Goal: Answer question/provide support

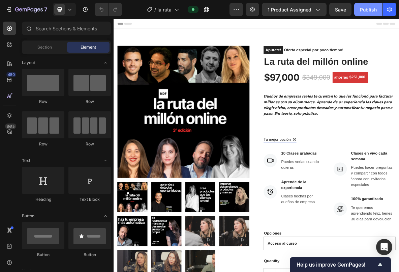
click at [361, 13] on button "Publish" at bounding box center [368, 9] width 28 height 13
click at [368, 208] on p "10 Clases grabadas" at bounding box center [382, 209] width 63 height 8
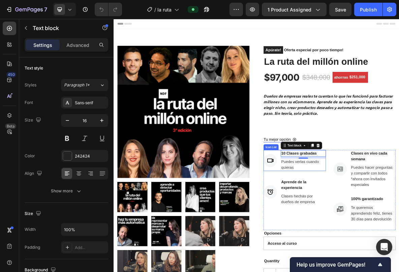
click at [356, 209] on p "10 Clases grabadas" at bounding box center [382, 209] width 63 height 8
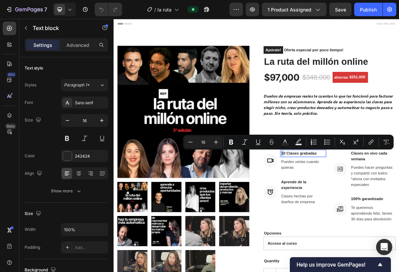
click at [352, 209] on p "10 Clases grabadas" at bounding box center [382, 209] width 63 height 8
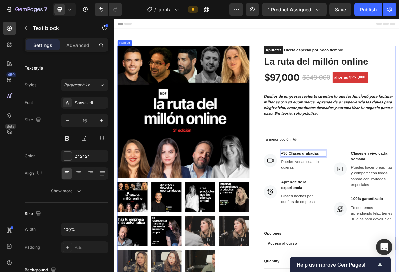
click at [322, 271] on div "Product Images Apúrate! Oferta especial por poco tiempo! (P) Stock Counter La r…" at bounding box center [316, 252] width 394 height 390
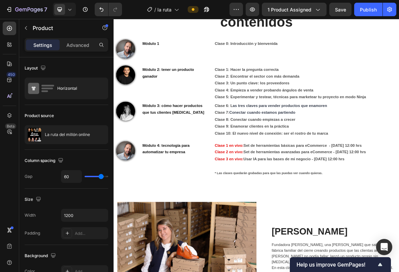
scroll to position [372, 0]
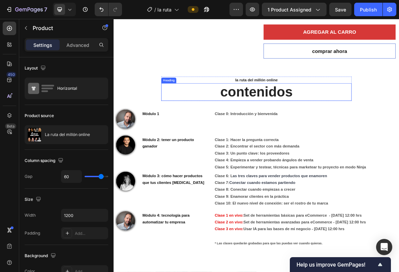
click at [215, 127] on h2 "contenidos" at bounding box center [316, 122] width 270 height 24
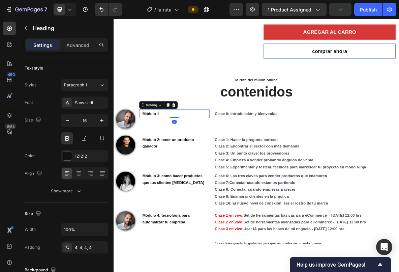
click at [215, 152] on h2 "Módulo 1" at bounding box center [201, 153] width 96 height 12
click at [256, 125] on h2 "contenidos" at bounding box center [316, 122] width 270 height 24
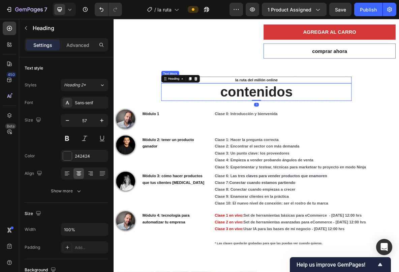
click at [295, 106] on p "la ruta del millón online" at bounding box center [315, 105] width 257 height 8
click at [280, 126] on h2 "contenidos" at bounding box center [316, 122] width 270 height 24
click at [215, 156] on h2 "Módulo 1" at bounding box center [201, 153] width 96 height 12
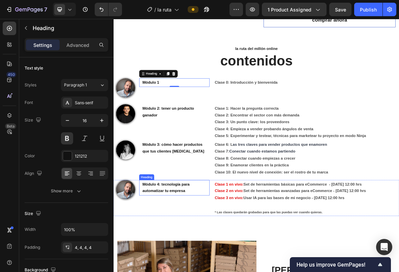
scroll to position [427, 0]
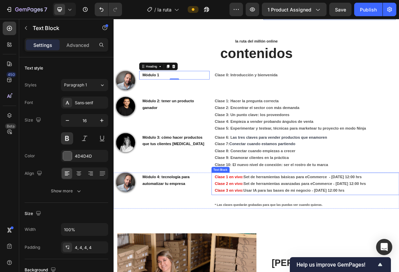
click at [275, 250] on strong "Clase 2 en vivo:" at bounding box center [277, 252] width 41 height 6
click at [399, 249] on strong "Set de herramientas avanzadas para eCommerce - jueves 3/7 12:00 hrs" at bounding box center [385, 252] width 174 height 6
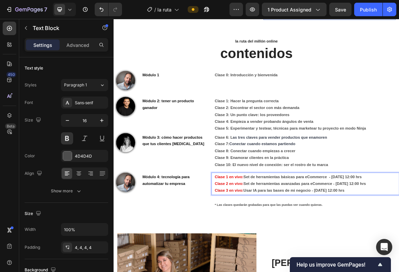
click at [399, 243] on strong "Set de herramientas básicas para eCommerce - martes 1/7 12:00 hrs" at bounding box center [382, 242] width 168 height 6
drag, startPoint x: 421, startPoint y: 243, endPoint x: 467, endPoint y: 243, distance: 45.5
click at [399, 243] on strong "Set de herramientas básicas para eCommerce - martes 1/7 12:00 hrs" at bounding box center [382, 242] width 168 height 6
click at [399, 264] on p "Clase 2 en vivo: Set de herramientas avanzadas para eCommerce - jueves 3/7 12:0…" at bounding box center [387, 257] width 260 height 20
click at [399, 257] on p "Clase 2 en vivo: Set de herramientas avanzadas para eCommerce - jueves 3/7 12:0…" at bounding box center [387, 257] width 260 height 20
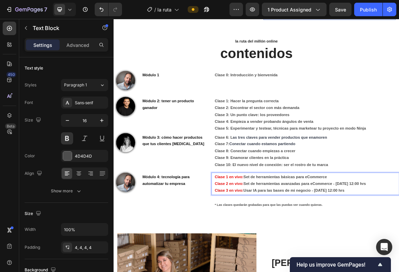
click at [399, 261] on p "Clase 2 en vivo: Set de herramientas avanzadas para eCommerce - jueves 3/7 12:0…" at bounding box center [387, 257] width 260 height 20
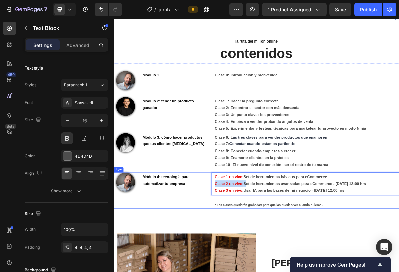
drag, startPoint x: 299, startPoint y: 253, endPoint x: 250, endPoint y: 252, distance: 48.9
click at [250, 252] on div "Image Módulo 4: tecnología para automatizar tu empresa Heading Clase 1 en vivo:…" at bounding box center [316, 261] width 404 height 51
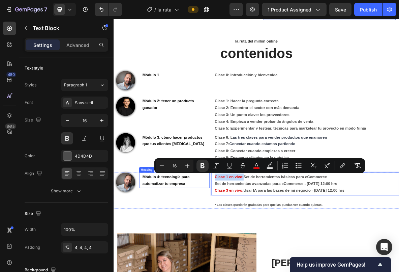
drag, startPoint x: 298, startPoint y: 243, endPoint x: 245, endPoint y: 243, distance: 52.9
click at [245, 243] on div "Image Módulo 4: tecnología para automatizar tu empresa Heading Clase 1 en vivo:…" at bounding box center [316, 261] width 404 height 51
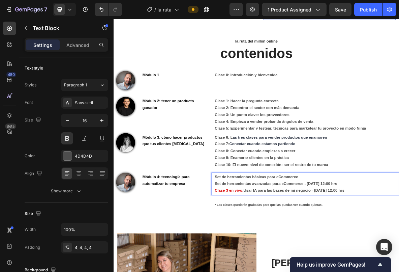
click at [399, 251] on p "Set de herramientas avanzadas para eCommerce - jueves 3/7 12:00 hrs Clase 3 en …" at bounding box center [387, 257] width 260 height 20
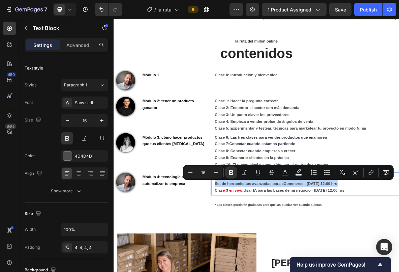
drag, startPoint x: 444, startPoint y: 251, endPoint x: 259, endPoint y: 250, distance: 185.0
click at [259, 250] on p "Set de herramientas avanzadas para eCommerce - jueves 3/7 12:00 hrs Clase 3 en …" at bounding box center [387, 257] width 260 height 20
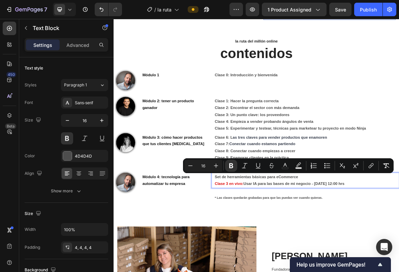
drag, startPoint x: 387, startPoint y: 243, endPoint x: 254, endPoint y: 242, distance: 133.1
click at [254, 242] on div "Set de herramientas básicas para eCommerce Clase 3 en vivo: Usar IA para las ba…" at bounding box center [385, 247] width 266 height 22
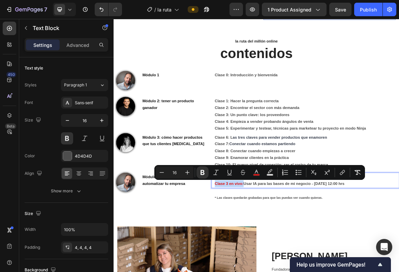
drag, startPoint x: 298, startPoint y: 251, endPoint x: 251, endPoint y: 252, distance: 46.2
click at [251, 252] on div "Image Módulo 4: tecnología para automatizar tu empresa Heading Clase 3 en vivo:…" at bounding box center [316, 256] width 404 height 41
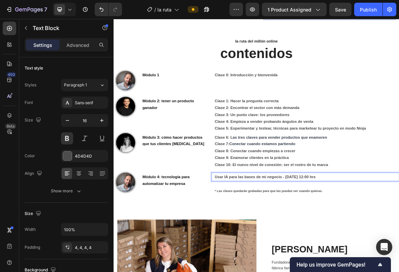
click at [399, 239] on p "Usar IA para las bases de mi negocio - Martes 8/7 12:00 hrs" at bounding box center [387, 243] width 260 height 10
drag, startPoint x: 418, startPoint y: 241, endPoint x: 354, endPoint y: 243, distance: 64.7
click at [354, 243] on p "Usar IA para las bases de mi negocio - Martes 8/7 12:00 hrs" at bounding box center [387, 243] width 260 height 10
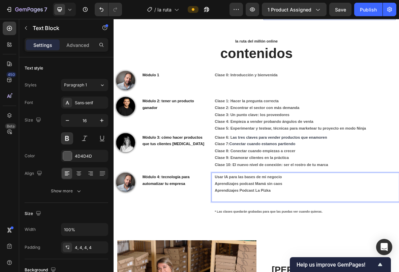
click at [259, 244] on strong "Usar IA para las bases de mi negocio" at bounding box center [304, 242] width 95 height 6
click at [256, 254] on div "Usar IA para las bases de mi negocio Aprendizajes podcast Mamá sin caos Aprendi…" at bounding box center [386, 256] width 263 height 41
click at [350, 262] on p "Aprendizajes Podcast La Pizka" at bounding box center [387, 262] width 260 height 10
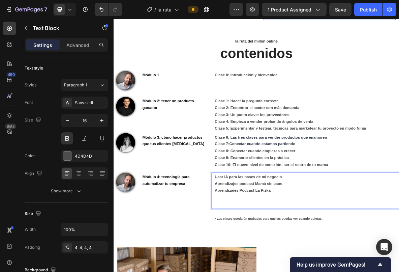
click at [321, 259] on strong "Aprendizajes Podcast La Pizka" at bounding box center [296, 262] width 79 height 6
click at [300, 271] on p "Rich Text Editor. Editing area: main" at bounding box center [387, 272] width 260 height 10
click at [313, 271] on p "Usar la IA para inve" at bounding box center [387, 272] width 260 height 10
click at [345, 271] on p "Usar la IA para investigaci" at bounding box center [387, 272] width 260 height 10
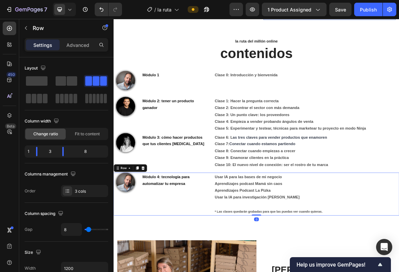
click at [208, 259] on div "Módulo 4: tecnología para automatizar tu empresa Heading" at bounding box center [200, 266] width 100 height 61
click at [197, 242] on h2 "Módulo 4: tecnología para automatizar tu empresa" at bounding box center [201, 247] width 96 height 22
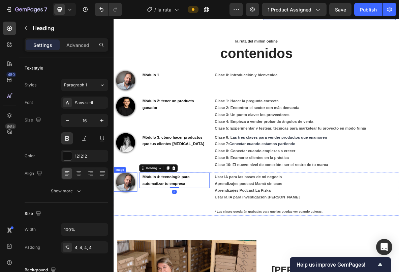
click at [134, 247] on img at bounding box center [130, 249] width 27 height 27
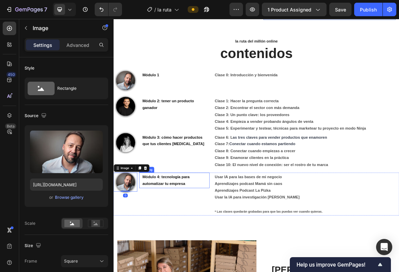
click at [195, 245] on h2 "Módulo 4: tecnología para automatizar tu empresa" at bounding box center [201, 247] width 96 height 22
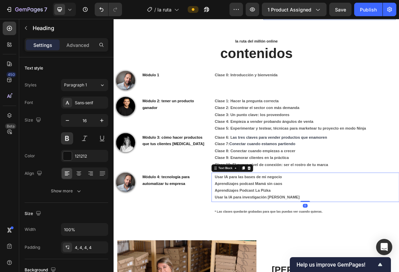
click at [290, 245] on p "Usar IA para las bases de mi negocio" at bounding box center [387, 243] width 260 height 10
click at [298, 230] on icon at bounding box center [297, 230] width 4 height 5
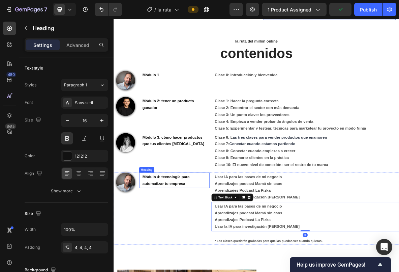
click at [225, 247] on h2 "Módulo 4: tecnología para automatizar tu empresa" at bounding box center [201, 247] width 96 height 22
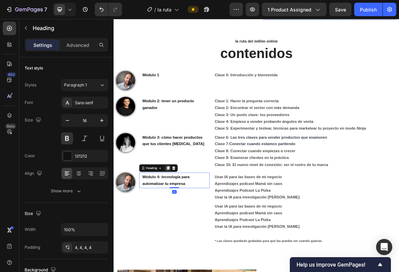
click at [192, 230] on icon at bounding box center [190, 230] width 4 height 5
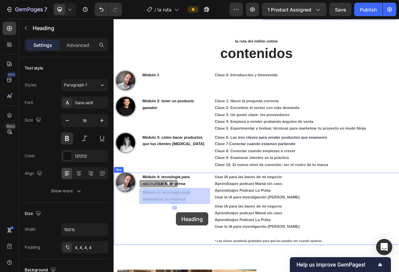
drag, startPoint x: 202, startPoint y: 268, endPoint x: 202, endPoint y: 293, distance: 24.9
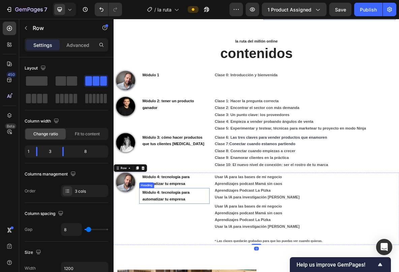
click at [191, 271] on p "Módulo 4: tecnología para automatizar tu empresa" at bounding box center [201, 270] width 94 height 20
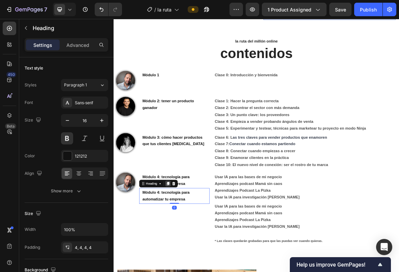
click at [190, 251] on icon at bounding box center [190, 251] width 4 height 5
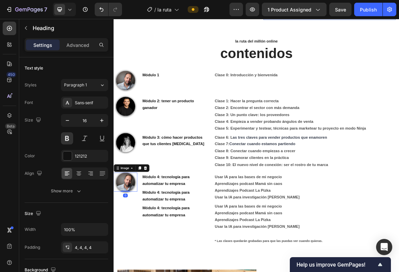
click at [129, 261] on img at bounding box center [130, 249] width 27 height 27
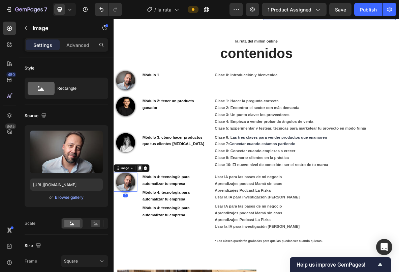
click at [149, 230] on icon at bounding box center [151, 230] width 4 height 5
click at [150, 257] on icon at bounding box center [151, 256] width 4 height 5
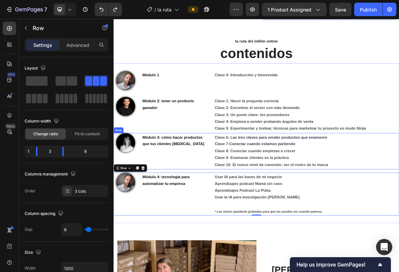
click at [244, 219] on div "Módulo 3: cómo hacer productos que tus clientes amen Heading" at bounding box center [200, 205] width 100 height 51
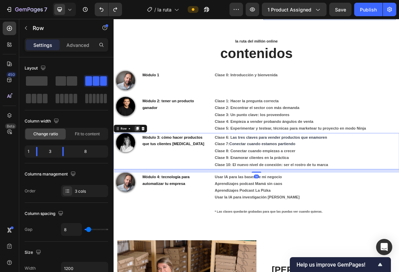
click at [146, 174] on icon at bounding box center [147, 174] width 4 height 5
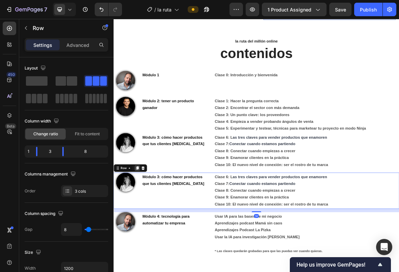
click at [148, 229] on icon at bounding box center [147, 230] width 4 height 5
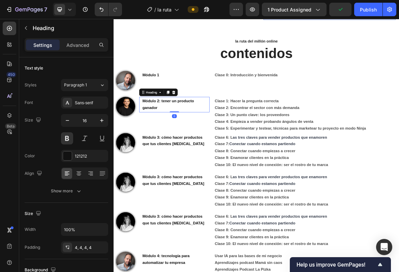
click at [164, 140] on h2 "Módulo 2: tener un producto ganador" at bounding box center [201, 140] width 96 height 22
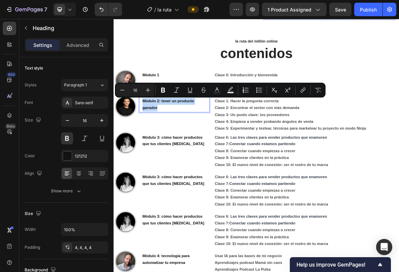
drag, startPoint x: 177, startPoint y: 143, endPoint x: 151, endPoint y: 134, distance: 26.8
click at [151, 134] on div "Módulo 2: tener un producto ganador Heading 0" at bounding box center [200, 140] width 100 height 22
click at [177, 135] on p "Módulo 2: tener un producto ganador" at bounding box center [201, 140] width 94 height 20
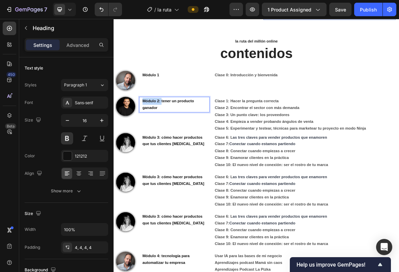
drag, startPoint x: 181, startPoint y: 135, endPoint x: 154, endPoint y: 135, distance: 27.3
click at [154, 135] on h2 "Módulo 2: tener un producto ganador" at bounding box center [201, 140] width 96 height 22
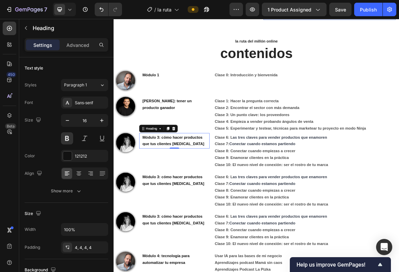
click at [166, 192] on h2 "Módulo 3: cómo hacer productos que tus clientes amen" at bounding box center [201, 191] width 96 height 22
drag, startPoint x: 180, startPoint y: 187, endPoint x: 151, endPoint y: 186, distance: 29.3
click at [151, 186] on div "Módulo 3: cómo hacer productos que tus clientes amen Heading 0" at bounding box center [200, 191] width 100 height 22
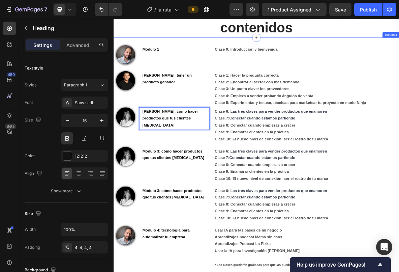
scroll to position [465, 0]
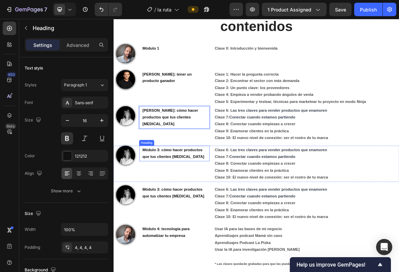
click at [177, 215] on h2 "Módulo 3: cómo hacer productos que tus clientes amen" at bounding box center [201, 209] width 96 height 22
click at [209, 216] on p "Módulo 3: cómo hacer productos que tus clientes amen" at bounding box center [201, 210] width 94 height 20
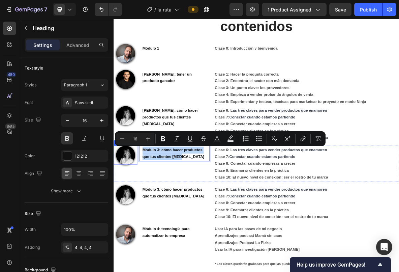
drag, startPoint x: 213, startPoint y: 214, endPoint x: 146, endPoint y: 206, distance: 67.6
click at [146, 206] on div "Image Módulo 3: cómo hacer productos que tus clientes amen Heading 0 Clase 6: L…" at bounding box center [316, 223] width 404 height 51
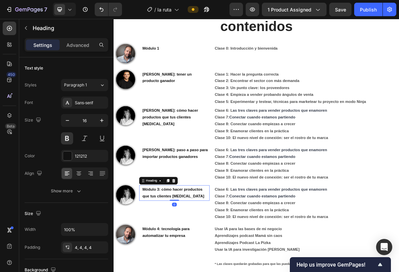
click at [159, 264] on h2 "Módulo 3: cómo hacer productos que tus clientes amen" at bounding box center [201, 265] width 96 height 22
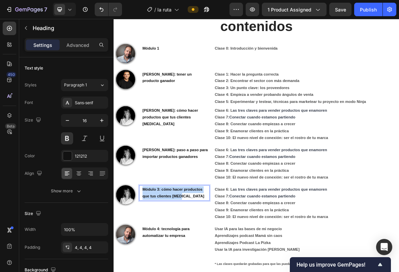
click at [159, 264] on p "Módulo 3: cómo hacer productos que tus clientes amen" at bounding box center [201, 265] width 94 height 20
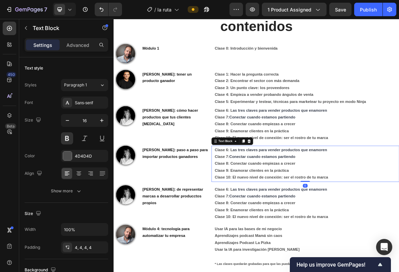
click at [286, 237] on p "Clase 7: Conectar cuando estamos partiendo Clase 8: Conectar cuando empiezas a …" at bounding box center [387, 223] width 260 height 29
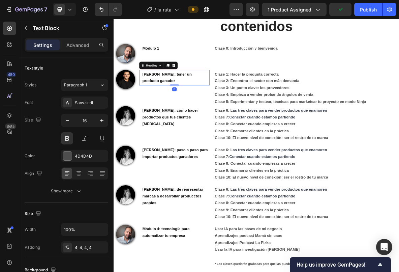
click at [201, 99] on p "Eduardo Daza: tener un producto ganador" at bounding box center [201, 102] width 94 height 20
click at [193, 98] on p "Eduardo Daza: tener un producto ganador" at bounding box center [201, 102] width 94 height 20
click at [181, 106] on p "Eduardo Daza: elegir el producto ganador" at bounding box center [201, 102] width 94 height 20
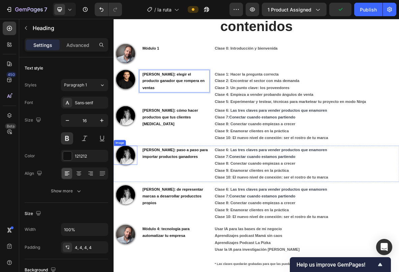
click at [130, 215] on img at bounding box center [130, 211] width 27 height 27
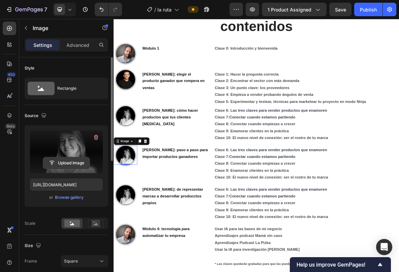
click at [67, 161] on input "file" at bounding box center [66, 162] width 47 height 11
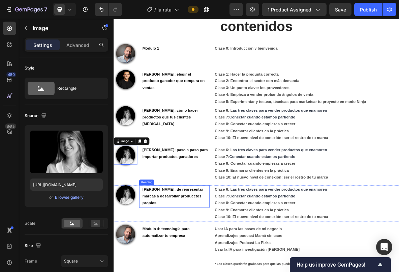
click at [194, 266] on p "[PERSON_NAME]: de representar marcas a desarrollar producctos propios" at bounding box center [201, 269] width 94 height 29
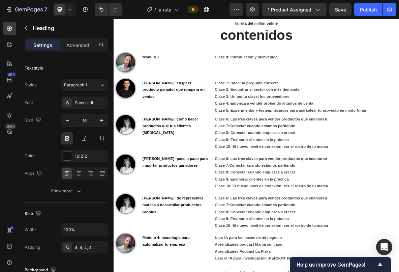
scroll to position [454, 0]
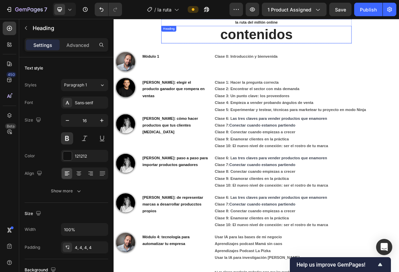
click at [269, 48] on h2 "contenidos" at bounding box center [316, 41] width 270 height 24
click at [268, 44] on h2 "contenidos" at bounding box center [316, 41] width 270 height 24
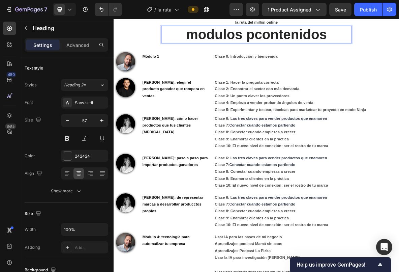
click at [241, 37] on p "modulos pcontenidos" at bounding box center [316, 40] width 268 height 23
click at [295, 38] on p "módulos pcontenidos" at bounding box center [316, 40] width 268 height 23
click at [302, 39] on p "módulos pcontenidos" at bounding box center [316, 40] width 268 height 23
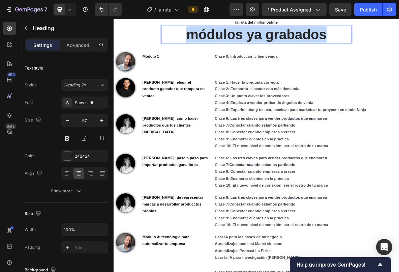
drag, startPoint x: 417, startPoint y: 38, endPoint x: 219, endPoint y: 39, distance: 198.2
click at [219, 39] on p "módulos ya grabados" at bounding box center [316, 40] width 268 height 23
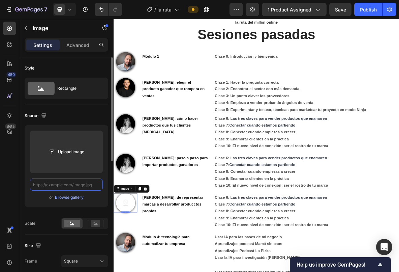
scroll to position [0, 0]
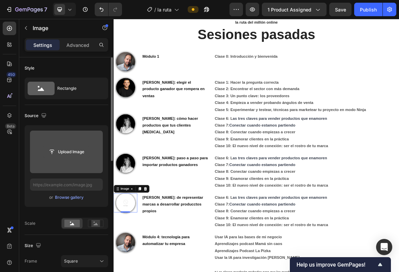
click at [71, 152] on input "file" at bounding box center [66, 151] width 47 height 11
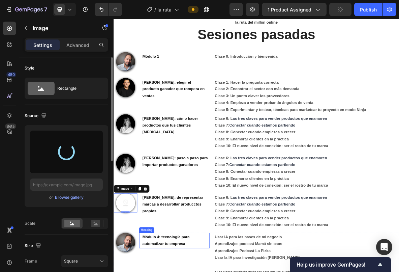
type input "https://cdn.shopify.com/s/files/1/0803/3327/5420/files/gempages_572251892474708…"
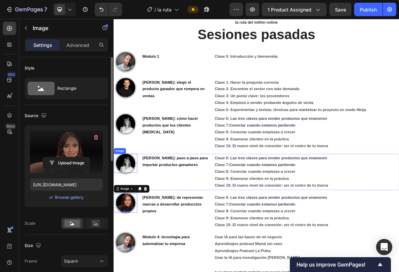
click at [137, 221] on img at bounding box center [130, 223] width 27 height 27
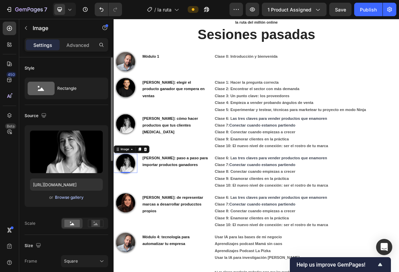
click at [66, 199] on div "Browse gallery" at bounding box center [69, 197] width 29 height 6
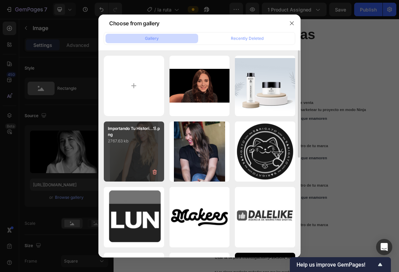
click at [137, 159] on div "Importando Tu Histori...1).png 2767.63 kb" at bounding box center [134, 151] width 60 height 60
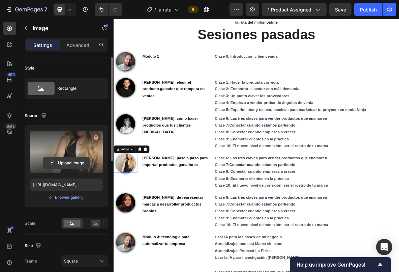
drag, startPoint x: 82, startPoint y: 157, endPoint x: 74, endPoint y: 163, distance: 9.1
click at [74, 163] on input "file" at bounding box center [66, 162] width 47 height 11
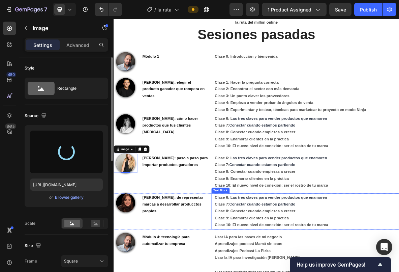
type input "https://cdn.shopify.com/s/files/1/0803/3327/5420/files/gempages_572251892474708…"
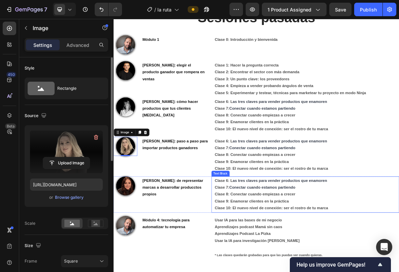
scroll to position [480, 0]
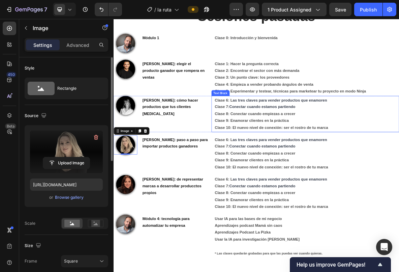
click at [271, 135] on strong "Clase 6: L" at bounding box center [270, 134] width 26 height 6
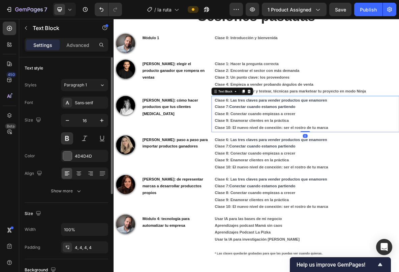
click at [271, 135] on strong "Clase 6: L" at bounding box center [270, 134] width 26 height 6
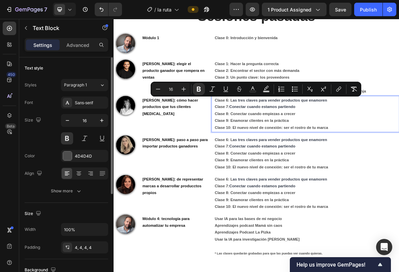
click at [275, 134] on strong "Clase 6: L" at bounding box center [270, 134] width 26 height 6
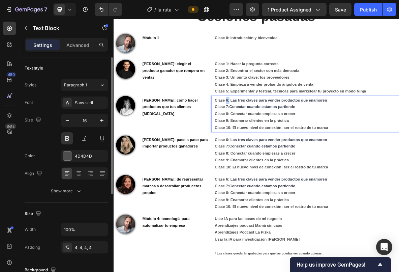
click at [273, 134] on strong "Clase 6: L" at bounding box center [270, 134] width 26 height 6
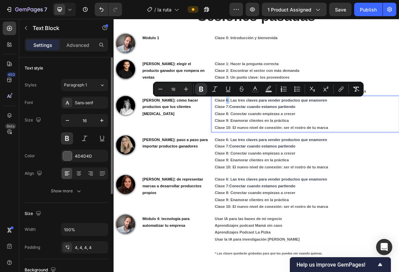
click at [275, 134] on strong "Clase 6: L" at bounding box center [270, 134] width 26 height 6
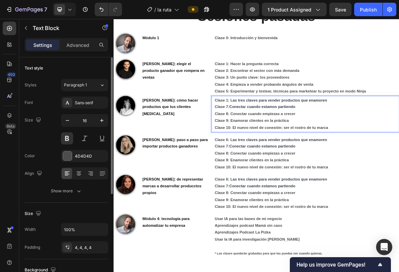
click at [275, 143] on strong "Clase 7:" at bounding box center [267, 143] width 21 height 6
click at [275, 155] on strong "Clase 8: Conectar cuando empiezas a crecer" at bounding box center [314, 153] width 114 height 6
click at [276, 163] on strong "Clase 9: Enamorar clientes en la práctica" at bounding box center [309, 163] width 105 height 6
click at [276, 173] on strong "Clase 10: El nuevo nivel de conexión: ser el rostro de tu marca" at bounding box center [337, 173] width 161 height 6
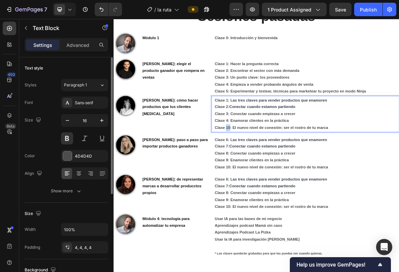
drag, startPoint x: 279, startPoint y: 173, endPoint x: 274, endPoint y: 173, distance: 5.1
click at [274, 173] on strong "Clase 10: El nuevo nivel de conexión: ser el rostro de tu marca" at bounding box center [337, 173] width 161 height 6
click at [274, 191] on strong "Clase 6: L" at bounding box center [270, 190] width 26 height 6
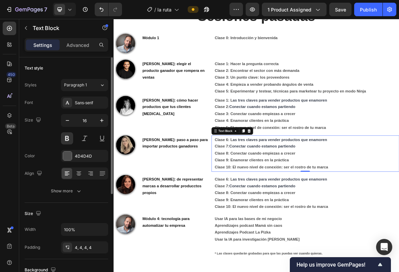
click at [294, 191] on span "as tres claves para vender productos que enamoren" at bounding box center [349, 190] width 134 height 6
click at [276, 191] on strong "Clase 6: L" at bounding box center [270, 190] width 26 height 6
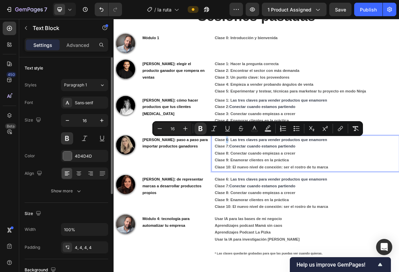
click at [274, 190] on strong "Clase 6: L" at bounding box center [270, 190] width 26 height 6
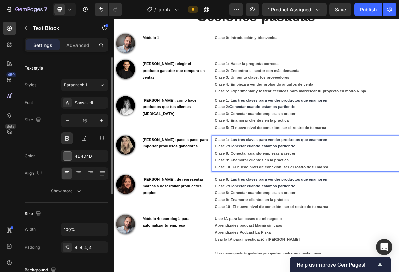
click at [275, 198] on strong "Clase 7:" at bounding box center [267, 199] width 21 height 6
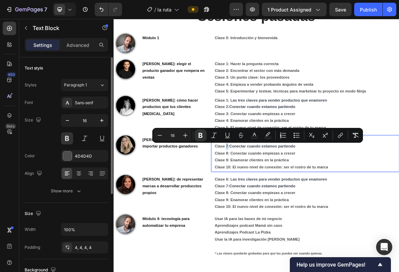
click at [273, 199] on strong "Clase 7:" at bounding box center [267, 199] width 21 height 6
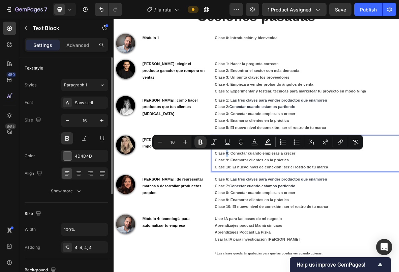
click at [273, 209] on strong "Clase 8: Conectar cuando empiezas a crecer" at bounding box center [314, 209] width 114 height 6
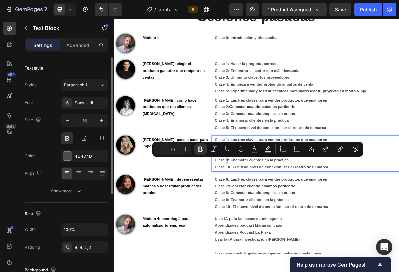
click at [273, 219] on strong "Clase 9: Enamorar clientes en la práctica" at bounding box center [309, 219] width 105 height 6
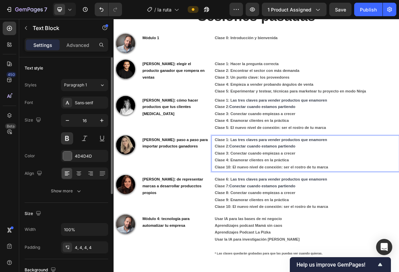
click at [276, 228] on strong "Clase 10: El nuevo nivel de conexión: ser el rostro de tu marca" at bounding box center [337, 228] width 161 height 6
click at [274, 228] on strong "Clase 10: El nuevo nivel de conexión: ser el rostro de tu marca" at bounding box center [337, 228] width 161 height 6
click at [280, 189] on strong "Clase 1: L" at bounding box center [270, 190] width 26 height 6
drag, startPoint x: 278, startPoint y: 190, endPoint x: 416, endPoint y: 190, distance: 137.5
click at [399, 190] on p "Clase 1: L as tres claves para vender productos que enamoren" at bounding box center [387, 190] width 260 height 10
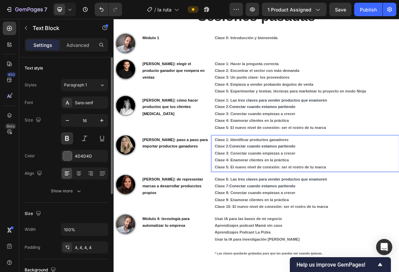
click at [279, 199] on span "Conectar cuando estamos partiendo" at bounding box center [323, 199] width 93 height 6
drag, startPoint x: 279, startPoint y: 199, endPoint x: 365, endPoint y: 199, distance: 86.3
click at [365, 199] on span "Conectar cuando estamos partiendo" at bounding box center [323, 199] width 93 height 6
click at [280, 199] on span "encontrar y elegir proveedores" at bounding box center [316, 199] width 79 height 6
drag, startPoint x: 279, startPoint y: 208, endPoint x: 380, endPoint y: 208, distance: 100.8
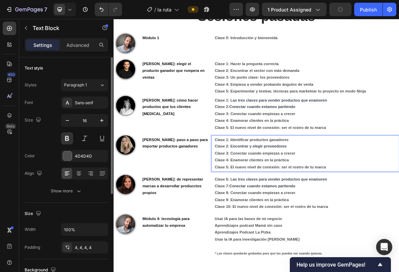
click at [380, 208] on p "Clase 2: E ncontrar y elegir proveedores Clase 3: Conectar cuando empiezas a cr…" at bounding box center [387, 208] width 260 height 29
drag, startPoint x: 373, startPoint y: 216, endPoint x: 280, endPoint y: 217, distance: 93.4
click at [280, 217] on p "Clase 2: E ncontrar y elegir proveedores Clase 3: Clase 4: Enamorar clientes en…" at bounding box center [387, 208] width 260 height 29
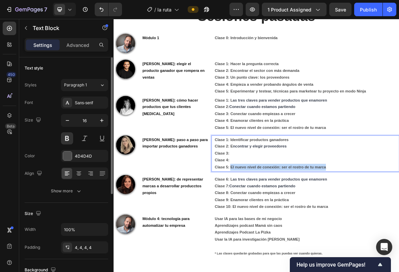
drag, startPoint x: 423, startPoint y: 229, endPoint x: 279, endPoint y: 229, distance: 143.6
click at [279, 229] on p "Clase 5: El nuevo nivel de conexión: ser el rostro de tu marca" at bounding box center [387, 229] width 260 height 10
click at [303, 206] on p "Clase 2: E ncontrar y elegir proveedores Clase 3: Clase 4:" at bounding box center [387, 208] width 260 height 29
click at [278, 210] on strong "Clase 3: Impuestos" at bounding box center [281, 209] width 49 height 6
click at [279, 210] on strong "Clase 3: Impuestos" at bounding box center [281, 209] width 49 height 6
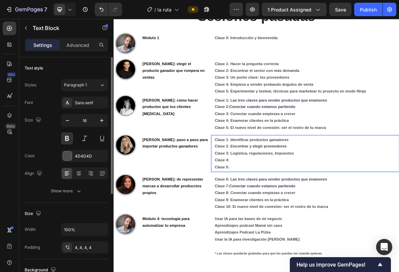
click at [380, 210] on p "Clase 2: E ncontrar y elegir proveedores Clase 3: Logística, regulaciones, Impu…" at bounding box center [387, 208] width 260 height 29
click at [306, 210] on strong "Clase 3: Logística, regulaciones, Impuestos" at bounding box center [313, 209] width 112 height 6
drag, startPoint x: 373, startPoint y: 209, endPoint x: 394, endPoint y: 209, distance: 21.6
click at [394, 209] on strong "Clase 3: Logística, Impuestos y regulaciones, Impuestos" at bounding box center [329, 209] width 145 height 6
click at [302, 215] on p "Clase 2: E ncontrar y elegir proveedores Clase 3: Logística, Impuestos y regula…" at bounding box center [387, 208] width 260 height 29
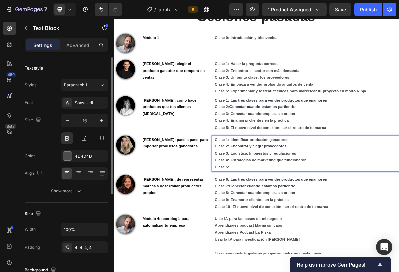
click at [287, 229] on p "Clase 5:" at bounding box center [387, 229] width 260 height 10
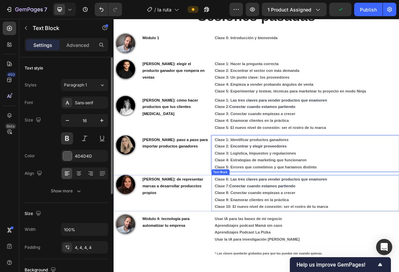
click at [276, 248] on strong "Clase 6: L" at bounding box center [270, 246] width 26 height 6
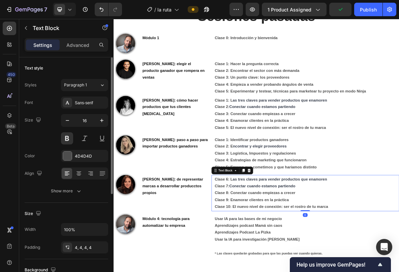
click at [274, 245] on strong "Clase 6: L" at bounding box center [270, 246] width 26 height 6
click at [273, 245] on strong "Clase 6: L" at bounding box center [270, 246] width 26 height 6
click at [273, 256] on strong "Clase 7:" at bounding box center [267, 255] width 21 height 6
drag, startPoint x: 273, startPoint y: 256, endPoint x: 273, endPoint y: 263, distance: 6.4
click at [273, 263] on strong "Clase 8: Conectar cuando empiezas a crecer" at bounding box center [314, 265] width 114 height 6
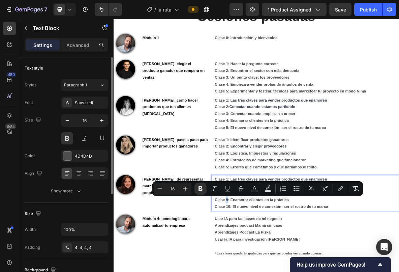
click at [273, 271] on strong "Clase 9: Enamorar clientes en la práctica" at bounding box center [309, 275] width 105 height 6
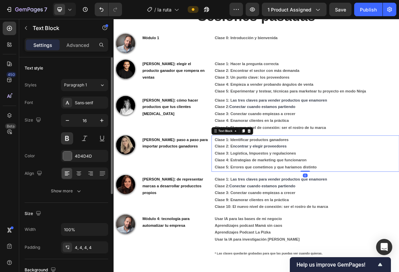
click at [305, 231] on strong "Clase 5: Errores que cometimos y que hariamos distinto" at bounding box center [329, 228] width 145 height 6
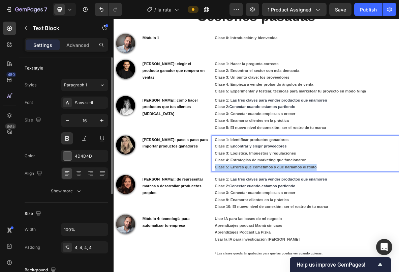
click at [305, 231] on strong "Clase 5: Errores que cometimos y que hariamos distinto" at bounding box center [329, 228] width 145 height 6
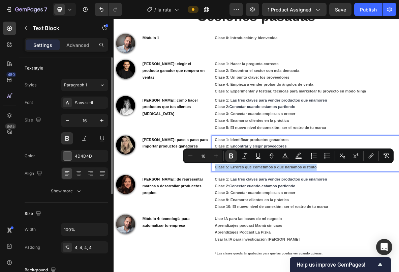
click at [399, 226] on p "Clase 5: Errores que cometimos y que hariamos distinto" at bounding box center [387, 229] width 260 height 10
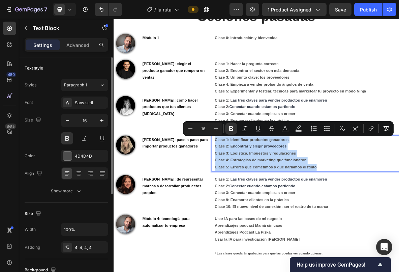
drag, startPoint x: 405, startPoint y: 231, endPoint x: 257, endPoint y: 189, distance: 154.1
click at [257, 189] on div "Clase 1: Identificar productos ganadores Clase 2: E ncontrar y elegir proveedor…" at bounding box center [386, 209] width 263 height 51
copy div "Clase 1: Identificar productos ganadores Clase 2: E ncontrar y elegir proveedor…"
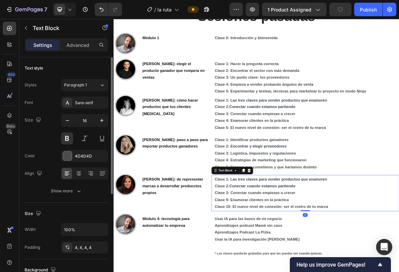
click at [285, 263] on strong "Clase 3: Conectar cuando empiezas a crecer" at bounding box center [314, 265] width 114 height 6
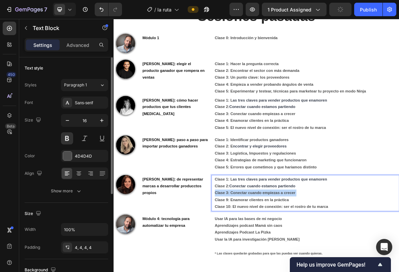
click at [285, 263] on strong "Clase 3: Conectar cuando empiezas a crecer" at bounding box center [314, 265] width 114 height 6
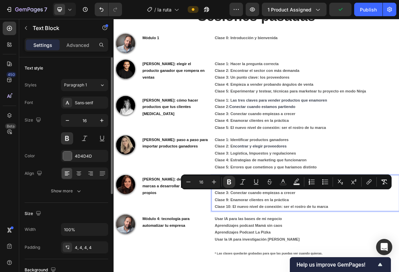
click at [265, 271] on strong "Clase 9: Enamorar clientes en la práctica" at bounding box center [309, 275] width 105 height 6
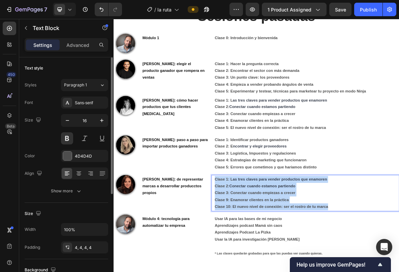
drag, startPoint x: 256, startPoint y: 245, endPoint x: 421, endPoint y: 283, distance: 169.6
click at [399, 271] on div "Clase 1: L as tres claves para vender productos que enamoren Clase 2: Conectar …" at bounding box center [386, 265] width 263 height 51
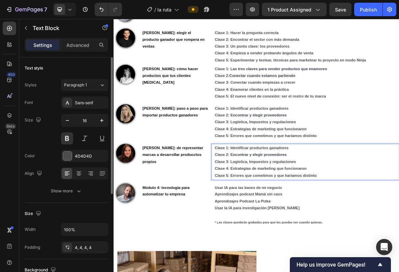
scroll to position [565, 0]
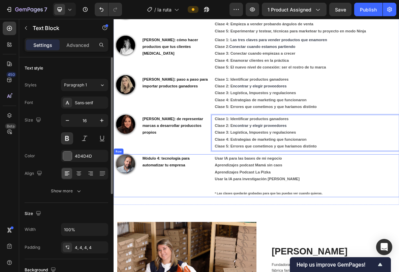
click at [228, 238] on div "Módulo 4: tecnología para automatizar tu empresa Heading" at bounding box center [200, 240] width 100 height 61
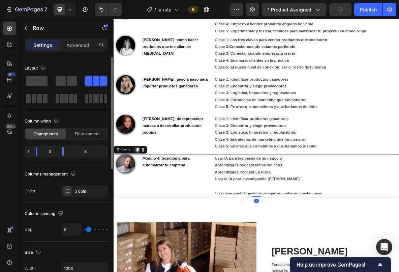
click at [148, 204] on icon at bounding box center [147, 204] width 4 height 5
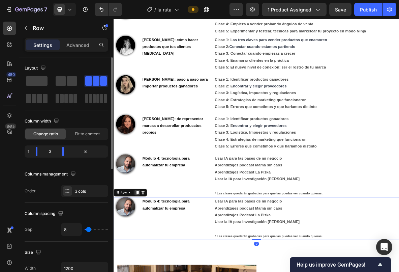
click at [148, 263] on icon at bounding box center [147, 264] width 4 height 5
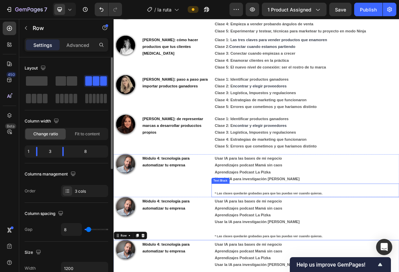
click at [257, 265] on strong "* Las clases quedarán grabadas para que las puedas ver cuando quieras." at bounding box center [333, 265] width 153 height 5
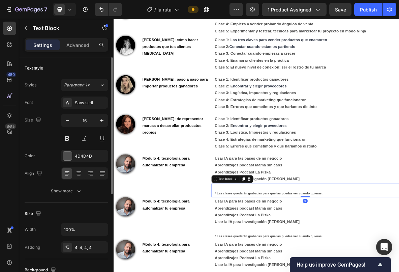
click at [257, 265] on strong "* Las clases quedarán grabadas para que las puedas ver cuando quieras." at bounding box center [333, 265] width 153 height 5
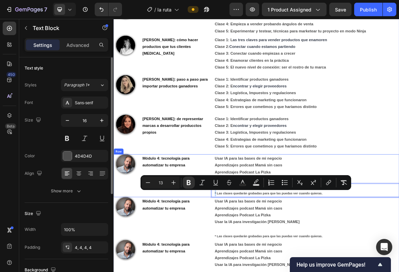
click at [250, 266] on div "Image Módulo 4: tecnología para automatizar tu empresa Heading Usar IA para las…" at bounding box center [316, 240] width 404 height 61
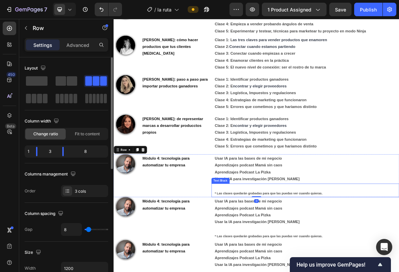
click at [264, 265] on strong "* Las clases quedarán grabadas para que las puedas ver cuando quieras." at bounding box center [333, 265] width 153 height 5
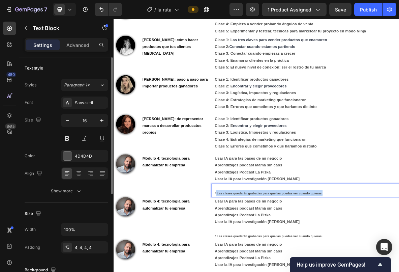
drag, startPoint x: 258, startPoint y: 265, endPoint x: 409, endPoint y: 265, distance: 151.0
click at [399, 265] on strong "* Las clases quedarán grabadas para que las puedas ver cuando quieras." at bounding box center [333, 265] width 153 height 5
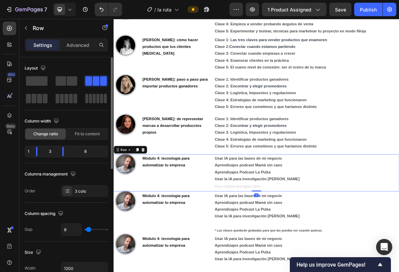
click at [249, 256] on div "Módulo 4: tecnología para automatizar tu empresa Heading" at bounding box center [200, 236] width 100 height 53
click at [260, 259] on div "Rich Text Editor. Editing area: main" at bounding box center [386, 257] width 263 height 11
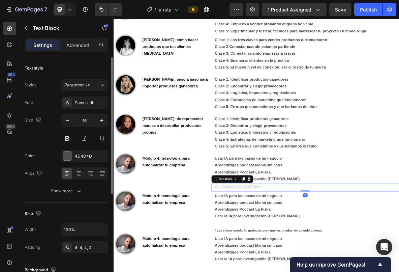
click at [260, 259] on div "Rich Text Editor. Editing area: main" at bounding box center [386, 257] width 263 height 11
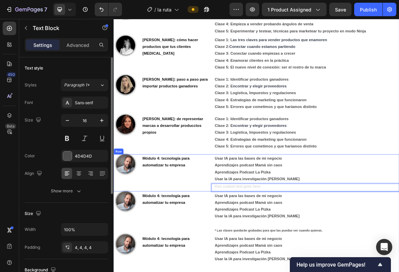
click at [227, 258] on div "Módulo 4: tecnología para automatizar tu empresa Heading" at bounding box center [200, 236] width 100 height 53
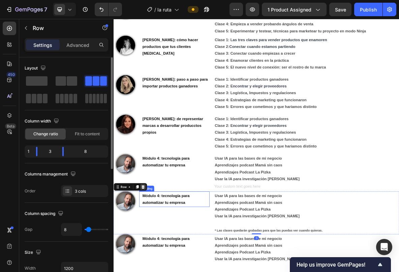
click at [153, 259] on icon at bounding box center [154, 256] width 5 height 5
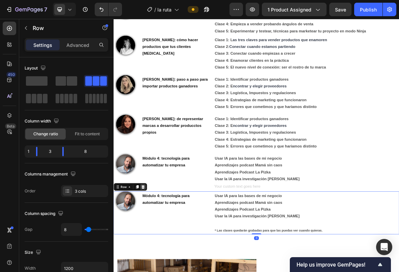
click at [156, 253] on div at bounding box center [155, 256] width 8 height 8
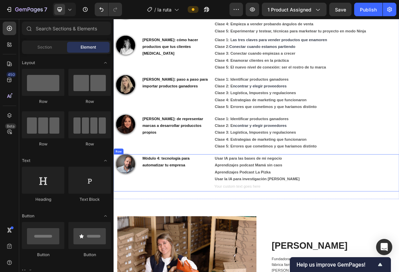
click at [231, 247] on div "Módulo 4: tecnología para automatizar tu empresa Heading" at bounding box center [200, 236] width 100 height 53
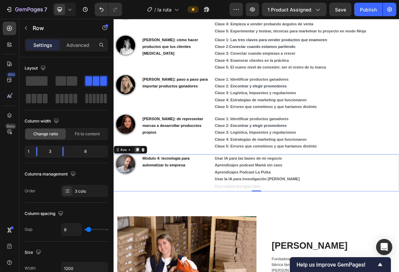
click at [146, 204] on icon at bounding box center [146, 203] width 5 height 5
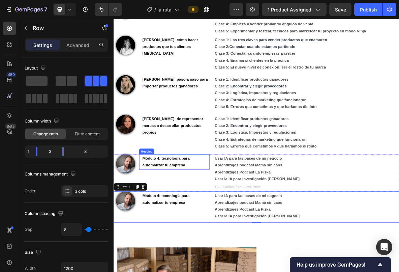
click at [168, 222] on h2 "Módulo 4: tecnología para automatizar tu empresa" at bounding box center [201, 221] width 96 height 22
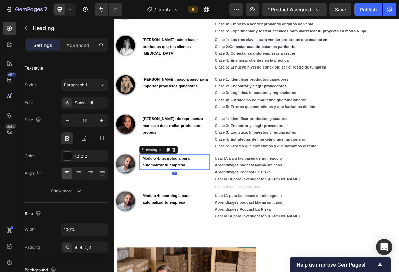
click at [168, 222] on h2 "Módulo 4: tecnología para automatizar tu empresa" at bounding box center [201, 221] width 96 height 22
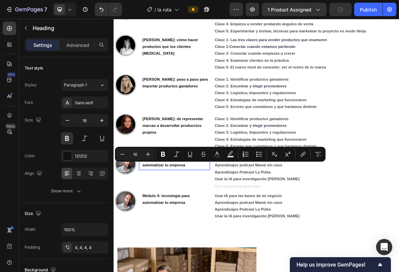
click at [183, 228] on p "Módulo 4: tecnología para automatizar tu empresa" at bounding box center [201, 222] width 94 height 20
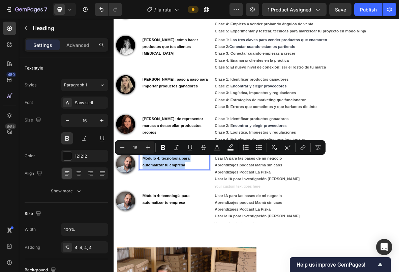
drag, startPoint x: 237, startPoint y: 228, endPoint x: 150, endPoint y: 215, distance: 87.5
click at [150, 215] on div "Módulo 4: tecnología para automatizar tu empresa Heading 0" at bounding box center [200, 221] width 100 height 22
click at [178, 216] on p "Módulo 4: tecnología para automatizar tu empresa" at bounding box center [201, 222] width 94 height 20
drag, startPoint x: 180, startPoint y: 216, endPoint x: 154, endPoint y: 217, distance: 26.0
click at [154, 217] on p "Módulo 4: tecnología para automatizar tu empresa" at bounding box center [201, 222] width 94 height 20
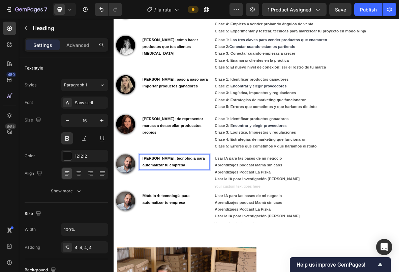
click at [223, 230] on p "Julián Larrea: tecnología para automatizar tu empresa" at bounding box center [201, 222] width 94 height 20
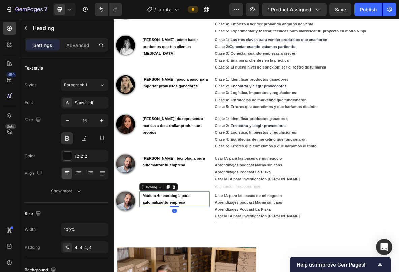
click at [193, 271] on h2 "Módulo 4: tecnología para automatizar tu empresa" at bounding box center [201, 274] width 96 height 22
click at [193, 271] on p "Módulo 4: tecnología para automatizar tu empresa" at bounding box center [201, 274] width 94 height 20
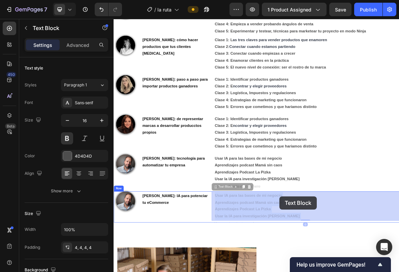
drag, startPoint x: 259, startPoint y: 270, endPoint x: 331, endPoint y: 270, distance: 72.1
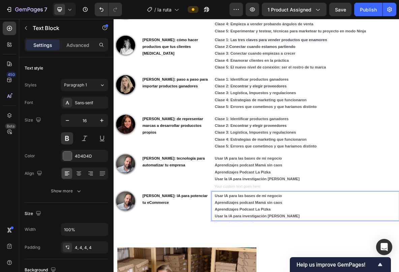
click at [354, 269] on p "Usar IA para las bases de mi negocio" at bounding box center [387, 269] width 260 height 10
drag, startPoint x: 354, startPoint y: 269, endPoint x: 256, endPoint y: 269, distance: 97.7
click at [257, 269] on p "Usar IA para las bases de mi negocio" at bounding box center [387, 269] width 260 height 10
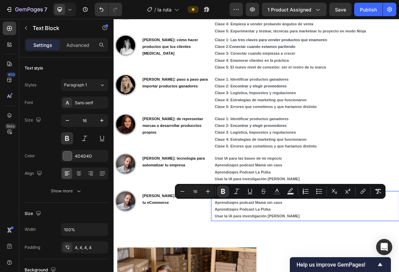
drag, startPoint x: 258, startPoint y: 277, endPoint x: 377, endPoint y: 277, distance: 119.0
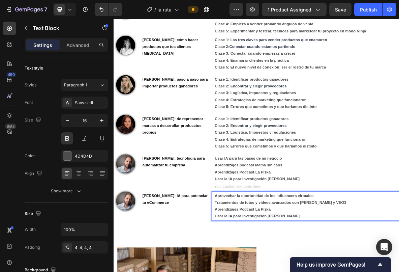
drag, startPoint x: 256, startPoint y: 287, endPoint x: 348, endPoint y: 291, distance: 91.7
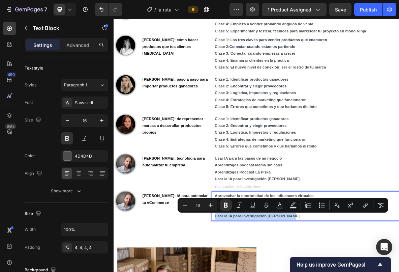
drag, startPoint x: 368, startPoint y: 298, endPoint x: 252, endPoint y: 300, distance: 116.0
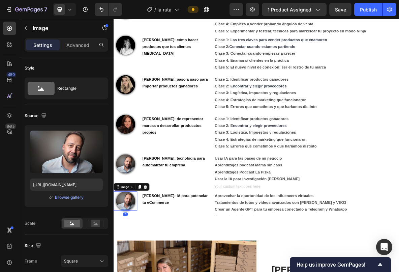
click at [134, 271] on img at bounding box center [130, 276] width 27 height 27
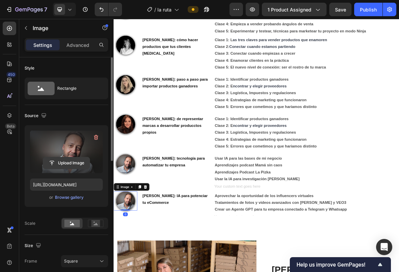
click at [67, 164] on input "file" at bounding box center [66, 162] width 47 height 11
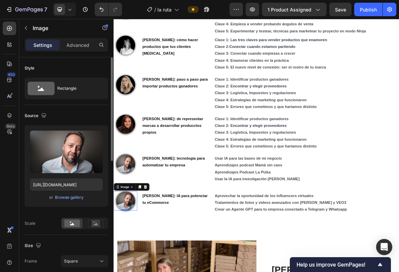
click at [37, 198] on div "or Browse gallery" at bounding box center [66, 197] width 73 height 8
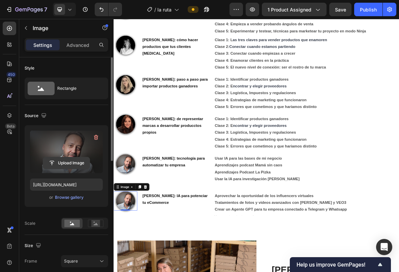
click at [66, 164] on input "file" at bounding box center [66, 162] width 47 height 11
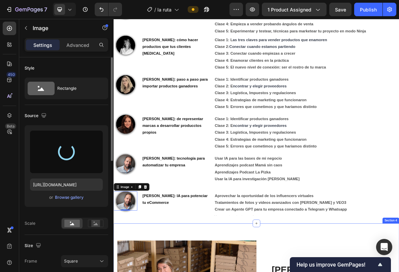
type input "[URL][DOMAIN_NAME]"
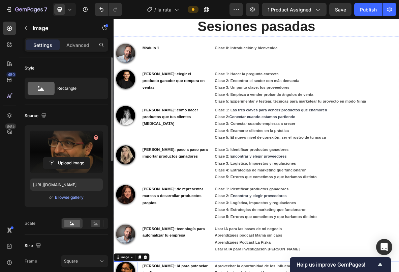
scroll to position [447, 0]
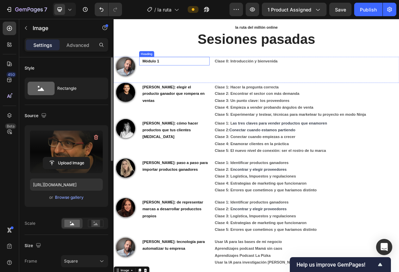
click at [173, 82] on h2 "Módulo 1" at bounding box center [201, 78] width 96 height 12
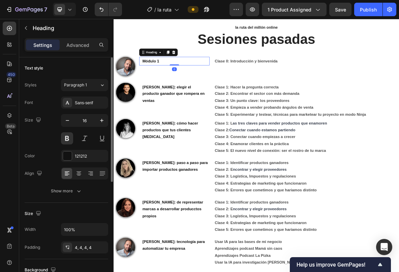
click at [173, 82] on h2 "Módulo 1" at bounding box center [201, 78] width 96 height 12
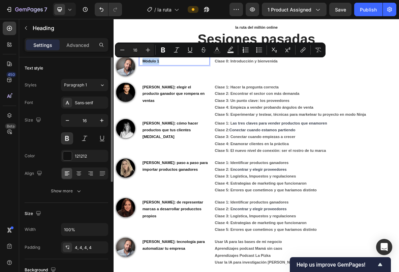
drag, startPoint x: 181, startPoint y: 78, endPoint x: 153, endPoint y: 78, distance: 27.6
click at [153, 78] on h2 "Módulo 1" at bounding box center [201, 78] width 96 height 12
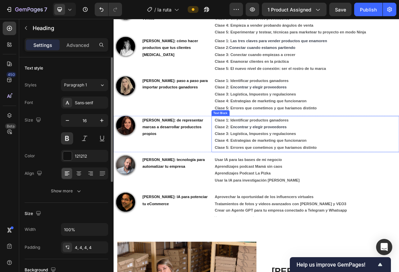
scroll to position [603, 0]
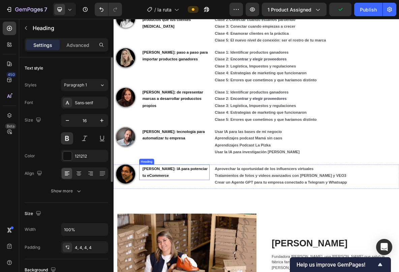
click at [207, 242] on p "Andres Bustamante: IA para potenciar tu eCommerce" at bounding box center [201, 236] width 94 height 20
click at [207, 230] on p "Andres Bustamante: IA para potenciar tu eCommerce" at bounding box center [201, 236] width 94 height 20
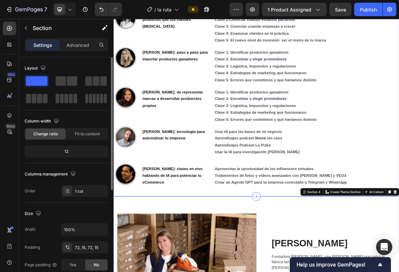
click at [144, 262] on div "Image Julian Larrea, bienvenida Heading Clase 0: Introducción y bienvenida Text…" at bounding box center [316, 88] width 404 height 365
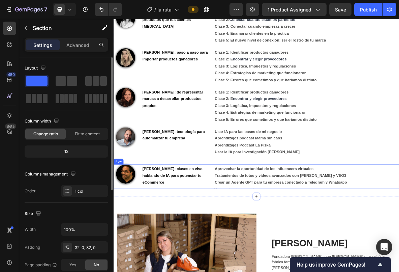
click at [130, 255] on div "Image" at bounding box center [130, 242] width 33 height 34
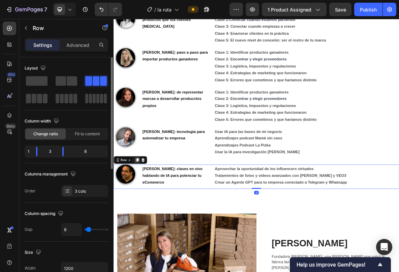
click at [147, 219] on icon at bounding box center [147, 218] width 4 height 5
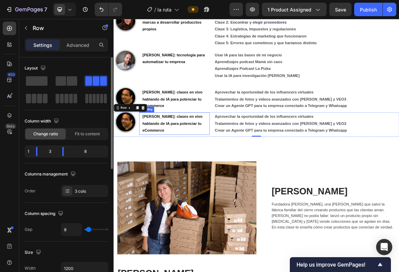
scroll to position [661, 0]
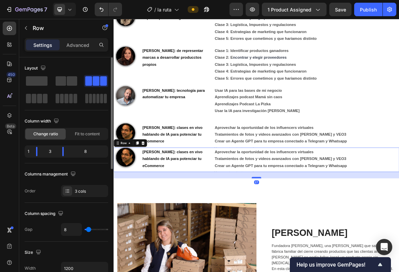
drag, startPoint x: 316, startPoint y: 235, endPoint x: 316, endPoint y: 244, distance: 9.1
click at [316, 244] on div at bounding box center [315, 243] width 13 height 2
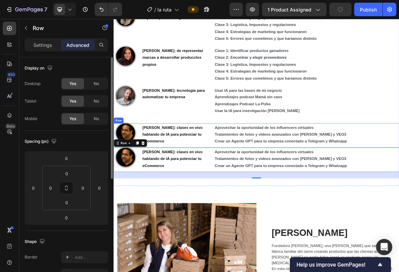
click at [248, 199] on div "Andres Bustamante: clases en vivo hablando de IA para potenciar tu eCommerce He…" at bounding box center [200, 183] width 100 height 34
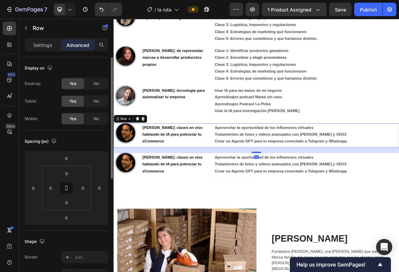
drag, startPoint x: 316, startPoint y: 200, endPoint x: 316, endPoint y: 207, distance: 7.4
click at [316, 207] on div at bounding box center [315, 208] width 13 height 2
type input "23"
click at [150, 235] on div "Andres Bustamante: clases en vivo hablando de IA para potenciar tu eCommerce He…" at bounding box center [200, 225] width 100 height 32
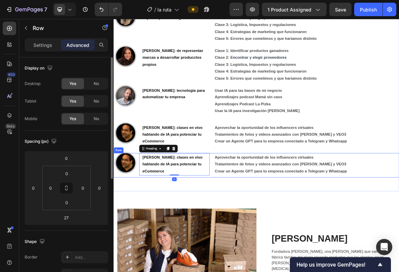
click at [146, 237] on div "Image" at bounding box center [130, 226] width 33 height 34
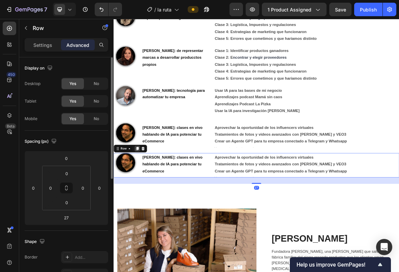
click at [147, 203] on icon at bounding box center [147, 202] width 4 height 5
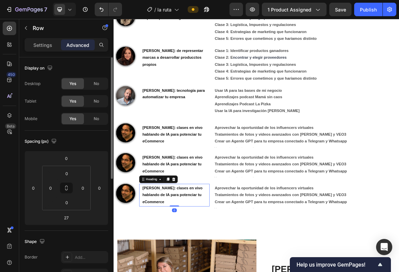
click at [171, 262] on h2 "Andres Bustamante: clases en vivo hablando de IA para potenciar tu eCommerce" at bounding box center [201, 268] width 96 height 32
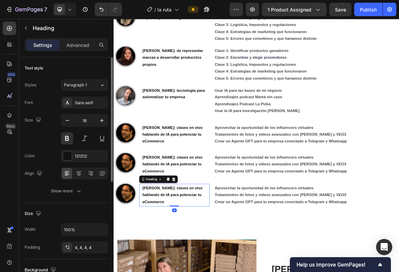
click at [171, 262] on h2 "Andres Bustamante: clases en vivo hablando de IA para potenciar tu eCommerce" at bounding box center [201, 268] width 96 height 32
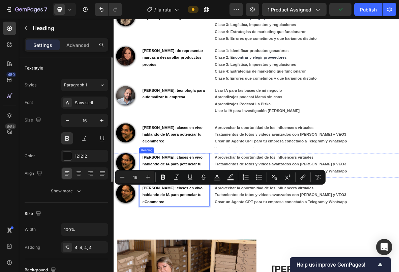
click at [162, 218] on h2 "Andres Bustamante: clases en vivo hablando de IA para potenciar tu eCommerce" at bounding box center [201, 225] width 96 height 32
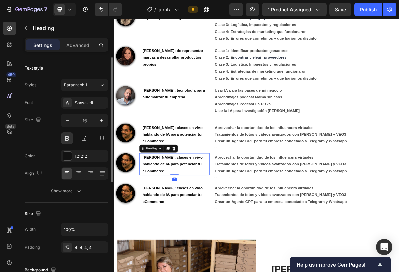
click at [156, 215] on h2 "Andres Bustamante: clases en vivo hablando de IA para potenciar tu eCommerce" at bounding box center [201, 225] width 96 height 32
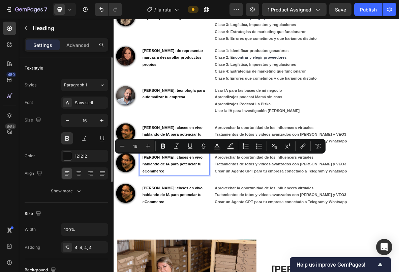
drag, startPoint x: 154, startPoint y: 215, endPoint x: 192, endPoint y: 234, distance: 43.1
click at [192, 234] on h2 "Andres Bustamante: clases en vivo hablando de IA para potenciar tu eCommerce" at bounding box center [201, 225] width 96 height 32
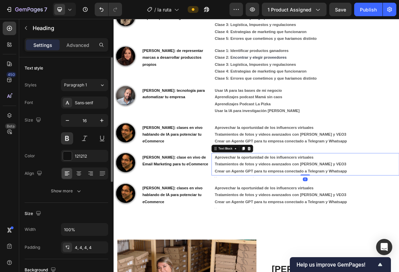
click at [285, 218] on p "Aprovechar la oportunidad de los influencers virtuales" at bounding box center [387, 215] width 260 height 10
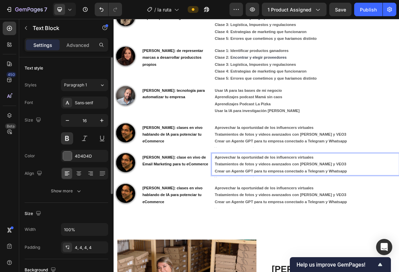
click at [263, 218] on p "Aprovechar la oportunidad de los influencers virtuales" at bounding box center [387, 215] width 260 height 10
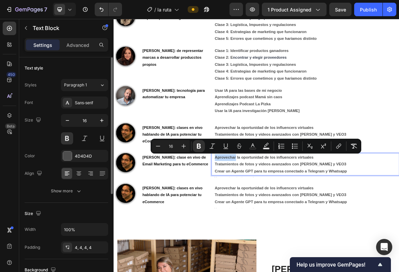
click at [259, 217] on strong "Aprovechar la oportunidad de los influencers virtuales" at bounding box center [327, 215] width 140 height 6
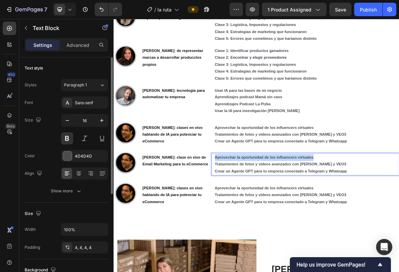
drag, startPoint x: 256, startPoint y: 216, endPoint x: 411, endPoint y: 216, distance: 154.0
click at [399, 216] on p "Aprovechar la oportunidad de los influencers virtuales" at bounding box center [387, 215] width 260 height 10
click at [399, 215] on p "Cual es el paso 1 si quiero que mi email marketing sea un canal de ventas" at bounding box center [387, 215] width 260 height 10
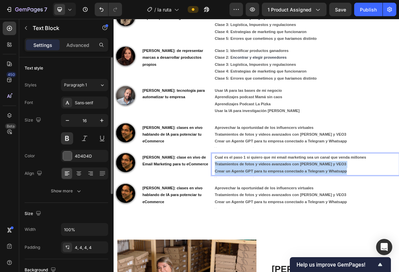
drag, startPoint x: 256, startPoint y: 222, endPoint x: 451, endPoint y: 232, distance: 194.7
click at [399, 232] on div "Cual es el paso 1 si quiero que mi email marketing sea un canal que venda millo…" at bounding box center [386, 225] width 263 height 32
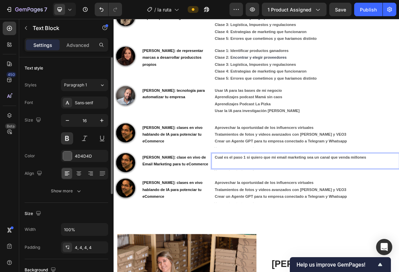
click at [281, 223] on p "Rich Text Editor. Editing area: main" at bounding box center [387, 225] width 260 height 10
click at [290, 226] on p "Qu" at bounding box center [387, 225] width 260 height 10
click at [399, 225] on p "Qué estrategias te han dado buenos resultados y para qu" at bounding box center [387, 225] width 260 height 10
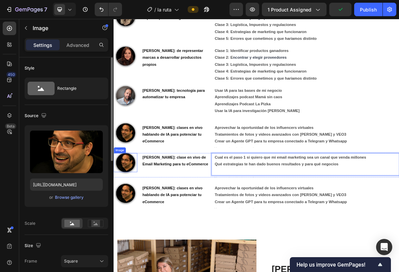
click at [132, 222] on img at bounding box center [130, 222] width 27 height 27
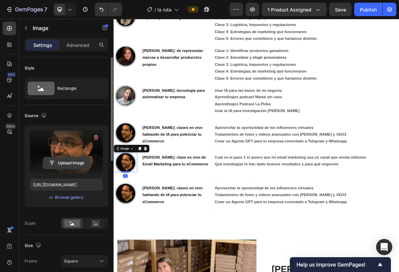
click at [66, 165] on input "file" at bounding box center [66, 162] width 47 height 11
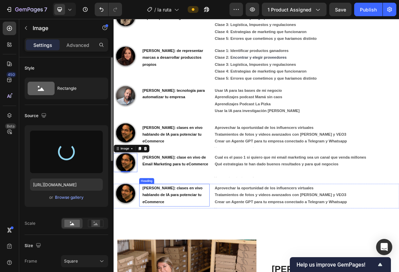
type input "[URL][DOMAIN_NAME]"
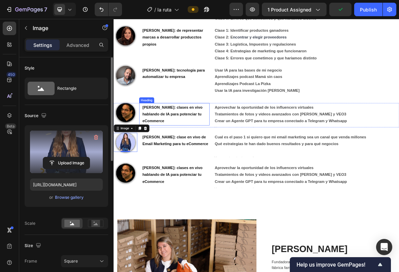
scroll to position [692, 0]
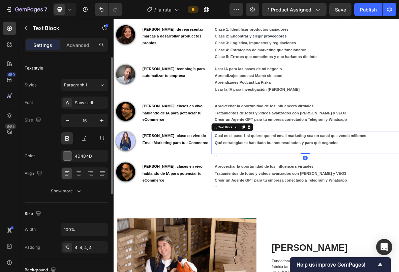
click at [287, 199] on p "Qué estrategias te han dado buenos resultados y para qué negocios" at bounding box center [387, 194] width 260 height 10
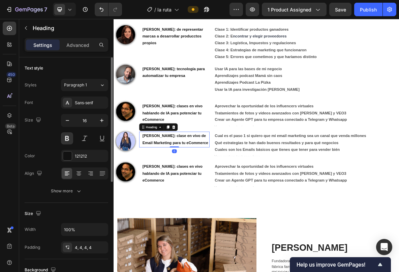
click at [179, 199] on p "Nathaly Calderon: clase en vivo de Email Marketing para tu eCommerce" at bounding box center [201, 190] width 94 height 20
drag, startPoint x: 186, startPoint y: 203, endPoint x: 197, endPoint y: 196, distance: 13.4
click at [197, 196] on p "Nathaly Calderon: clase en vivo de Email Marketing para tu eCommerce" at bounding box center [201, 190] width 94 height 20
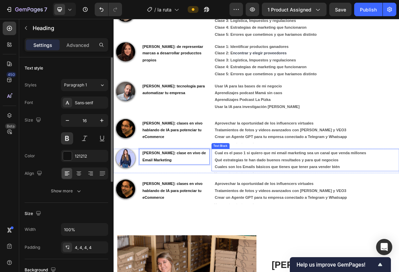
scroll to position [687, 0]
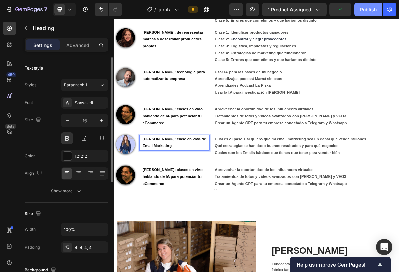
click at [374, 12] on div "Publish" at bounding box center [368, 9] width 17 height 7
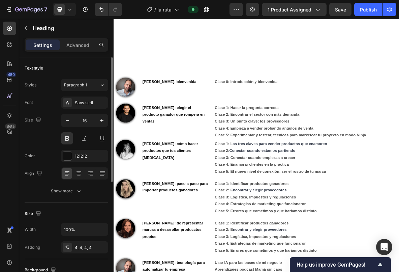
scroll to position [388, 0]
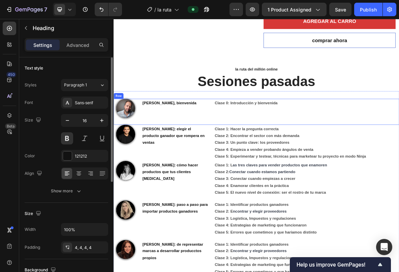
click at [250, 151] on div "Image Julian Larrea, bienvenida Heading Clase 0: Introducción y bienvenida Text…" at bounding box center [316, 150] width 404 height 37
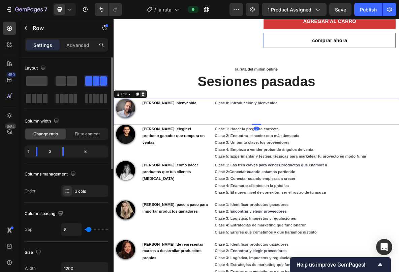
click at [157, 123] on icon at bounding box center [154, 125] width 5 height 5
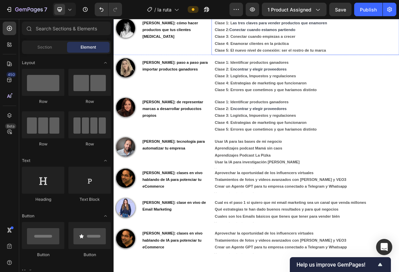
scroll to position [554, 0]
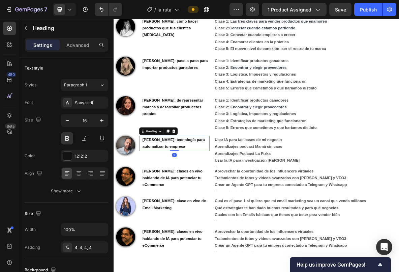
click at [212, 202] on h2 "Julián Larrea: tecnología para automatizar tu empresa" at bounding box center [201, 195] width 96 height 22
click at [191, 191] on h2 "Julián Larrea: tecnología para automatizar tu empresa" at bounding box center [201, 195] width 96 height 22
click at [236, 191] on p "Julián Larrea: sesiones en vivo de tecnología para automatizar tu empresa" at bounding box center [201, 199] width 94 height 29
click at [213, 190] on p "[PERSON_NAME]: sesiones en vivo habando de tecnología para automatizar tu empre…" at bounding box center [201, 199] width 94 height 29
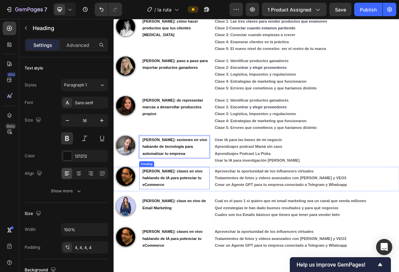
click at [219, 239] on h2 "Andres Bustamante: clases en vivo hablando de IA para potenciar tu eCommerce" at bounding box center [201, 244] width 96 height 32
click at [222, 237] on h2 "Andres Bustamante: clases en vivo hablando de IA para potenciar tu eCommerce" at bounding box center [201, 244] width 96 height 32
drag, startPoint x: 225, startPoint y: 235, endPoint x: 209, endPoint y: 235, distance: 16.2
click at [209, 235] on p "Andres Bustamante: clases en vivo hablando de IA para potenciar tu eCommerce" at bounding box center [201, 244] width 94 height 29
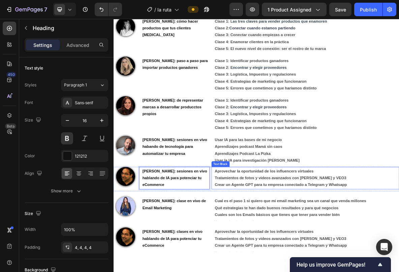
click at [262, 248] on p "Tratamientos de fotos y videos avanzados con [PERSON_NAME] y VEO3" at bounding box center [387, 244] width 260 height 10
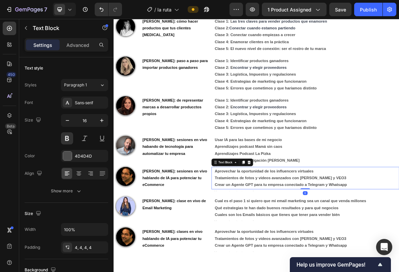
click at [399, 243] on p "Tratamientos de fotos y videos avanzados con [PERSON_NAME] y VEO3" at bounding box center [387, 244] width 260 height 10
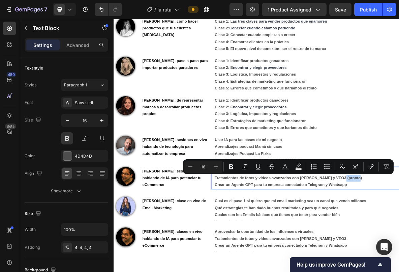
drag, startPoint x: 459, startPoint y: 245, endPoint x: 436, endPoint y: 247, distance: 22.6
click at [399, 247] on p "Tratamientos de fotos y videos avanzados con Nano Bananas y VEO3 (pronto)" at bounding box center [387, 244] width 260 height 10
click at [285, 166] on icon "Editor contextual toolbar" at bounding box center [285, 166] width 7 height 7
type input "4D4D4D"
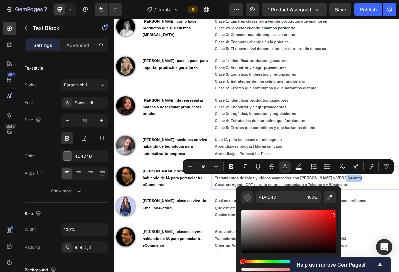
click at [332, 214] on div "Editor contextual toolbar" at bounding box center [288, 231] width 94 height 43
type input "E50B0B"
click at [399, 254] on p "Crear un Agente GPT para tu empresa conectado a Telegram y Whatsapp" at bounding box center [387, 254] width 260 height 10
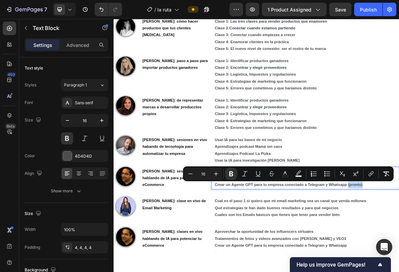
drag, startPoint x: 469, startPoint y: 254, endPoint x: 446, endPoint y: 255, distance: 23.6
click at [399, 255] on p "Crear un Agente GPT para tu empresa conectado a Telegram y Whatsapp (pronto)" at bounding box center [387, 254] width 260 height 10
click at [284, 173] on icon "Editor contextual toolbar" at bounding box center [284, 173] width 3 height 4
type input "4D4D4D"
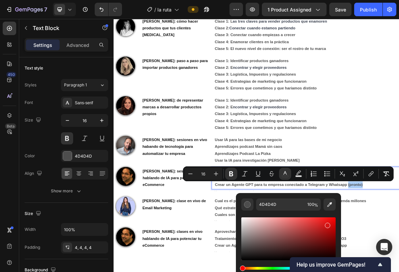
click at [326, 223] on div "Editor contextual toolbar" at bounding box center [288, 238] width 94 height 43
type input "D61515"
click at [399, 255] on p "Crear un Agente GPT para tu empresa conectado a Telegram y Whatsapp (pronto)" at bounding box center [387, 254] width 260 height 10
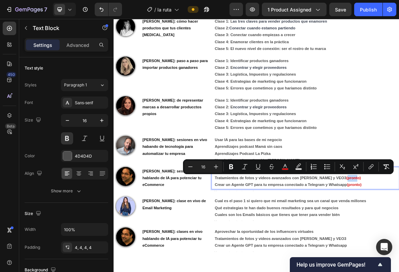
drag, startPoint x: 440, startPoint y: 242, endPoint x: 454, endPoint y: 243, distance: 14.2
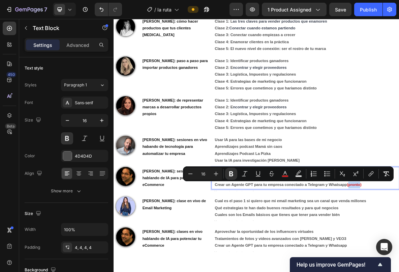
drag, startPoint x: 448, startPoint y: 253, endPoint x: 464, endPoint y: 253, distance: 15.8
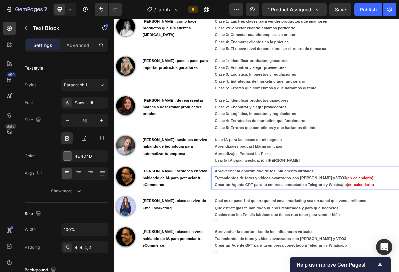
click at [399, 251] on p "Crear un Agente GPT para tu empresa conectado a Telegram y Whatsapp (en calenda…" at bounding box center [387, 254] width 260 height 10
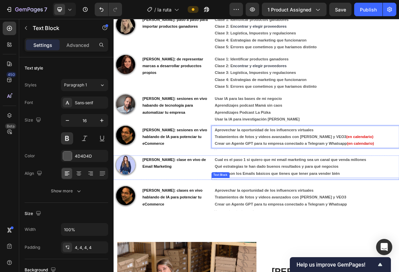
scroll to position [613, 0]
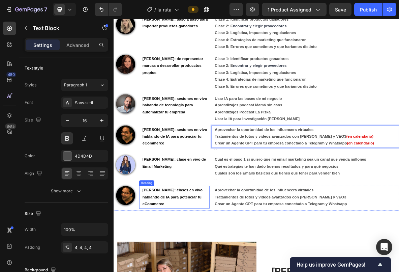
click at [190, 271] on h2 "Andres Bustamante: clases en vivo hablando de IA para potenciar tu eCommerce" at bounding box center [201, 271] width 96 height 32
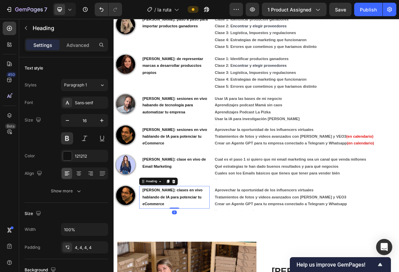
click at [190, 271] on h2 "Andres Bustamante: clases en vivo hablando de IA para potenciar tu eCommerce" at bounding box center [201, 271] width 96 height 32
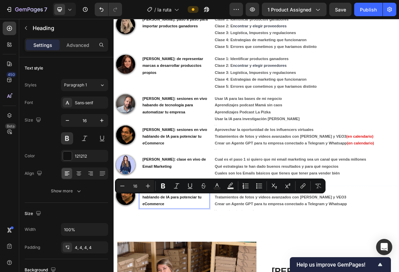
click at [190, 271] on p "Andres Bustamante: clases en vivo hablando de IA para potenciar tu eCommerce" at bounding box center [201, 270] width 94 height 29
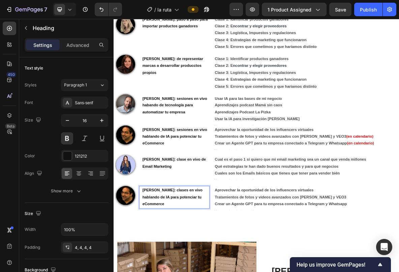
drag, startPoint x: 189, startPoint y: 281, endPoint x: 155, endPoint y: 262, distance: 39.1
click at [155, 262] on p "Andres Bustamante: clases en vivo hablando de IA para potenciar tu eCommerce" at bounding box center [201, 270] width 94 height 29
click at [168, 263] on p "Martón Novoa," at bounding box center [201, 261] width 94 height 10
click at [206, 261] on p "Martín Novoa," at bounding box center [201, 261] width 94 height 10
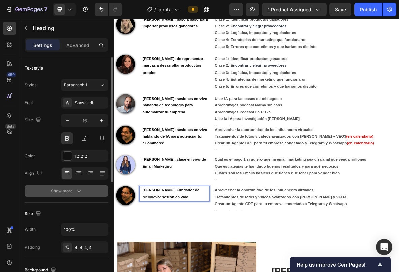
click at [44, 194] on button "Show more" at bounding box center [67, 191] width 84 height 12
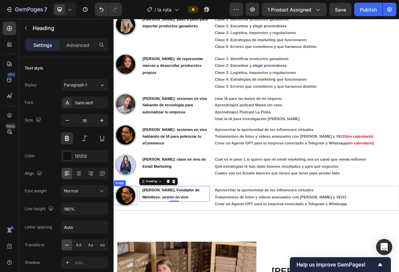
click at [127, 271] on img at bounding box center [130, 268] width 27 height 27
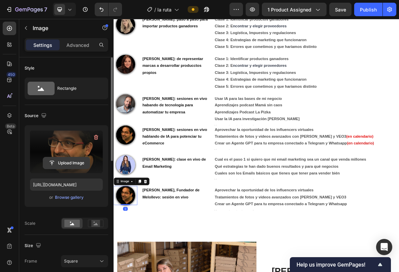
click at [66, 164] on input "file" at bounding box center [66, 162] width 47 height 11
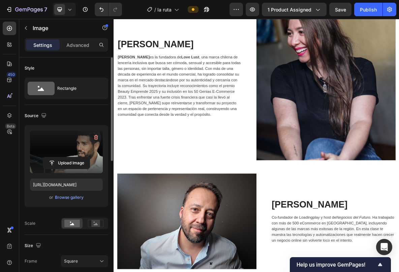
scroll to position [1394, 0]
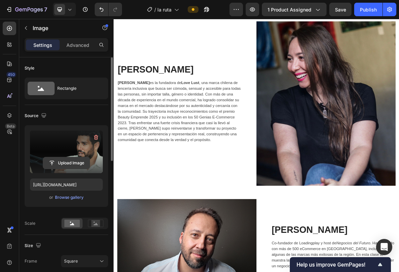
click at [71, 163] on input "file" at bounding box center [66, 162] width 47 height 11
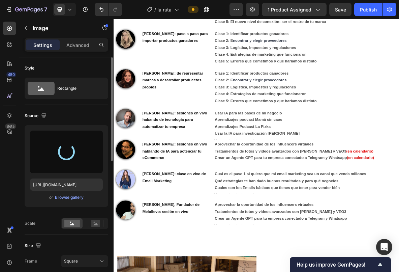
type input "[URL][DOMAIN_NAME]"
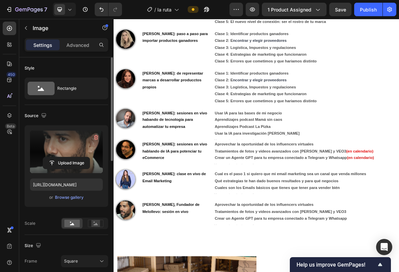
scroll to position [594, 0]
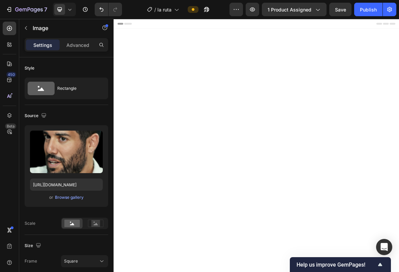
scroll to position [594, 0]
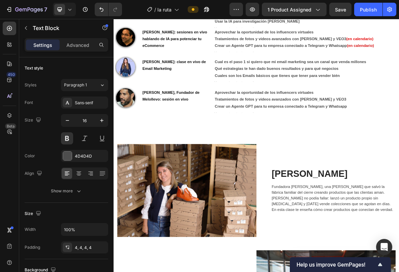
scroll to position [754, 0]
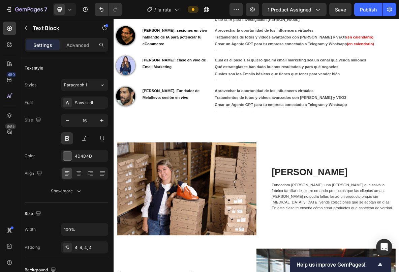
click at [307, 121] on strong "Aprovechar la oportunidad de los influencers virtuales" at bounding box center [327, 121] width 140 height 6
click at [285, 121] on strong "Aprovechar la oportunidad de los influencers virtuales" at bounding box center [327, 121] width 140 height 6
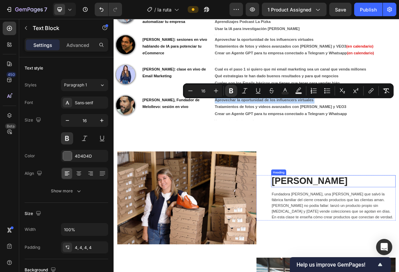
scroll to position [738, 0]
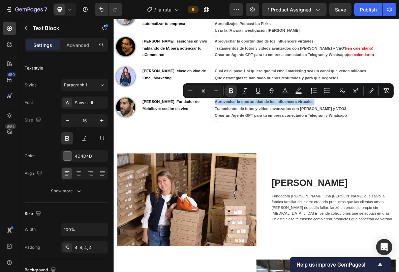
click at [314, 141] on p "Tratamientos de fotos y videos avanzados con [PERSON_NAME] y VEO3" at bounding box center [387, 146] width 260 height 10
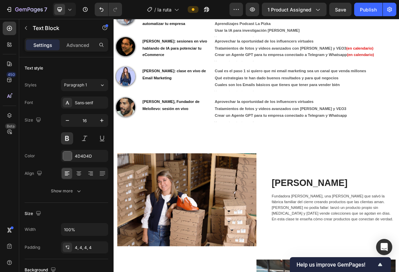
click at [303, 138] on strong "Aprovechar la oportunidad de los influencers virtuales" at bounding box center [327, 136] width 140 height 6
drag, startPoint x: 257, startPoint y: 135, endPoint x: 404, endPoint y: 136, distance: 146.6
click at [399, 136] on p "Aprovechar la oportunidad de los influencers virtuales" at bounding box center [387, 136] width 260 height 10
click at [114, 132] on div "Image" at bounding box center [130, 143] width 33 height 27
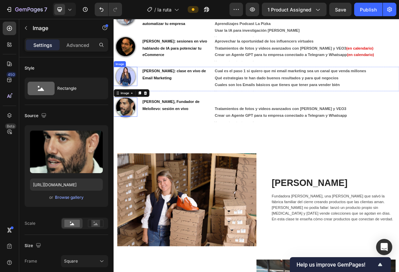
click at [115, 111] on div "Image" at bounding box center [130, 100] width 33 height 27
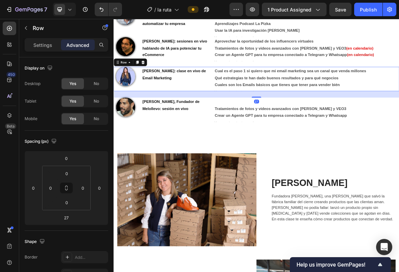
click at [115, 119] on div "Image" at bounding box center [130, 104] width 33 height 34
click at [115, 118] on div "Image" at bounding box center [130, 104] width 33 height 34
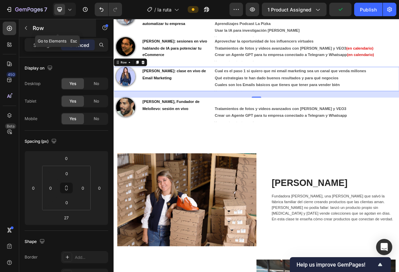
click at [26, 27] on icon "button" at bounding box center [26, 28] width 2 height 4
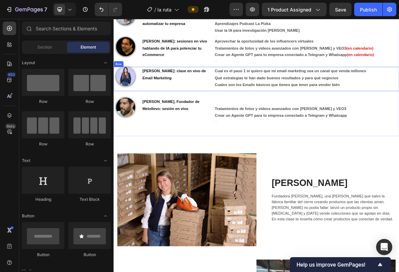
click at [119, 117] on div "Image" at bounding box center [130, 104] width 33 height 34
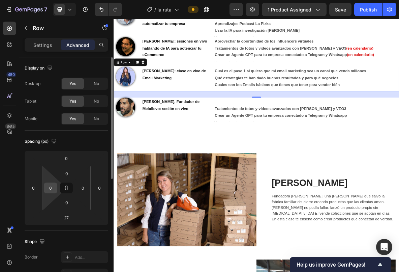
click at [53, 190] on input "0" at bounding box center [51, 188] width 10 height 10
type input "2"
type input "3"
type input "40"
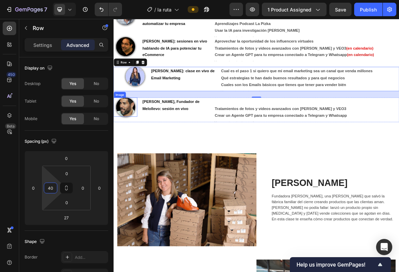
click at [116, 155] on div "Image" at bounding box center [130, 143] width 33 height 27
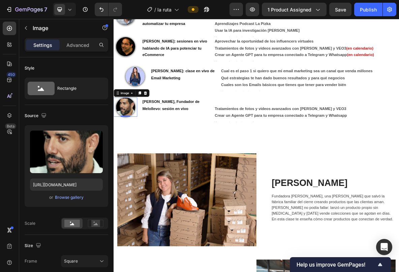
click at [118, 153] on div at bounding box center [132, 143] width 30 height 27
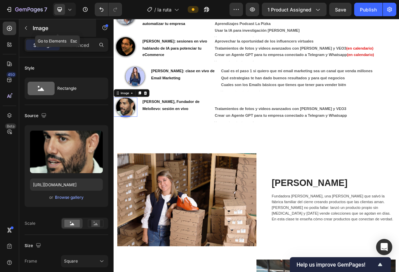
click at [26, 30] on icon "button" at bounding box center [25, 27] width 5 height 5
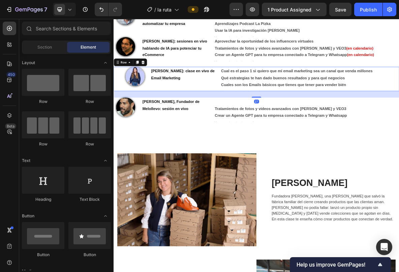
click at [123, 111] on div "Image [PERSON_NAME]: clase en vivo de Email Marketing Heading Cual es el paso 1…" at bounding box center [316, 104] width 404 height 34
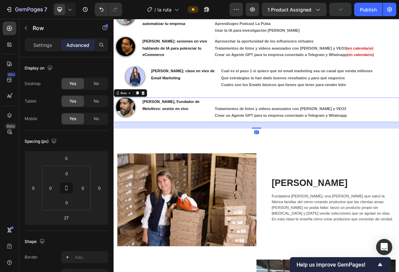
click at [119, 161] on div "Image" at bounding box center [130, 147] width 33 height 34
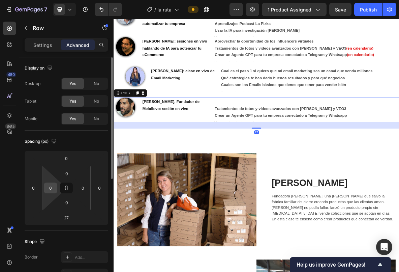
click at [51, 190] on input "0" at bounding box center [51, 188] width 10 height 10
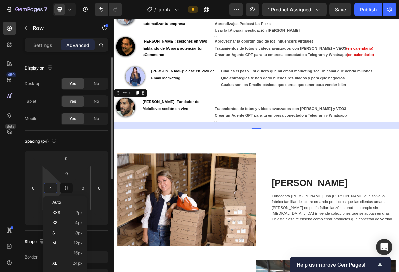
type input "40"
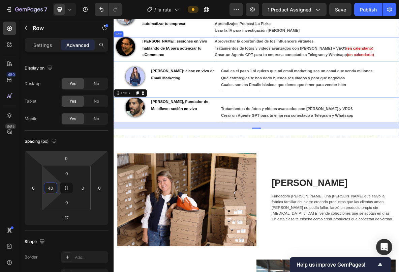
click at [120, 77] on div "Image" at bounding box center [130, 61] width 33 height 34
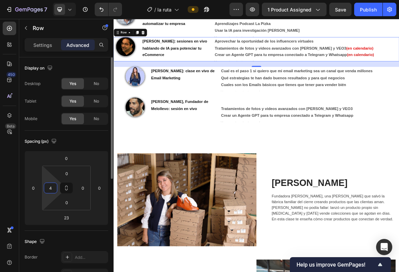
type input "40"
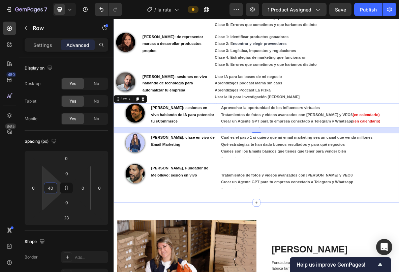
scroll to position [626, 0]
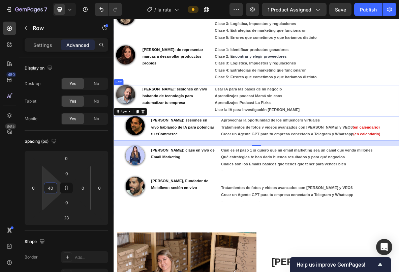
click at [170, 152] on div "[PERSON_NAME]: sesiones en vivo habando de tecnología para automatizar tu empre…" at bounding box center [200, 134] width 100 height 44
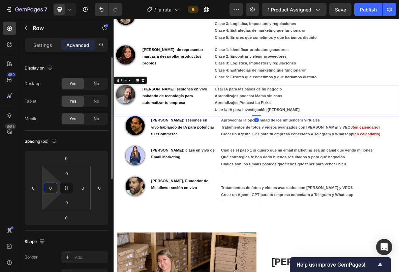
drag, startPoint x: 54, startPoint y: 188, endPoint x: 49, endPoint y: 188, distance: 5.1
click at [49, 188] on input "0" at bounding box center [51, 188] width 10 height 10
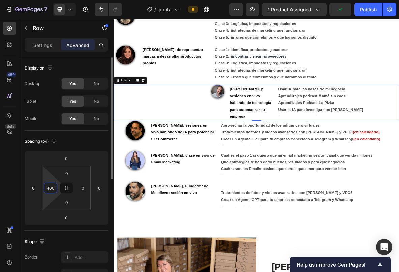
type input "40"
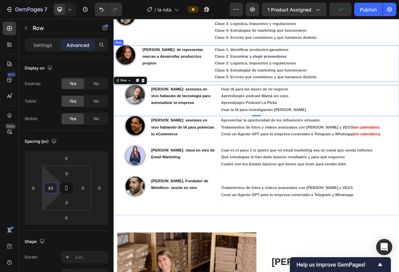
click at [122, 92] on div "Image" at bounding box center [130, 81] width 33 height 51
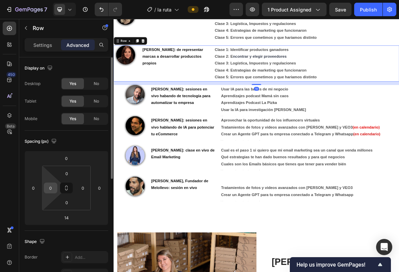
click at [52, 188] on input "0" at bounding box center [51, 188] width 10 height 10
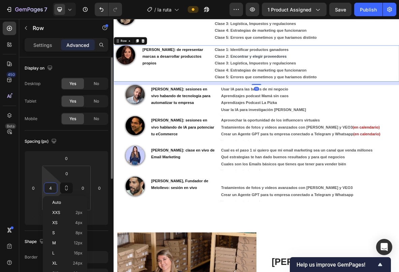
type input "40"
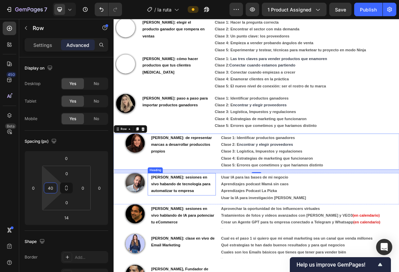
scroll to position [501, 0]
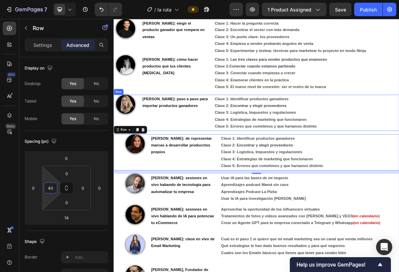
click at [118, 161] on div "Image" at bounding box center [130, 151] width 33 height 51
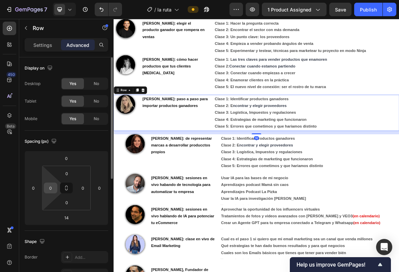
click at [54, 189] on input "0" at bounding box center [51, 188] width 10 height 10
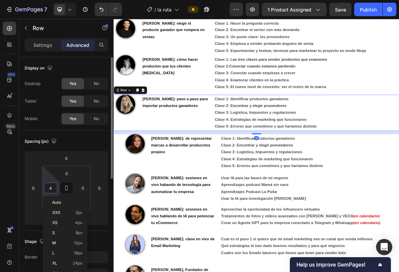
type input "40"
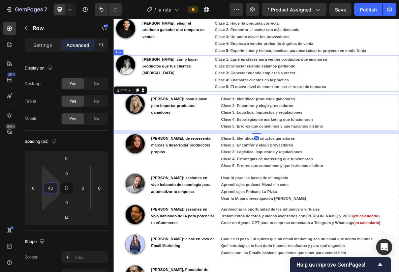
click at [121, 102] on div "Image" at bounding box center [130, 95] width 33 height 51
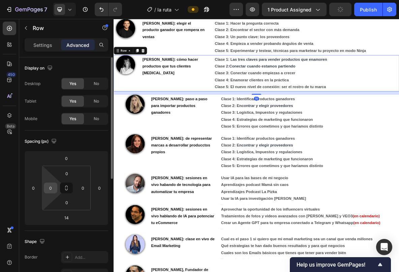
click at [53, 190] on input "0" at bounding box center [51, 188] width 10 height 10
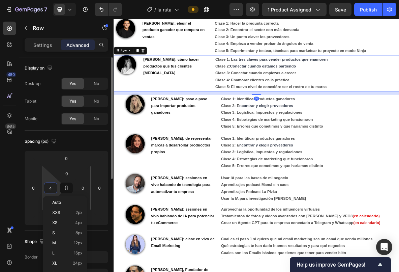
type input "40"
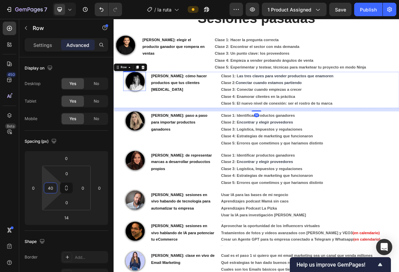
scroll to position [421, 0]
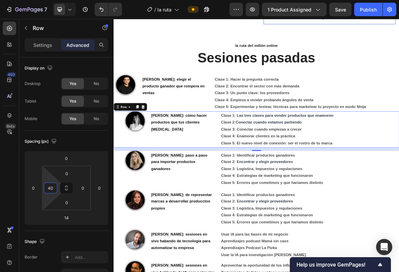
click at [119, 134] on div "Image" at bounding box center [130, 123] width 33 height 51
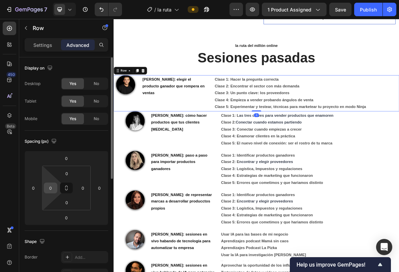
click at [51, 189] on input "0" at bounding box center [51, 188] width 10 height 10
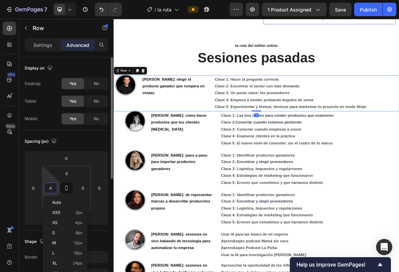
type input "40"
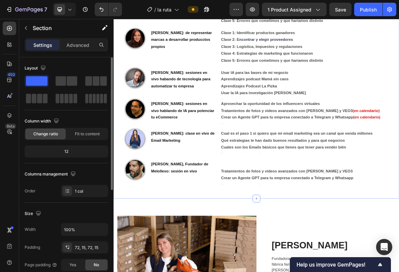
scroll to position [677, 0]
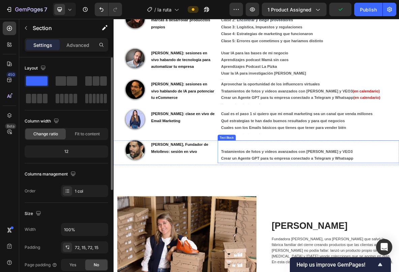
click at [281, 196] on p "Rich Text Editor. Editing area: main" at bounding box center [391, 197] width 251 height 10
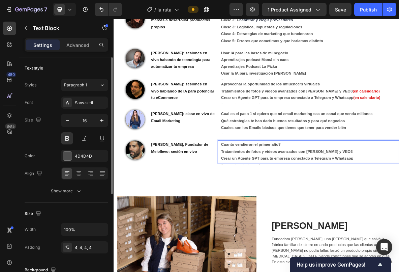
click at [281, 196] on p "Cuanto vendieron el primer año?" at bounding box center [391, 197] width 251 height 10
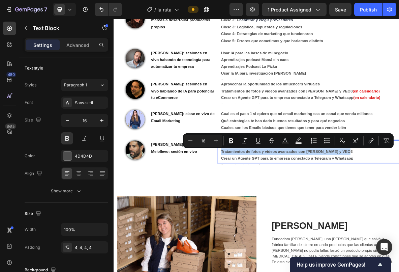
drag, startPoint x: 266, startPoint y: 206, endPoint x: 507, endPoint y: 205, distance: 240.6
click at [399, 205] on p "Tratamientos de fotos y videos avanzados con [PERSON_NAME] y VEO3" at bounding box center [391, 207] width 251 height 10
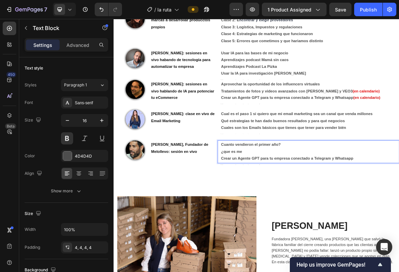
click at [267, 199] on p "Cuanto vendieron el primer año?" at bounding box center [391, 197] width 251 height 10
click at [306, 208] on p "¿que es me" at bounding box center [391, 207] width 251 height 10
click at [368, 205] on p "¿que es mejor: importar productos gen" at bounding box center [391, 207] width 251 height 10
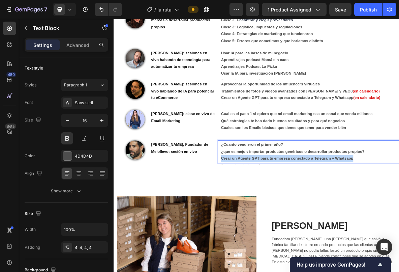
drag, startPoint x: 265, startPoint y: 216, endPoint x: 463, endPoint y: 216, distance: 198.2
click at [399, 216] on div "¿Cuanto vendieron el primer año? ¿que es mejor: importar productos genéricos o …" at bounding box center [391, 207] width 254 height 32
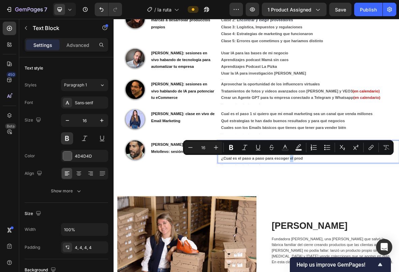
drag, startPoint x: 364, startPoint y: 217, endPoint x: 368, endPoint y: 217, distance: 4.0
click at [368, 217] on p "¿Cual es el paso a paso para escoger el prod" at bounding box center [391, 217] width 251 height 10
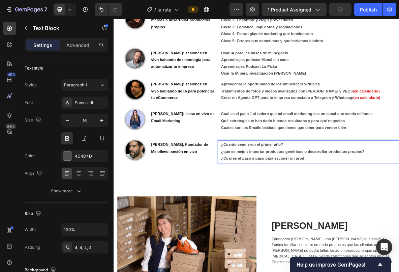
click at [394, 218] on p "¿Cual es el paso a paso para escoger un prod" at bounding box center [391, 217] width 251 height 10
click at [251, 231] on div "Image [PERSON_NAME]: elegir el producto ganador que rompera en ventas Heading C…" at bounding box center [316, 38] width 404 height 393
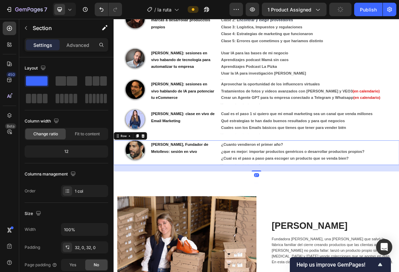
click at [254, 217] on div "[PERSON_NAME], Fundador de Melollevo: sesión en vivo Heading" at bounding box center [210, 208] width 96 height 34
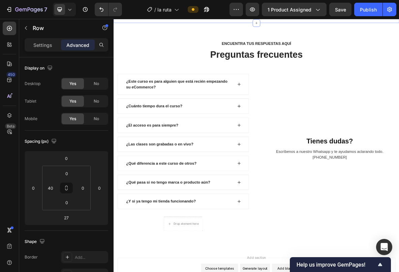
scroll to position [1678, 0]
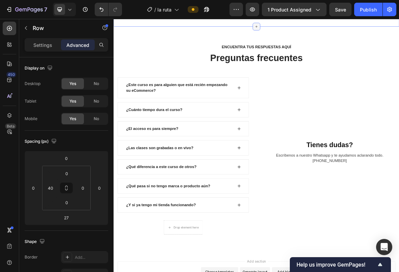
click at [315, 32] on icon at bounding box center [315, 29] width 5 height 5
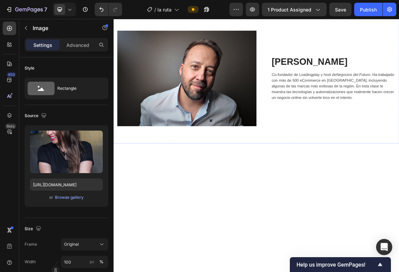
scroll to position [1507, 0]
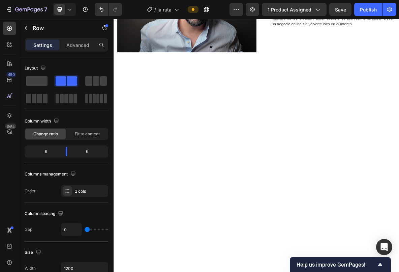
scroll to position [1751, 0]
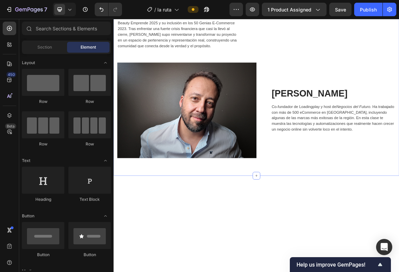
scroll to position [1466, 0]
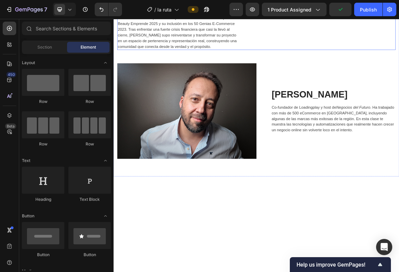
click at [283, 63] on div "[PERSON_NAME] [PERSON_NAME] es la fundadora de Love Lust , una marca chilena de…" at bounding box center [217, 6] width 197 height 113
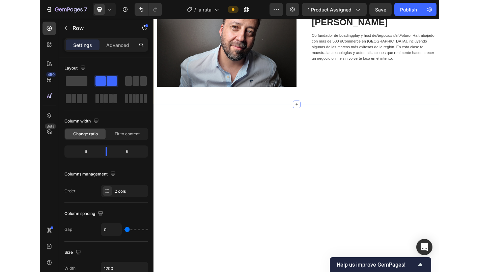
scroll to position [1751, 0]
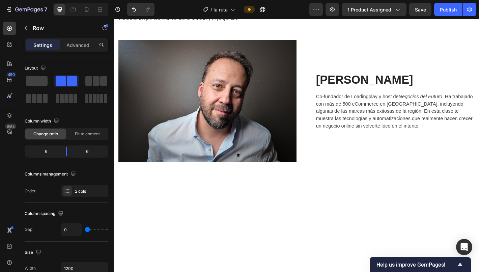
scroll to position [1714, 0]
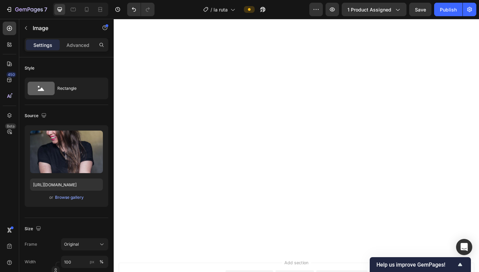
scroll to position [1885, 0]
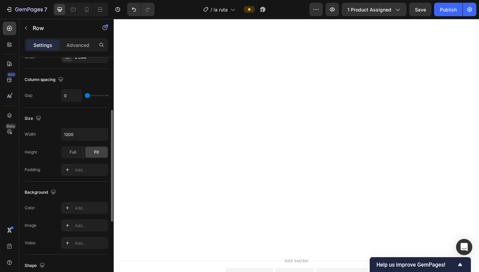
scroll to position [96, 0]
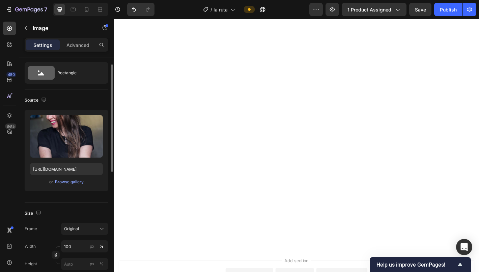
scroll to position [0, 0]
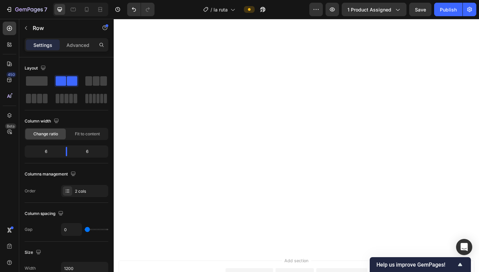
click at [82, 42] on p "Advanced" at bounding box center [77, 44] width 23 height 7
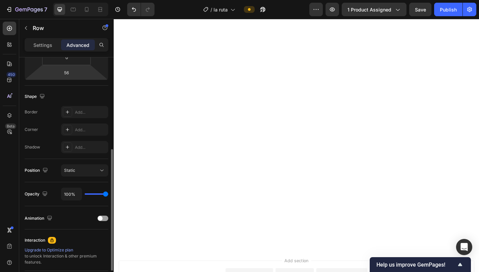
scroll to position [156, 0]
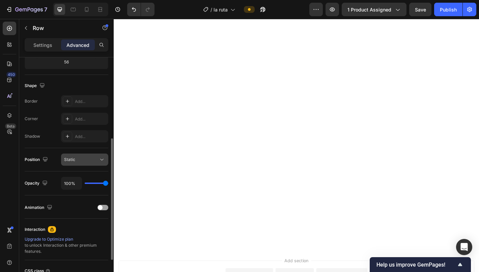
click at [77, 162] on div "Static" at bounding box center [81, 159] width 34 height 6
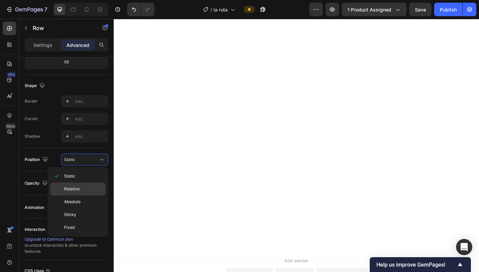
click at [76, 182] on div "Relative" at bounding box center [77, 188] width 55 height 13
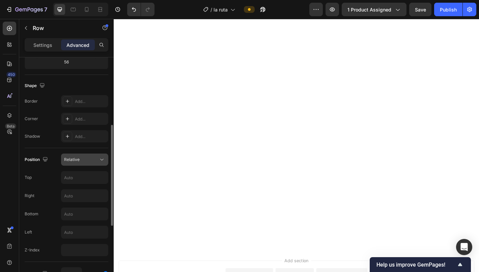
click at [76, 161] on span "Relative" at bounding box center [72, 159] width 16 height 5
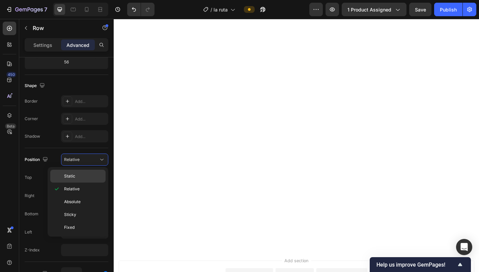
click at [74, 176] on span "Static" at bounding box center [69, 176] width 11 height 6
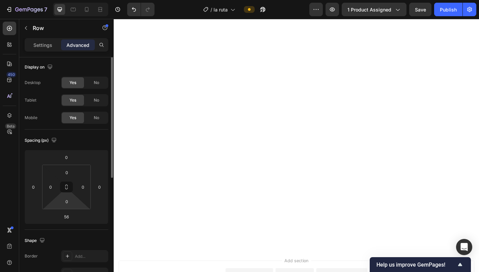
scroll to position [0, 0]
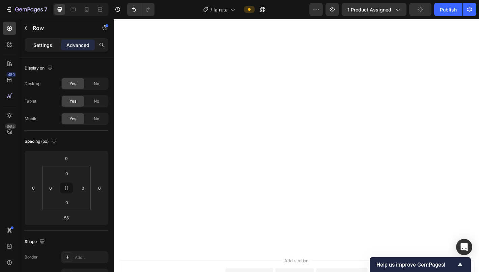
click at [43, 44] on p "Settings" at bounding box center [42, 44] width 19 height 7
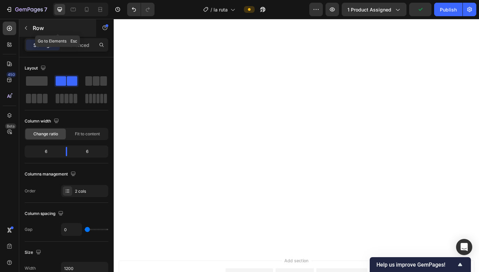
click at [27, 30] on icon "button" at bounding box center [25, 27] width 5 height 5
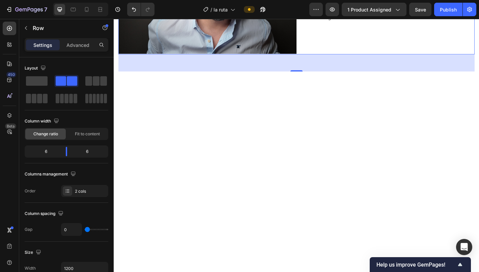
scroll to position [1756, 0]
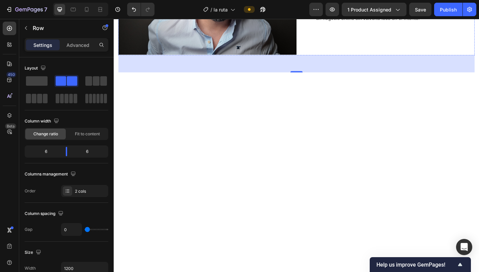
scroll to position [1639, 0]
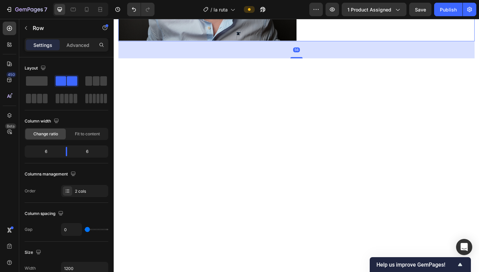
scroll to position [1827, 0]
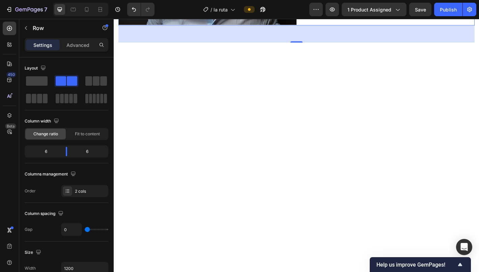
scroll to position [1767, 0]
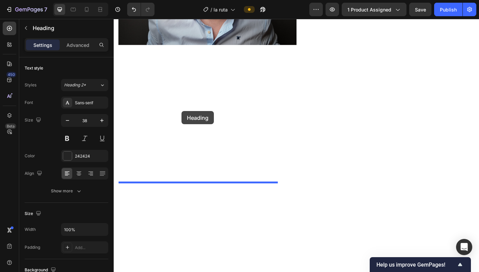
drag, startPoint x: 121, startPoint y: 98, endPoint x: 189, endPoint y: 121, distance: 71.6
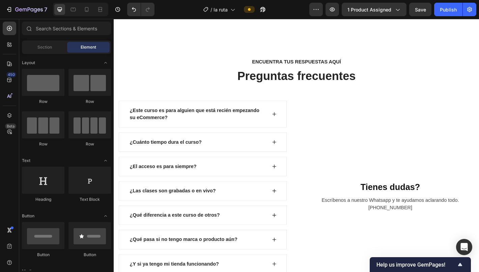
scroll to position [1628, 0]
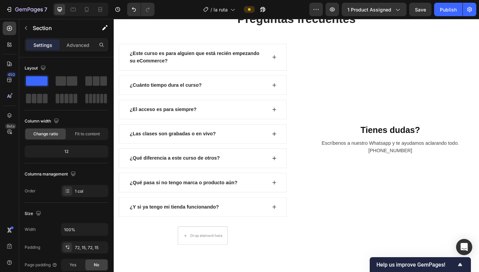
scroll to position [1782, 0]
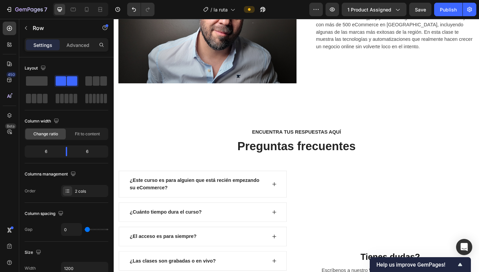
drag, startPoint x: 316, startPoint y: 187, endPoint x: 316, endPoint y: 200, distance: 13.5
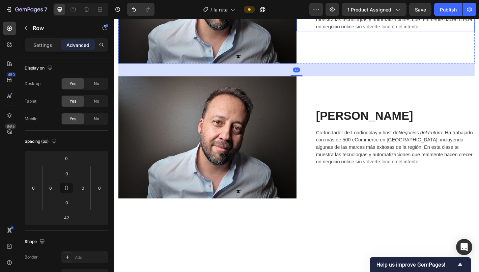
scroll to position [1642, 0]
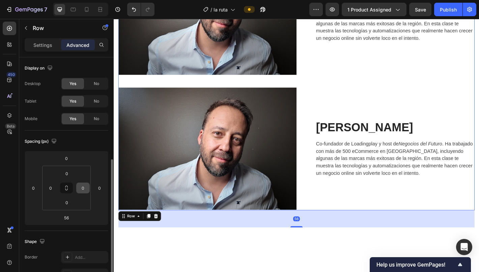
scroll to position [216, 0]
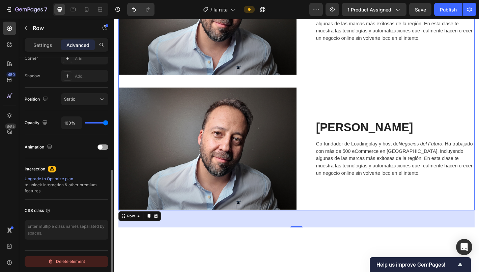
click at [74, 261] on div "Delete element" at bounding box center [66, 261] width 37 height 8
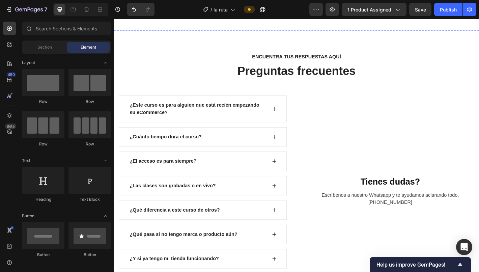
scroll to position [1861, 0]
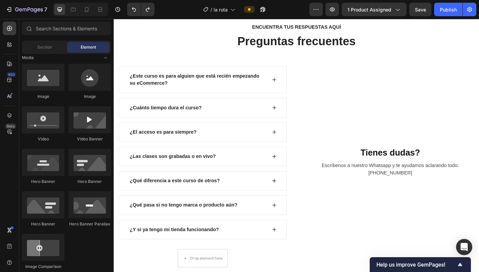
scroll to position [1773, 0]
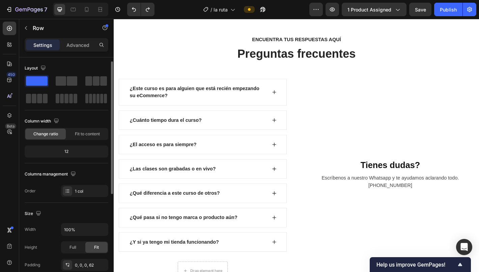
scroll to position [6, 0]
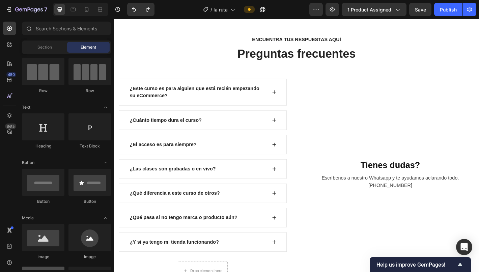
scroll to position [0, 0]
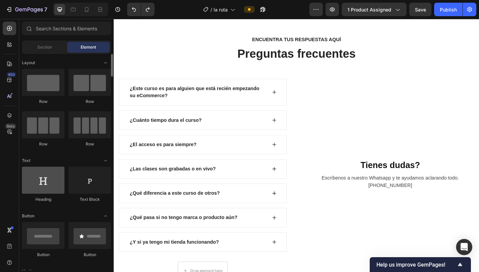
click at [50, 187] on div at bounding box center [43, 179] width 42 height 27
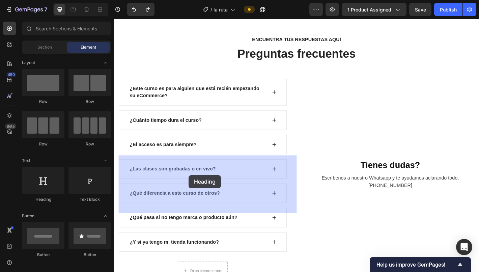
drag, startPoint x: 164, startPoint y: 206, endPoint x: 196, endPoint y: 188, distance: 36.6
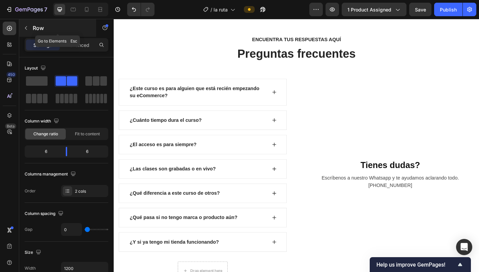
click at [26, 29] on icon "button" at bounding box center [25, 27] width 5 height 5
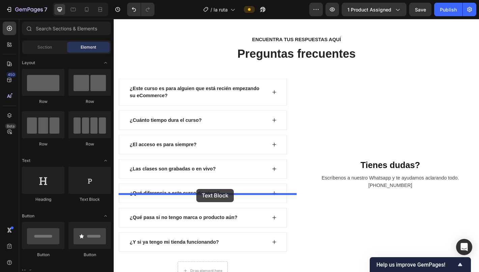
drag, startPoint x: 200, startPoint y: 204, endPoint x: 205, endPoint y: 207, distance: 5.8
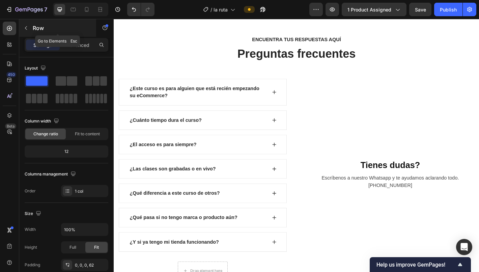
click at [25, 30] on icon "button" at bounding box center [25, 27] width 5 height 5
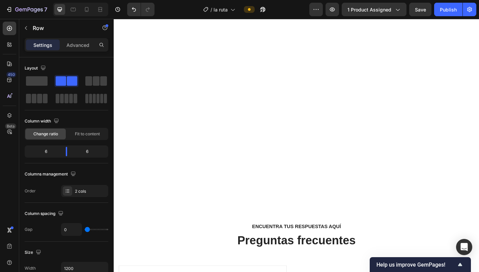
scroll to position [1811, 0]
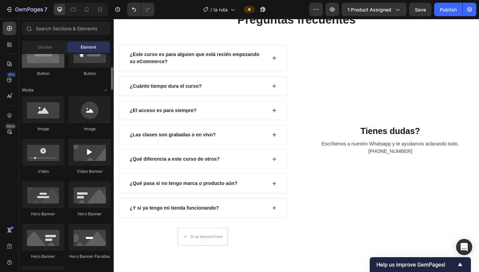
scroll to position [183, 0]
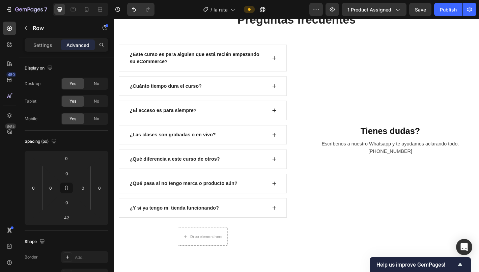
click at [49, 47] on p "Settings" at bounding box center [42, 44] width 19 height 7
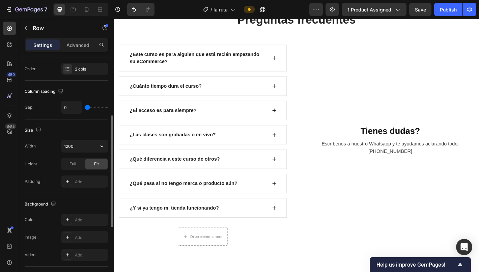
scroll to position [121, 0]
click at [66, 68] on icon at bounding box center [67, 69] width 5 height 5
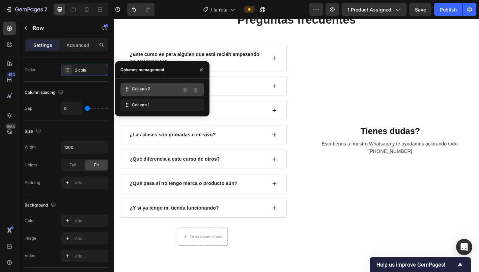
drag, startPoint x: 124, startPoint y: 104, endPoint x: 124, endPoint y: 88, distance: 16.2
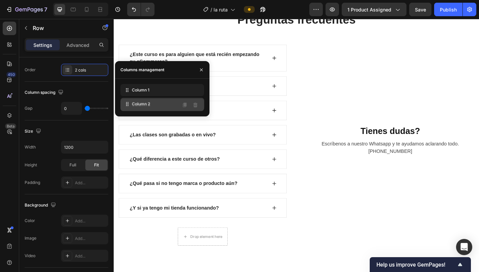
drag, startPoint x: 127, startPoint y: 91, endPoint x: 127, endPoint y: 105, distance: 13.8
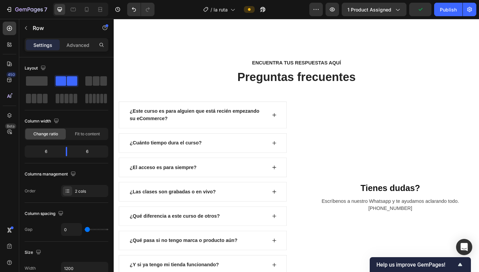
scroll to position [1678, 0]
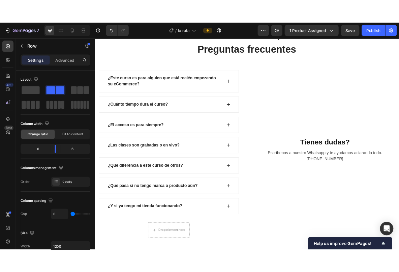
scroll to position [1901, 0]
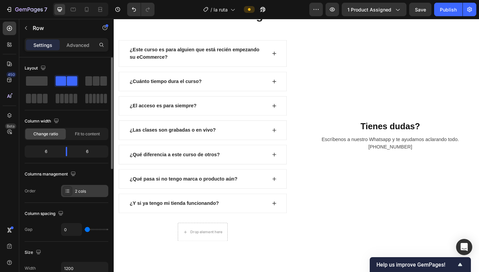
click at [90, 191] on div "2 cols" at bounding box center [91, 191] width 32 height 6
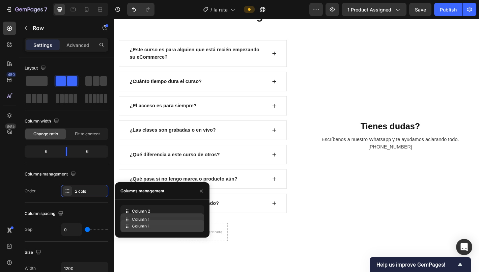
drag, startPoint x: 148, startPoint y: 215, endPoint x: 148, endPoint y: 223, distance: 8.4
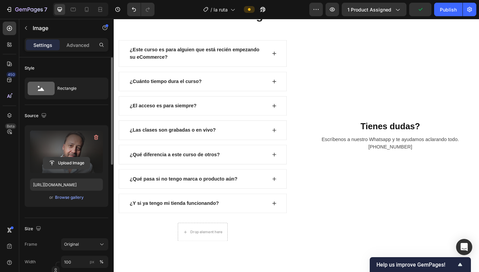
click at [74, 161] on input "file" at bounding box center [66, 162] width 47 height 11
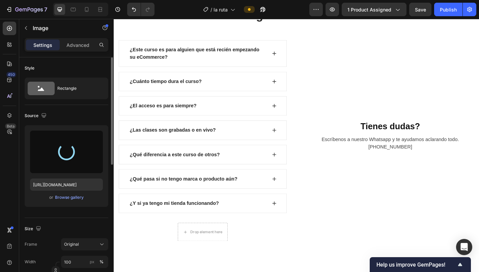
type input "[URL][DOMAIN_NAME]"
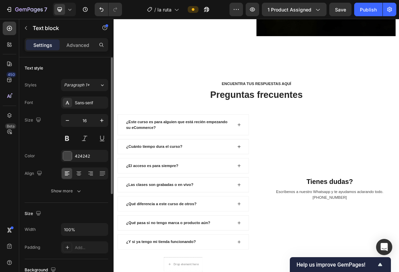
drag, startPoint x: 142, startPoint y: 158, endPoint x: 263, endPoint y: 192, distance: 125.5
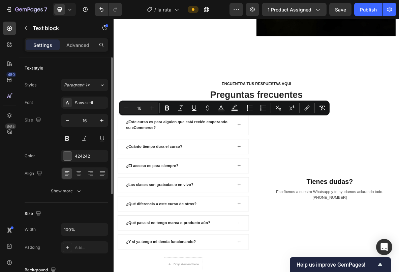
scroll to position [1888, 0]
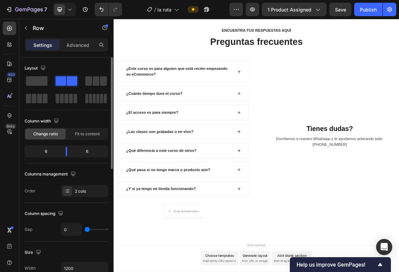
scroll to position [1977, 0]
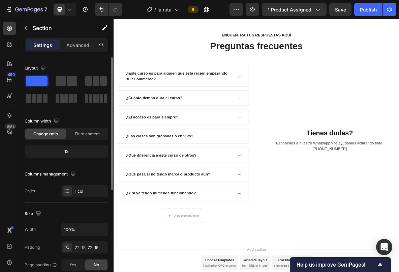
scroll to position [1988, 0]
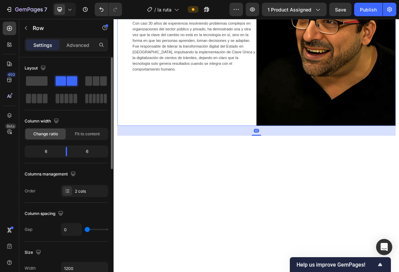
scroll to position [1759, 0]
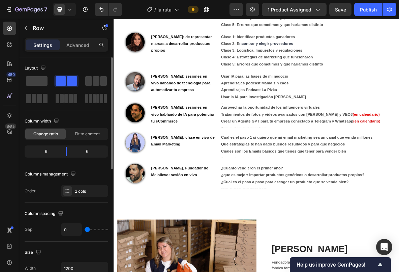
scroll to position [786, 0]
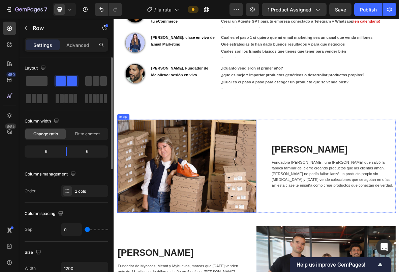
click at [261, 229] on img at bounding box center [217, 226] width 197 height 131
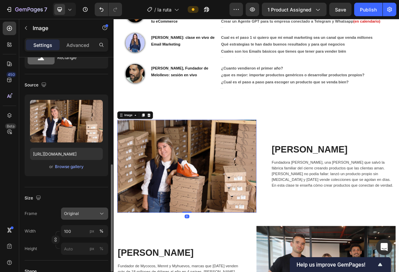
scroll to position [105, 0]
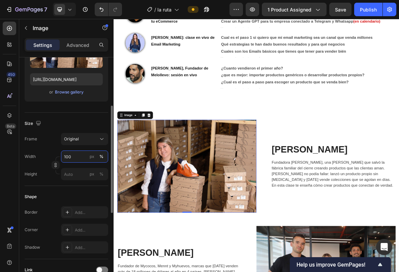
drag, startPoint x: 73, startPoint y: 156, endPoint x: 57, endPoint y: 156, distance: 16.2
click at [57, 156] on div "Width 100 px % Height px %" at bounding box center [67, 165] width 84 height 30
drag, startPoint x: 85, startPoint y: 157, endPoint x: 62, endPoint y: 157, distance: 22.6
click at [62, 157] on input "100" at bounding box center [84, 156] width 47 height 12
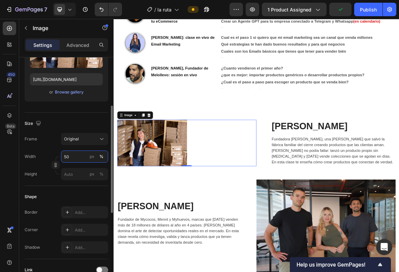
type input "5"
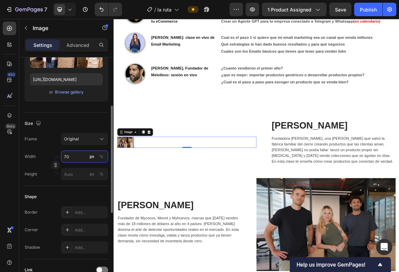
type input "7"
click at [68, 157] on input "7" at bounding box center [84, 156] width 47 height 12
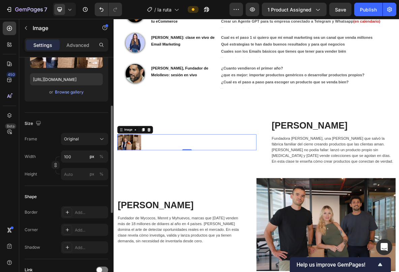
click at [93, 126] on div "Size" at bounding box center [67, 123] width 84 height 11
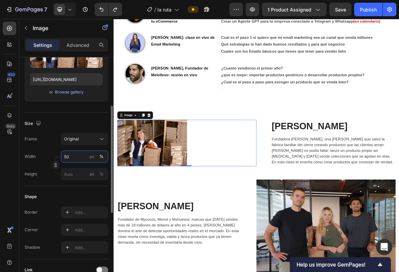
type input "100"
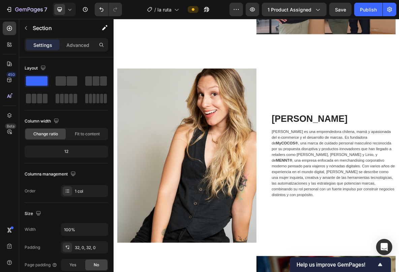
scroll to position [1189, 0]
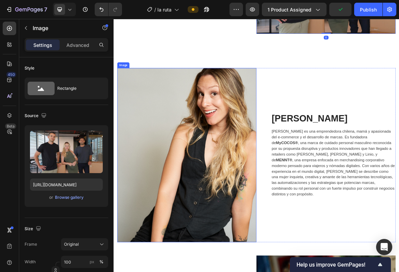
click at [315, 93] on img at bounding box center [217, 211] width 197 height 246
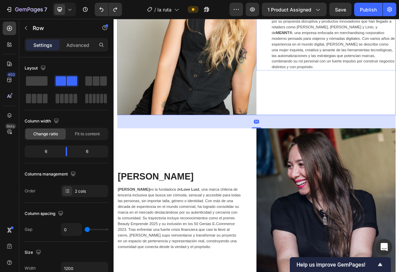
scroll to position [1412, 0]
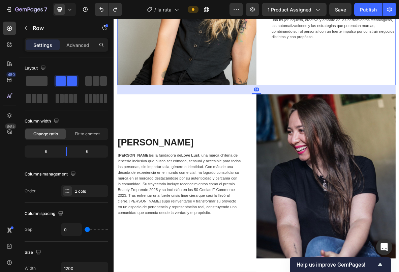
drag, startPoint x: 312, startPoint y: 129, endPoint x: 312, endPoint y: 123, distance: 5.7
click at [312, 123] on div at bounding box center [315, 124] width 13 height 2
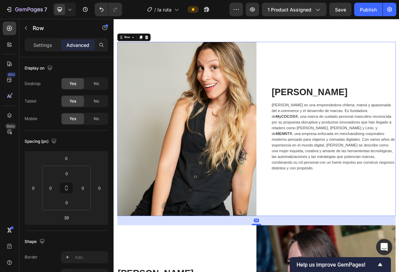
scroll to position [1216, 0]
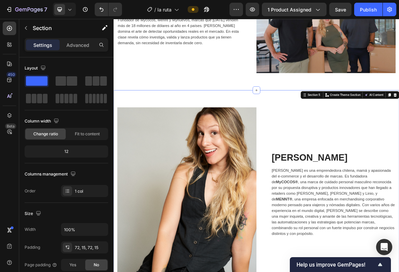
scroll to position [1130, 0]
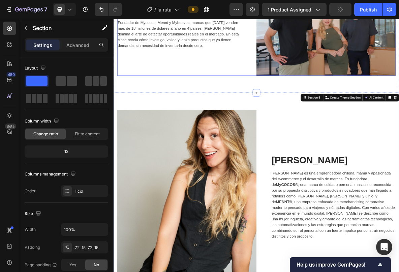
click at [303, 85] on div "[PERSON_NAME] Heading Fundador de Mycocos, Mennt y Myhuevos, marcas que [DATE] …" at bounding box center [217, 33] width 197 height 131
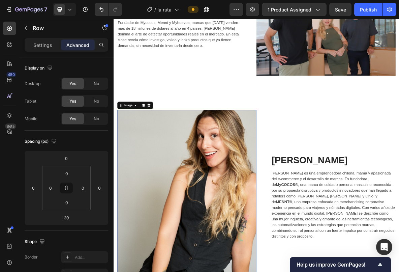
click at [275, 271] on img at bounding box center [217, 271] width 197 height 246
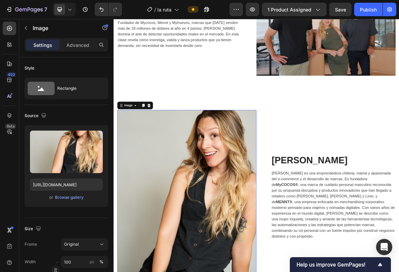
scroll to position [1254, 0]
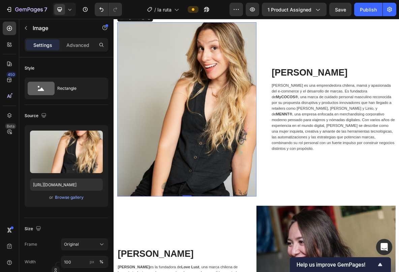
click at [214, 267] on img at bounding box center [217, 147] width 197 height 246
drag, startPoint x: 214, startPoint y: 270, endPoint x: 214, endPoint y: 231, distance: 38.8
click at [214, 231] on div "Image 0" at bounding box center [217, 147] width 197 height 246
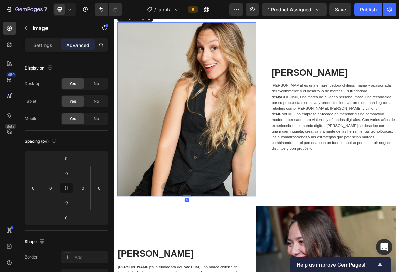
drag, startPoint x: 215, startPoint y: 270, endPoint x: 211, endPoint y: 264, distance: 7.1
click at [211, 264] on div "Image 0" at bounding box center [217, 147] width 197 height 246
click at [221, 186] on img at bounding box center [217, 147] width 197 height 246
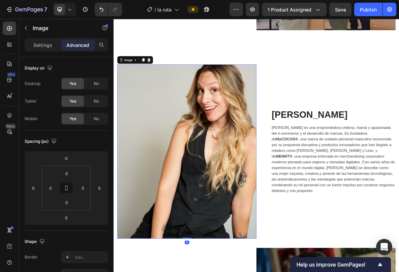
scroll to position [1186, 0]
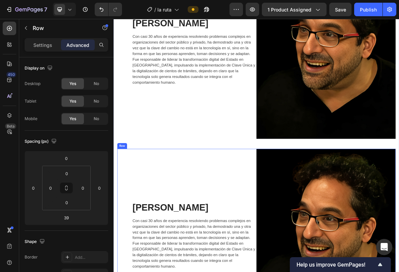
scroll to position [2007, 0]
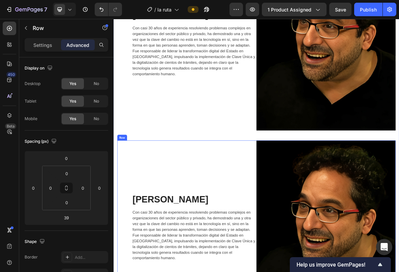
click at [43, 44] on p "Settings" at bounding box center [42, 44] width 19 height 7
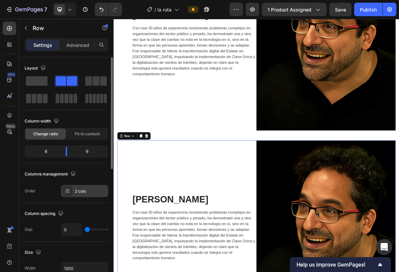
click at [90, 193] on div "2 cols" at bounding box center [91, 191] width 32 height 6
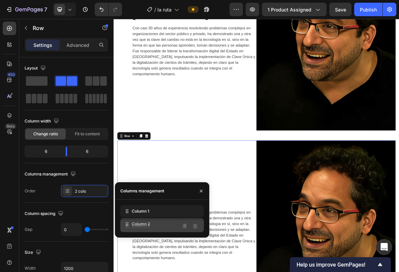
drag, startPoint x: 133, startPoint y: 211, endPoint x: 133, endPoint y: 224, distance: 12.8
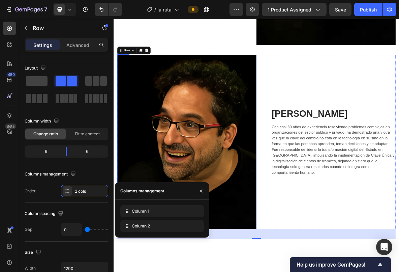
scroll to position [2142, 0]
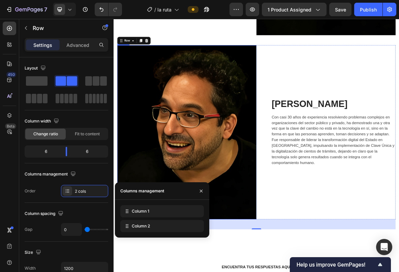
click at [249, 179] on img at bounding box center [217, 179] width 197 height 246
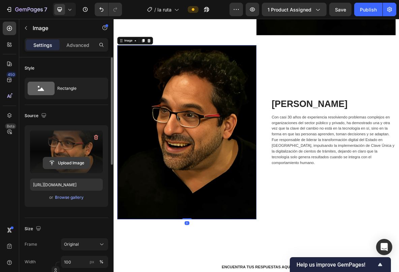
click at [69, 160] on input "file" at bounding box center [66, 162] width 47 height 11
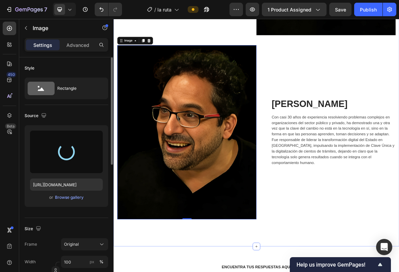
type input "[URL][DOMAIN_NAME]"
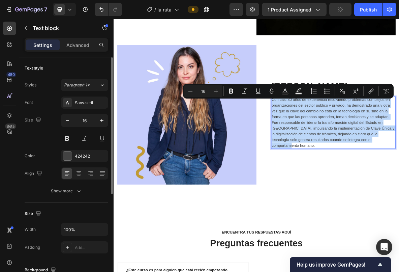
drag, startPoint x: 486, startPoint y: 192, endPoint x: 338, endPoint y: 137, distance: 157.9
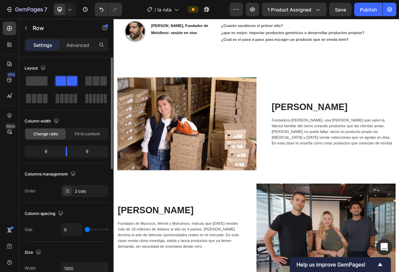
scroll to position [766, 0]
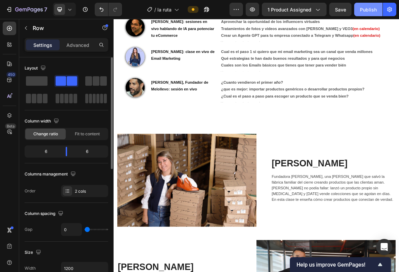
click at [366, 8] on div "Publish" at bounding box center [368, 9] width 17 height 7
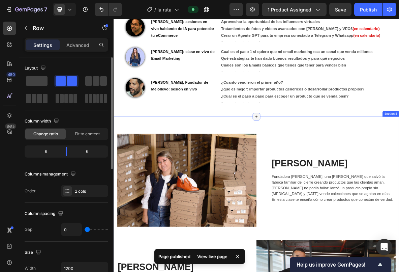
click at [313, 157] on div at bounding box center [315, 157] width 11 height 11
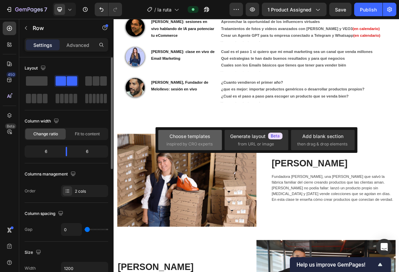
click at [203, 139] on div "Choose templates" at bounding box center [190, 135] width 41 height 7
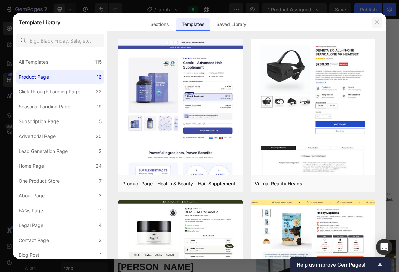
click at [372, 21] on button "button" at bounding box center [377, 22] width 11 height 11
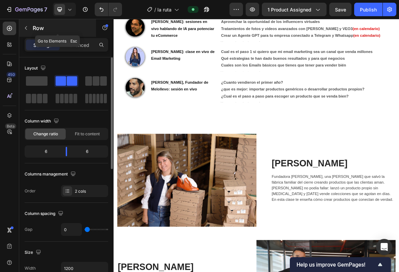
click at [25, 30] on icon "button" at bounding box center [25, 27] width 5 height 5
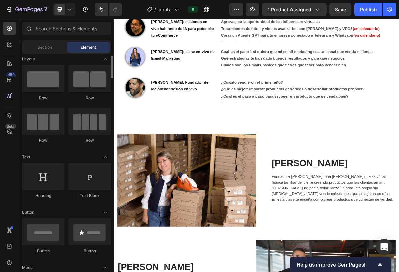
scroll to position [0, 0]
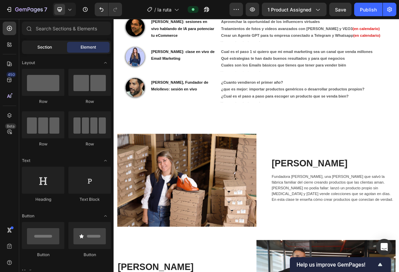
click at [41, 42] on div "Section" at bounding box center [44, 47] width 42 height 11
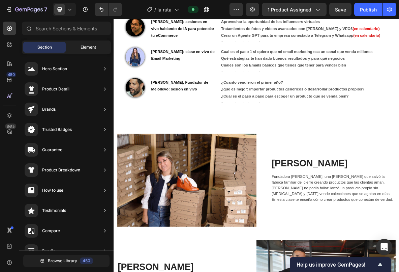
click at [86, 49] on span "Element" at bounding box center [89, 47] width 16 height 6
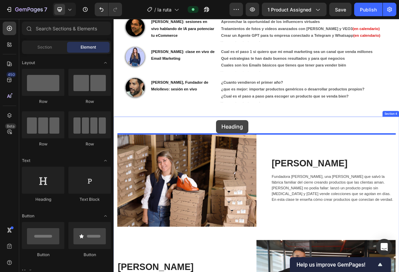
drag, startPoint x: 171, startPoint y: 206, endPoint x: 259, endPoint y: 162, distance: 97.5
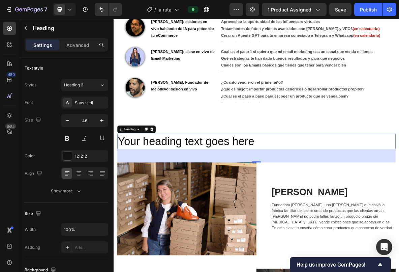
click at [311, 194] on h2 "Your heading text goes here" at bounding box center [316, 192] width 394 height 22
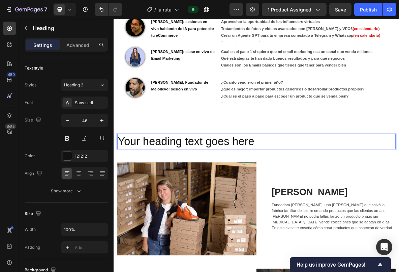
click at [311, 194] on p "Your heading text goes here" at bounding box center [315, 192] width 393 height 20
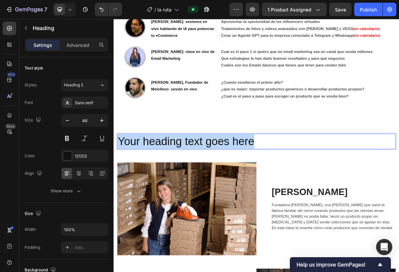
click at [311, 194] on p "Your heading text goes here" at bounding box center [315, 192] width 393 height 20
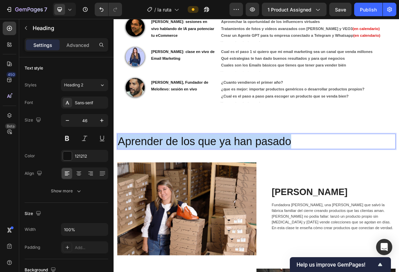
drag, startPoint x: 365, startPoint y: 189, endPoint x: 120, endPoint y: 191, distance: 245.0
click at [120, 191] on p "Aprender de los que ya han pasado" at bounding box center [315, 192] width 393 height 20
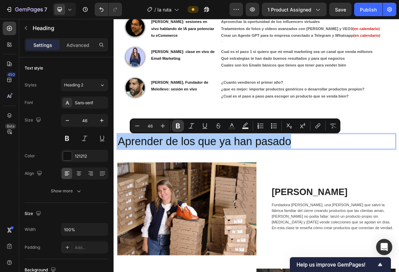
click at [177, 123] on icon "Editor contextual toolbar" at bounding box center [178, 125] width 4 height 5
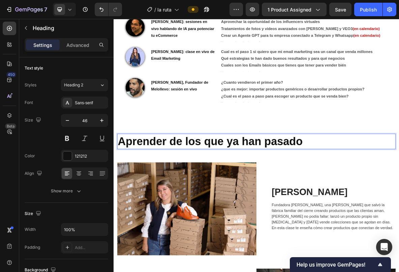
click at [327, 188] on strong "Aprender de los que ya han pasado" at bounding box center [250, 192] width 262 height 18
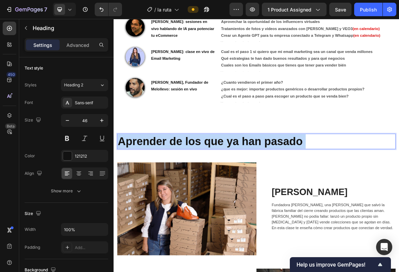
drag, startPoint x: 386, startPoint y: 191, endPoint x: 120, endPoint y: 192, distance: 265.9
click at [120, 192] on p "Aprender de los que ya han pasado" at bounding box center [315, 192] width 393 height 20
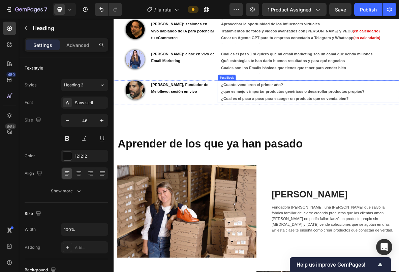
scroll to position [854, 0]
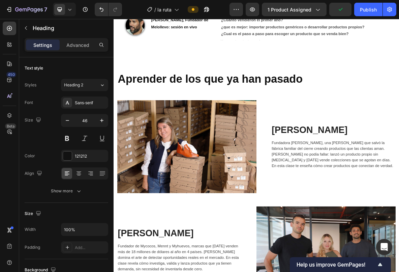
click at [382, 105] on h2 "Aprender de los que ya han pasado" at bounding box center [316, 104] width 394 height 22
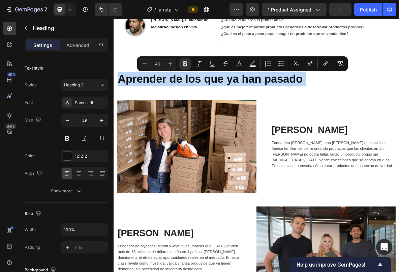
drag, startPoint x: 382, startPoint y: 105, endPoint x: 147, endPoint y: 104, distance: 234.2
click at [147, 104] on p "Aprender de los que ya han pasado" at bounding box center [315, 104] width 393 height 20
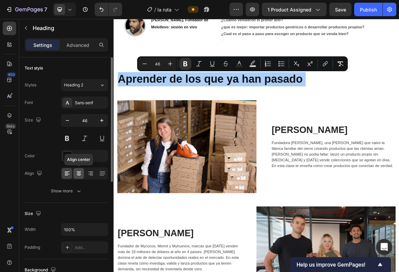
click at [75, 177] on div at bounding box center [78, 173] width 10 height 11
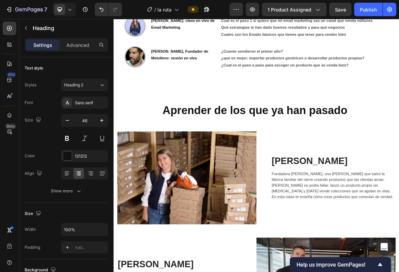
scroll to position [815, 0]
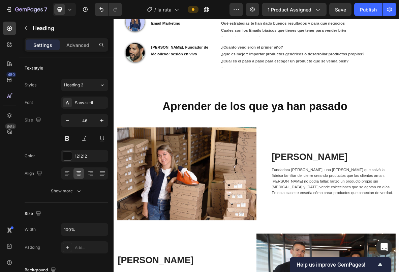
click at [234, 144] on strong "Aprender de los que ya han pasado" at bounding box center [314, 142] width 262 height 18
click at [399, 146] on strong "Aprender de los que ya han pasado" at bounding box center [314, 142] width 262 height 18
drag, startPoint x: 443, startPoint y: 145, endPoint x: 393, endPoint y: 145, distance: 49.9
click at [393, 145] on strong "Aprender de los que ya han pasado" at bounding box center [314, 142] width 262 height 18
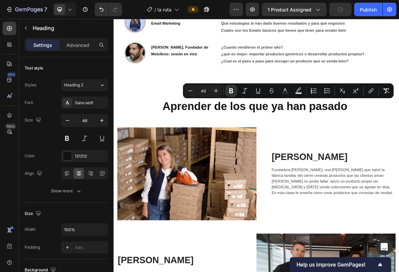
click at [399, 144] on p "Aprender de los que ya han pasado" at bounding box center [315, 142] width 393 height 20
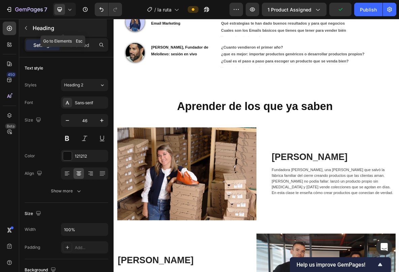
click at [26, 29] on icon "button" at bounding box center [26, 28] width 2 height 4
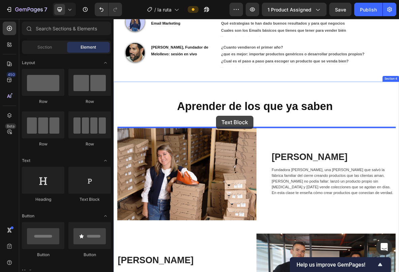
drag, startPoint x: 191, startPoint y: 209, endPoint x: 259, endPoint y: 156, distance: 86.0
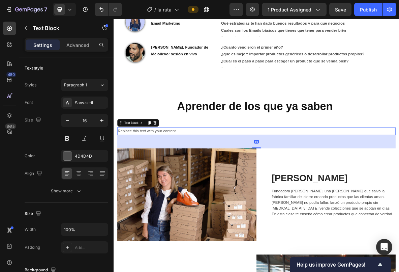
click at [206, 177] on div "Replace this text with your content" at bounding box center [316, 177] width 394 height 11
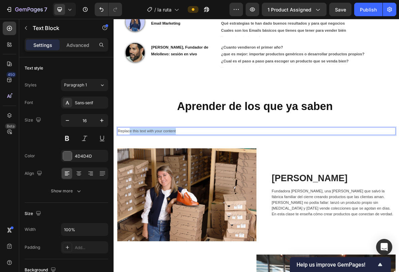
drag, startPoint x: 206, startPoint y: 177, endPoint x: 135, endPoint y: 178, distance: 70.1
click at [135, 178] on p "Replace this text with your content" at bounding box center [315, 178] width 393 height 10
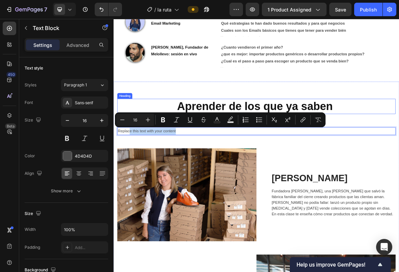
click at [194, 142] on p "⁠⁠⁠⁠⁠⁠⁠ Aprender de los que ya saben" at bounding box center [315, 142] width 393 height 20
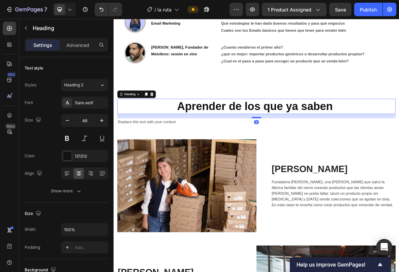
drag, startPoint x: 316, startPoint y: 169, endPoint x: 315, endPoint y: 158, distance: 11.2
click at [315, 158] on div at bounding box center [315, 158] width 13 height 2
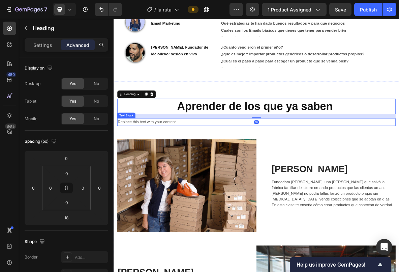
click at [202, 162] on p "Replace this text with your content" at bounding box center [315, 165] width 393 height 10
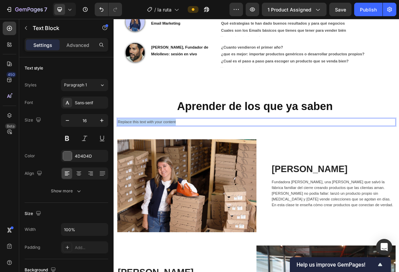
click at [202, 162] on p "Replace this text with your content" at bounding box center [315, 165] width 393 height 10
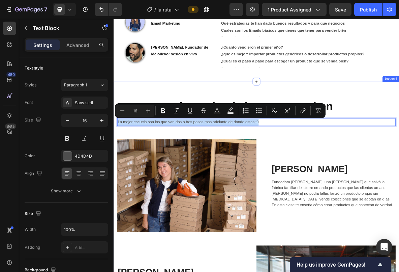
drag, startPoint x: 330, startPoint y: 165, endPoint x: 118, endPoint y: 166, distance: 211.7
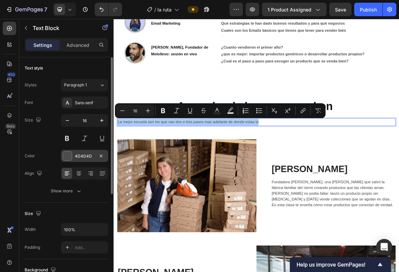
click at [67, 156] on div at bounding box center [67, 155] width 9 height 9
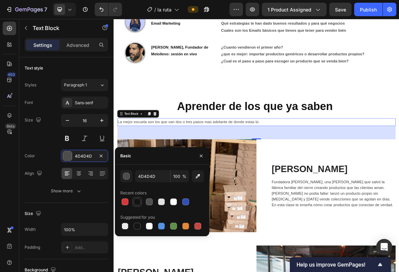
click at [137, 201] on div at bounding box center [137, 201] width 7 height 7
type input "121212"
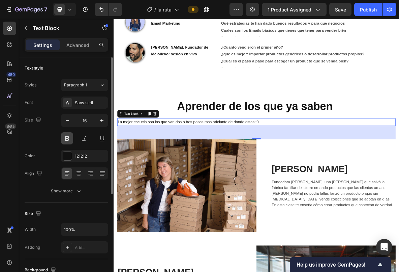
click at [66, 139] on button at bounding box center [67, 138] width 12 height 12
click at [79, 173] on icon at bounding box center [78, 173] width 7 height 7
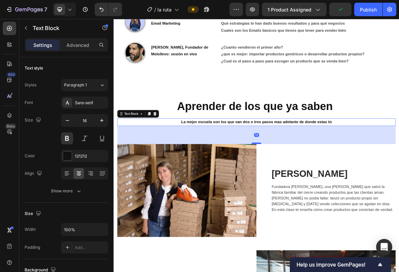
drag, startPoint x: 317, startPoint y: 188, endPoint x: 317, endPoint y: 194, distance: 6.7
click at [317, 194] on div at bounding box center [315, 195] width 13 height 2
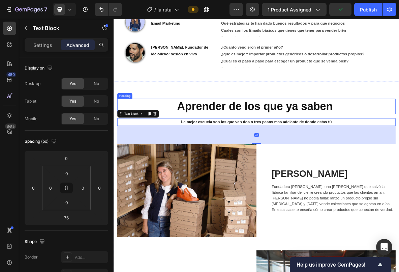
click at [321, 148] on strong "Aprender de los que ya saben" at bounding box center [313, 142] width 220 height 18
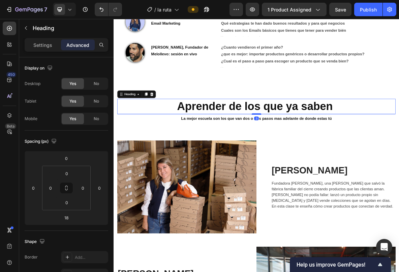
drag, startPoint x: 315, startPoint y: 159, endPoint x: 315, endPoint y: 154, distance: 5.1
click at [315, 154] on div at bounding box center [315, 153] width 13 height 2
type input "3"
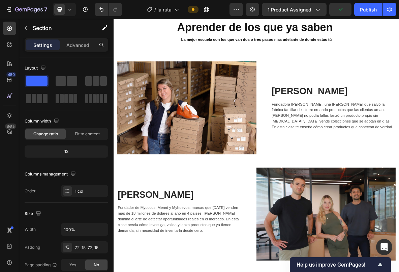
scroll to position [0, 0]
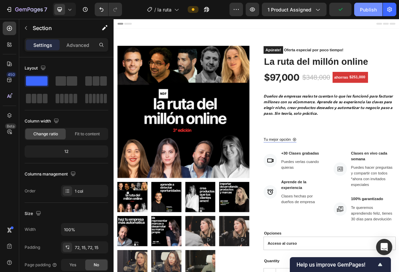
click at [362, 15] on button "Publish" at bounding box center [368, 9] width 28 height 13
click at [70, 10] on icon at bounding box center [69, 9] width 7 height 7
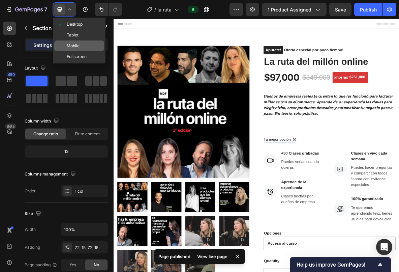
click at [70, 47] on span "Mobile" at bounding box center [73, 45] width 13 height 7
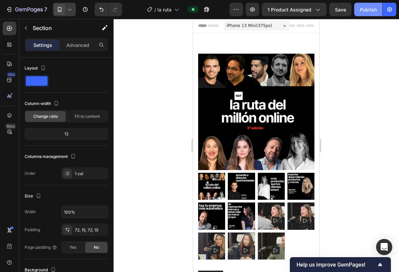
click at [360, 6] on div "Publish" at bounding box center [368, 9] width 17 height 7
click at [73, 10] on icon at bounding box center [69, 9] width 7 height 7
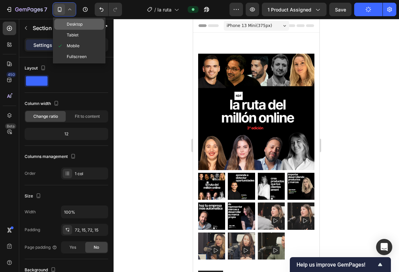
click at [66, 26] on span at bounding box center [62, 24] width 10 height 5
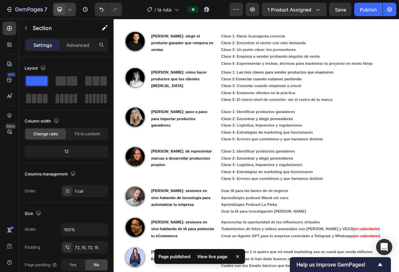
scroll to position [510, 0]
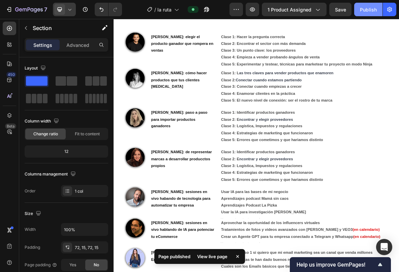
click at [370, 11] on div "Publish" at bounding box center [368, 9] width 17 height 7
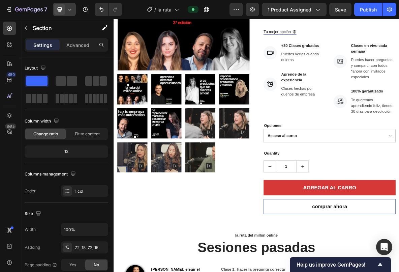
scroll to position [153, 0]
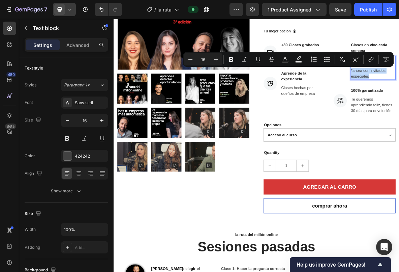
drag, startPoint x: 476, startPoint y: 96, endPoint x: 450, endPoint y: 90, distance: 27.0
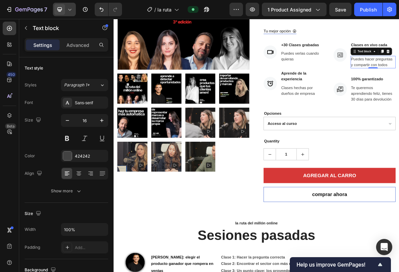
click at [369, 13] on button "Publish" at bounding box center [368, 9] width 28 height 13
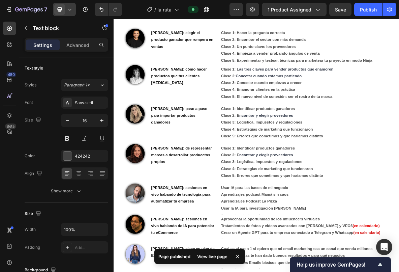
scroll to position [0, 0]
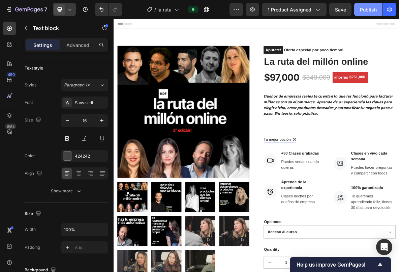
click at [360, 10] on button "Publish" at bounding box center [368, 9] width 28 height 13
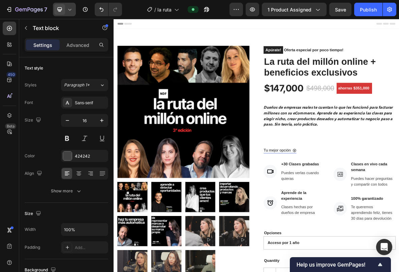
click at [70, 9] on icon at bounding box center [69, 9] width 7 height 7
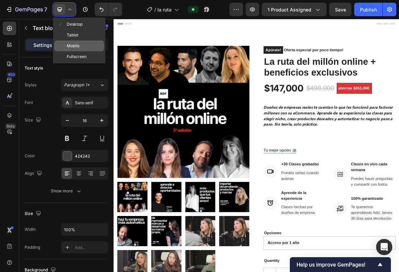
click at [68, 43] on span "Mobile" at bounding box center [73, 45] width 13 height 7
type input "14"
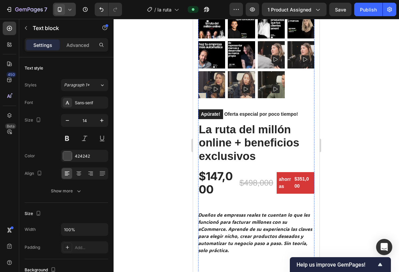
scroll to position [160, 0]
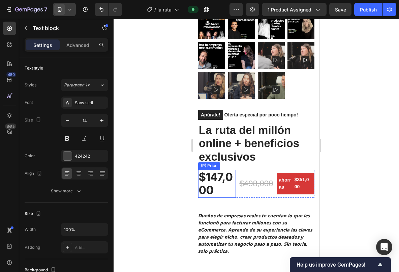
click at [230, 186] on div "$147,000" at bounding box center [217, 184] width 38 height 28
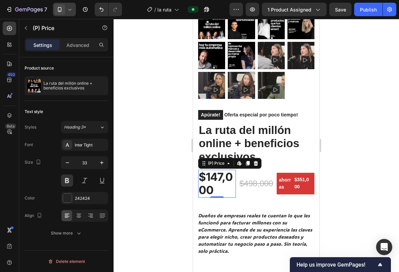
click at [227, 186] on div "$147,000" at bounding box center [217, 184] width 38 height 28
click at [219, 187] on div "$147,000" at bounding box center [217, 184] width 38 height 28
click at [66, 161] on icon "button" at bounding box center [67, 162] width 7 height 7
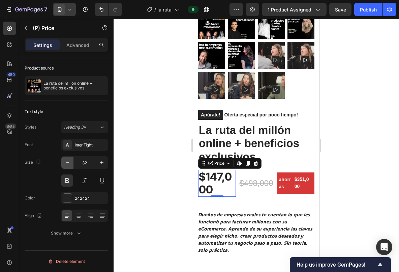
click at [66, 161] on icon "button" at bounding box center [67, 162] width 7 height 7
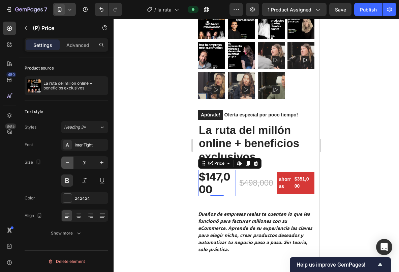
click at [66, 161] on icon "button" at bounding box center [67, 162] width 7 height 7
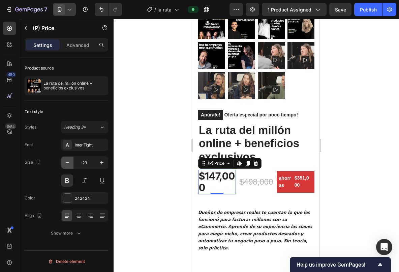
click at [66, 161] on icon "button" at bounding box center [67, 162] width 7 height 7
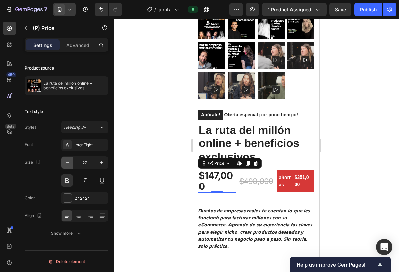
click at [66, 161] on icon "button" at bounding box center [67, 162] width 7 height 7
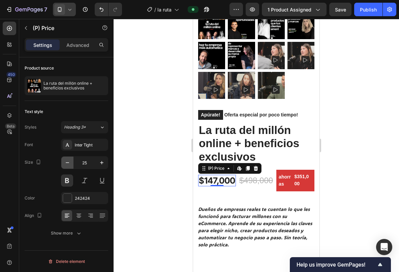
click at [66, 161] on icon "button" at bounding box center [67, 162] width 7 height 7
type input "23"
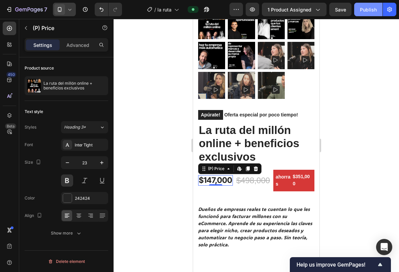
click at [364, 10] on div "Publish" at bounding box center [368, 9] width 17 height 7
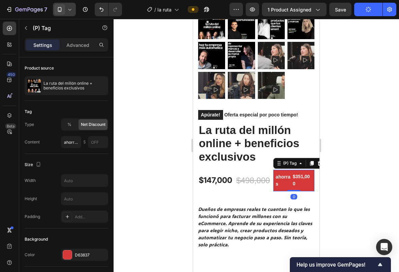
click at [298, 176] on div "$351,000" at bounding box center [301, 180] width 19 height 16
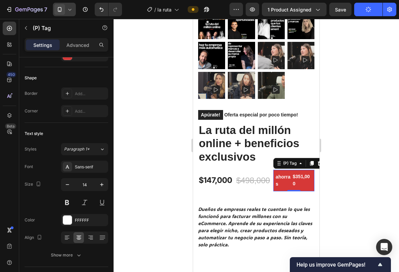
scroll to position [244, 0]
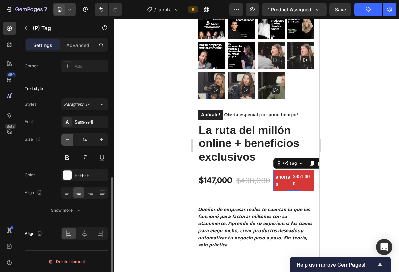
click at [69, 142] on icon "button" at bounding box center [67, 139] width 7 height 7
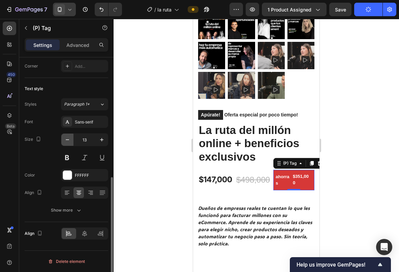
click at [69, 142] on icon "button" at bounding box center [67, 139] width 7 height 7
type input "12"
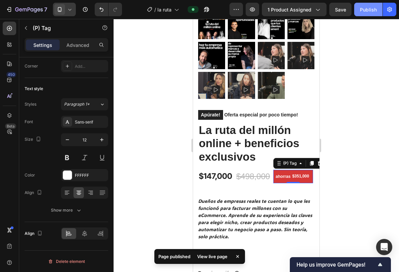
click at [367, 10] on div "Publish" at bounding box center [368, 9] width 17 height 7
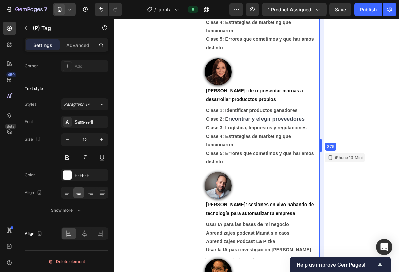
scroll to position [1078, 0]
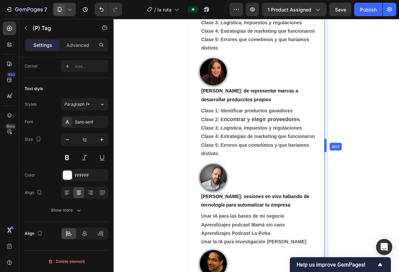
drag, startPoint x: 321, startPoint y: 146, endPoint x: 330, endPoint y: 146, distance: 9.8
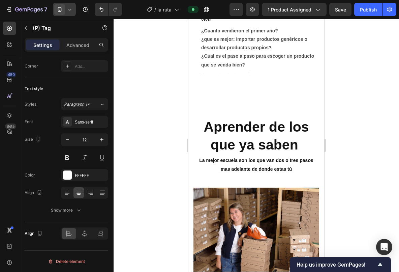
scroll to position [1565, 0]
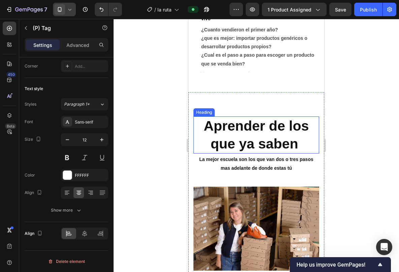
click at [258, 142] on strong "Aprender de los que ya saben" at bounding box center [256, 134] width 105 height 33
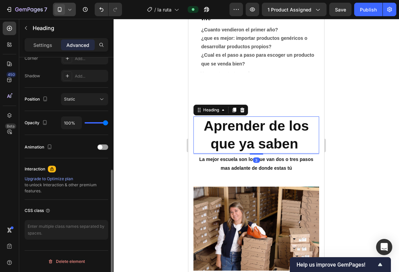
scroll to position [0, 0]
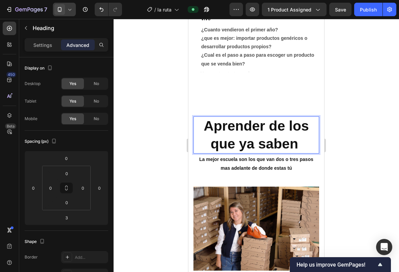
click at [240, 135] on strong "Aprender de los que ya saben" at bounding box center [256, 134] width 105 height 33
drag, startPoint x: 261, startPoint y: 136, endPoint x: 299, endPoint y: 135, distance: 38.4
click at [299, 135] on p "Aprender de los que ya saben" at bounding box center [256, 135] width 124 height 36
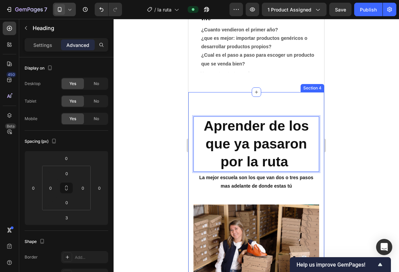
click at [346, 147] on div at bounding box center [256, 145] width 285 height 253
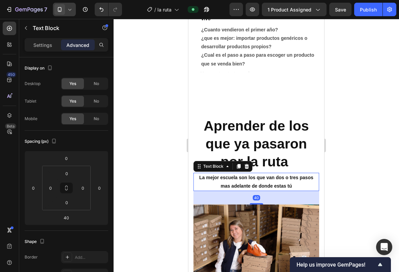
click at [289, 177] on p "La mejor escuela son los que van dos o tres pasos mas adelante de donde estas tú" at bounding box center [256, 181] width 124 height 17
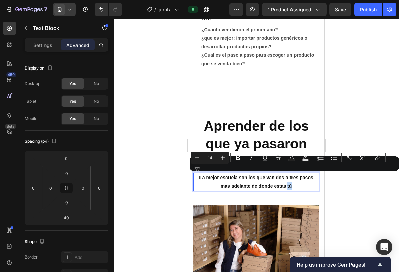
click at [292, 176] on p "La mejor escuela son los que van dos o tres pasos mas adelante de donde estas tú" at bounding box center [256, 181] width 124 height 17
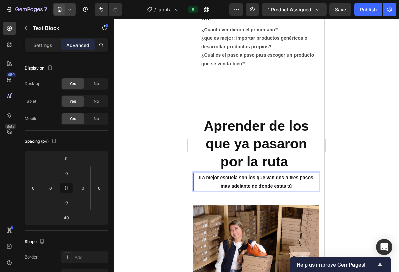
click at [339, 176] on div at bounding box center [256, 145] width 285 height 253
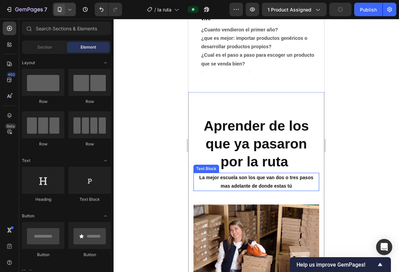
click at [298, 176] on p "La mejor escuela son los que van dos o tres pasos mas adelante de donde estas tú" at bounding box center [256, 181] width 124 height 17
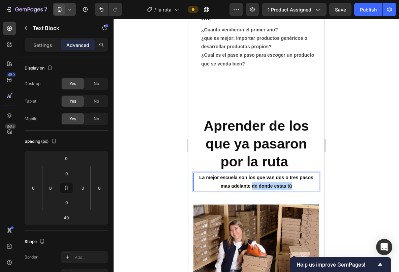
drag, startPoint x: 253, startPoint y: 177, endPoint x: 294, endPoint y: 177, distance: 41.5
click at [294, 177] on p "La mejor escuela son los que van dos o tres pasos mas adelante de donde estas tú" at bounding box center [256, 181] width 124 height 17
click at [340, 173] on div at bounding box center [256, 145] width 285 height 253
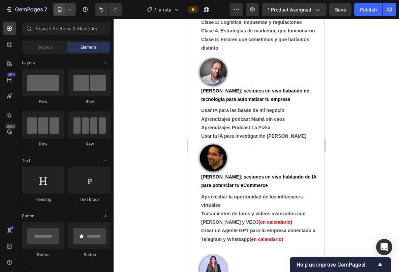
scroll to position [1199, 0]
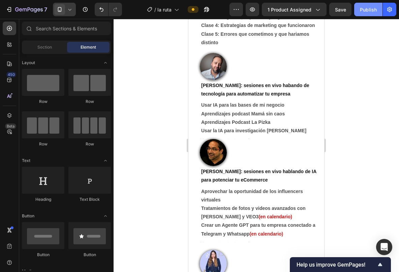
click at [365, 8] on div "Publish" at bounding box center [368, 9] width 17 height 7
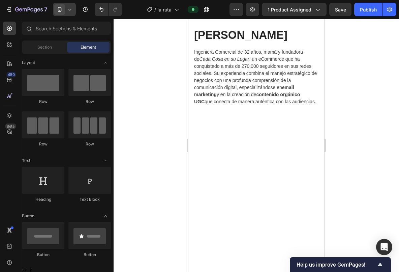
scroll to position [2814, 0]
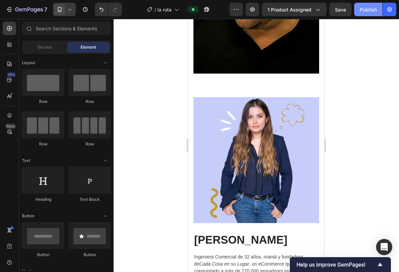
click at [375, 8] on div "Publish" at bounding box center [368, 9] width 17 height 7
click at [71, 13] on div at bounding box center [64, 9] width 23 height 13
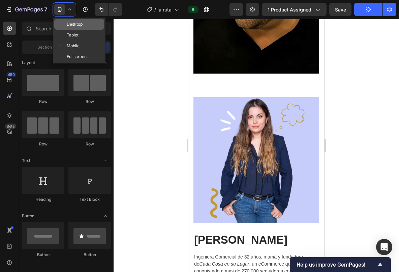
click at [67, 28] on div "Desktop" at bounding box center [79, 24] width 50 height 11
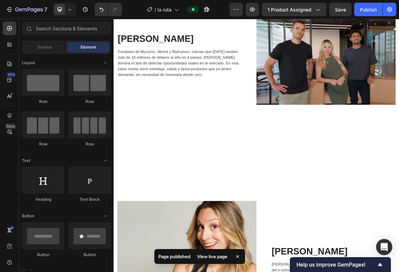
scroll to position [1766, 0]
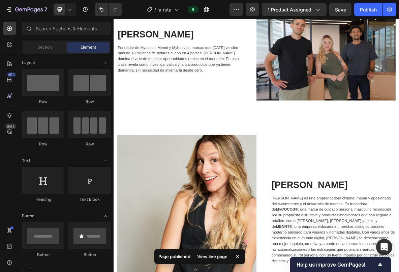
scroll to position [1926, 0]
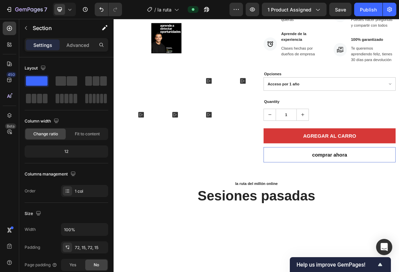
scroll to position [83, 0]
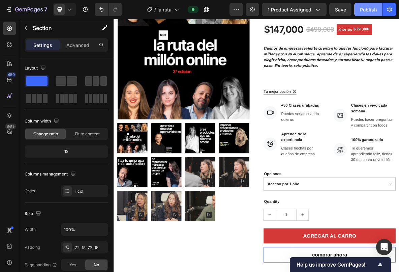
click at [369, 8] on div "Publish" at bounding box center [368, 9] width 17 height 7
click at [369, 7] on div "Publish" at bounding box center [368, 9] width 17 height 7
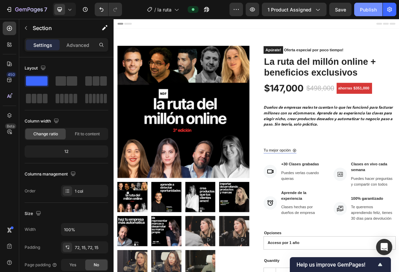
click at [364, 7] on div "Publish" at bounding box center [368, 9] width 17 height 7
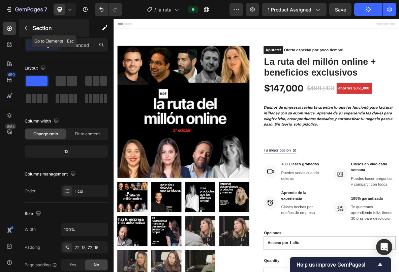
click at [22, 27] on button "button" at bounding box center [26, 28] width 11 height 11
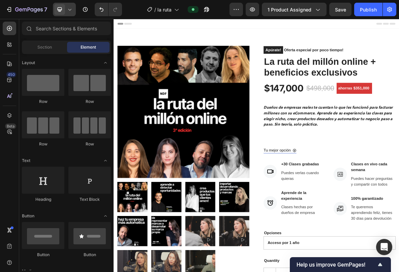
click at [74, 5] on div at bounding box center [64, 9] width 23 height 13
click at [240, 12] on icon "button" at bounding box center [236, 9] width 7 height 7
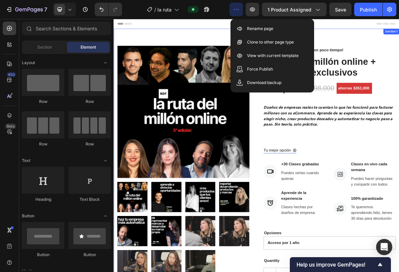
click at [240, 37] on div "Product Images Apúrate! Oferta especial por poco tiempo! (P) Stock Counter La r…" at bounding box center [316, 252] width 404 height 438
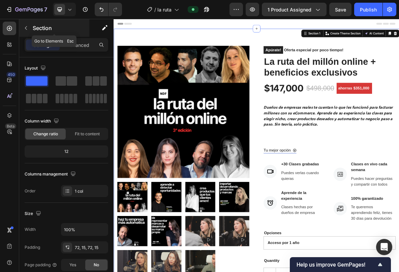
click at [27, 26] on icon "button" at bounding box center [25, 27] width 5 height 5
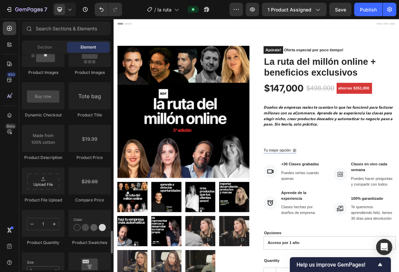
scroll to position [1117, 0]
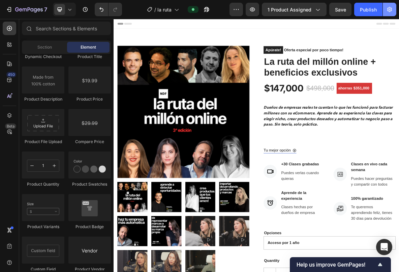
click at [389, 11] on icon "button" at bounding box center [389, 9] width 5 height 5
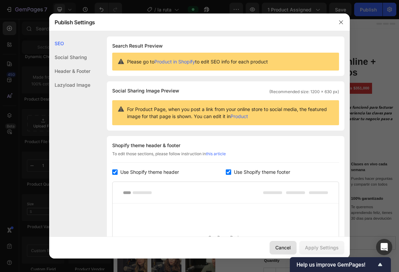
click at [282, 248] on div "Cancel" at bounding box center [283, 247] width 16 height 7
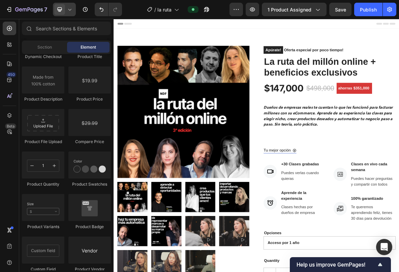
click at [68, 9] on icon at bounding box center [69, 9] width 7 height 7
click at [137, 17] on div "7 Version history / la ruta Preview 1 product assigned Save Publish" at bounding box center [199, 9] width 399 height 19
click at [237, 14] on button "button" at bounding box center [236, 9] width 13 height 13
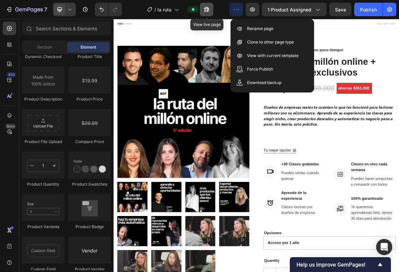
click at [213, 9] on button "button" at bounding box center [206, 9] width 13 height 13
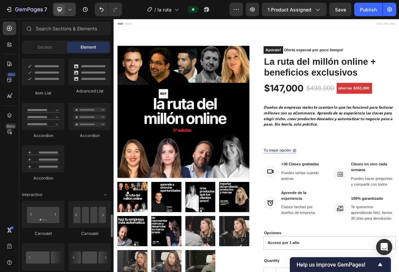
scroll to position [389, 0]
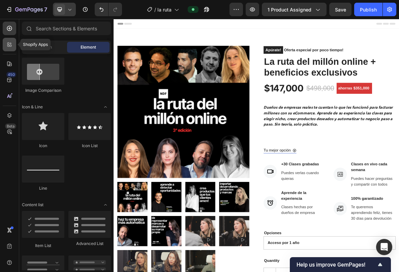
click at [8, 46] on icon at bounding box center [9, 44] width 7 height 7
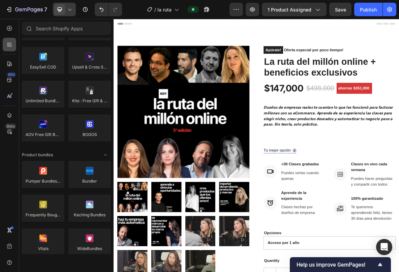
click at [8, 46] on icon at bounding box center [9, 44] width 7 height 7
click at [69, 7] on icon at bounding box center [69, 9] width 7 height 7
click at [13, 7] on div "7" at bounding box center [26, 9] width 41 height 8
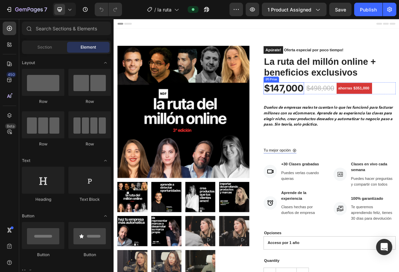
click at [360, 115] on div "$147,000" at bounding box center [354, 117] width 57 height 17
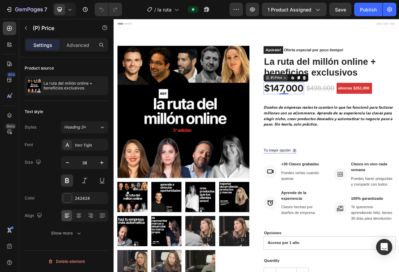
click at [355, 103] on icon at bounding box center [356, 101] width 5 height 5
click at [69, 162] on icon "button" at bounding box center [67, 162] width 7 height 7
type input "37"
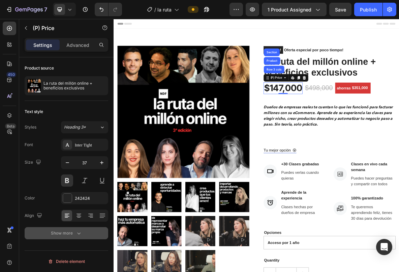
click at [69, 233] on div "Show more" at bounding box center [66, 233] width 31 height 7
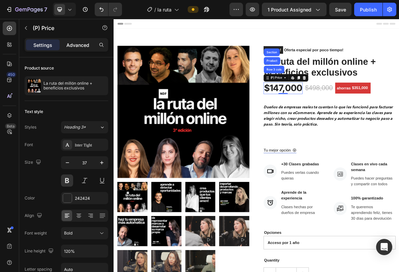
click at [79, 43] on p "Advanced" at bounding box center [77, 44] width 23 height 7
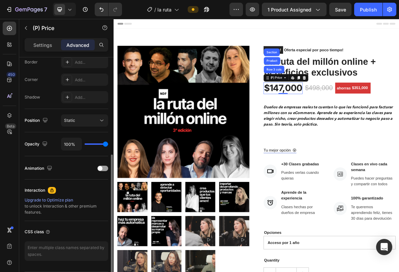
scroll to position [216, 0]
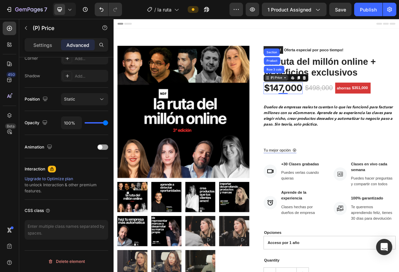
click at [346, 103] on div "(P) Price" at bounding box center [343, 102] width 19 height 6
click at [353, 102] on div "(P) Price" at bounding box center [343, 102] width 19 height 6
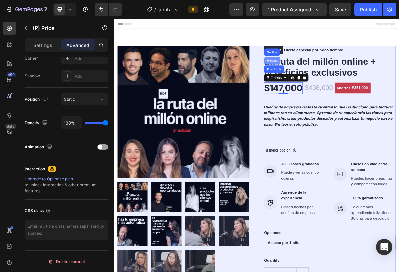
click at [339, 77] on div "Product" at bounding box center [338, 78] width 18 height 4
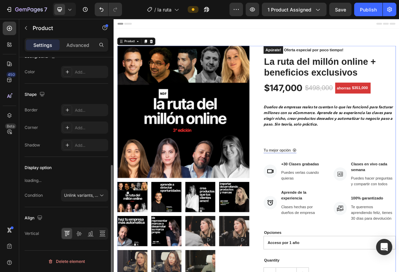
scroll to position [0, 0]
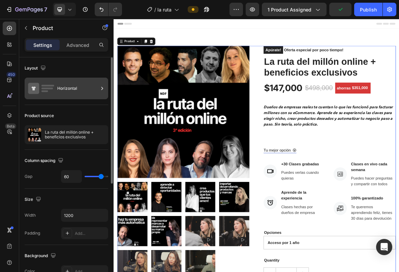
click at [98, 88] on div "Horizontal" at bounding box center [77, 89] width 41 height 16
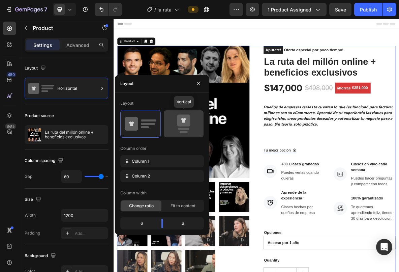
click at [183, 123] on icon at bounding box center [183, 121] width 13 height 12
type input "0"
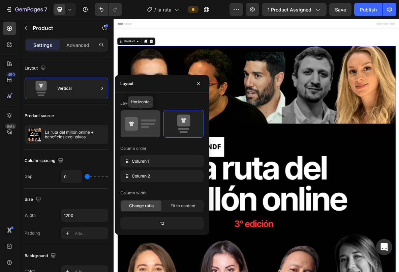
click at [149, 123] on rect at bounding box center [148, 124] width 14 height 2
type input "60"
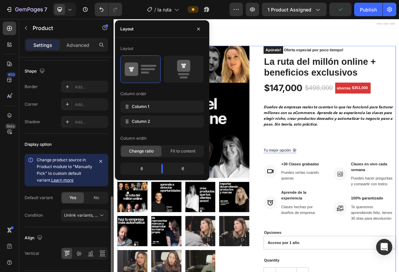
scroll to position [242, 0]
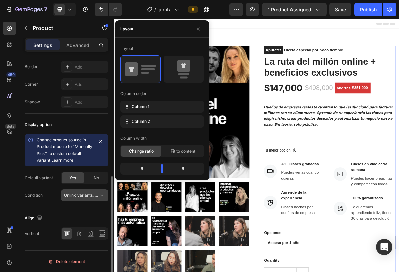
click at [96, 196] on span "Unlink variants, quantity <br> between same products" at bounding box center [115, 194] width 103 height 5
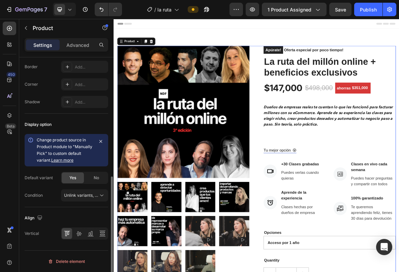
click at [57, 195] on div "Condition Unlink variants, quantity <br> between same products" at bounding box center [67, 195] width 84 height 12
click at [95, 177] on span "No" at bounding box center [96, 178] width 5 height 6
click at [63, 174] on div "Yes" at bounding box center [73, 177] width 22 height 11
click at [92, 177] on div "No" at bounding box center [96, 177] width 22 height 11
click at [73, 177] on span "Yes" at bounding box center [72, 178] width 7 height 6
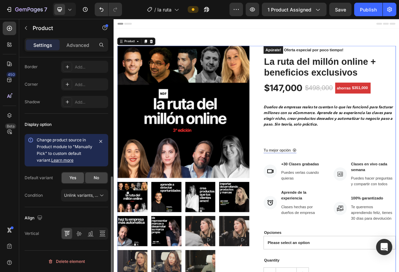
select select "Acceso por 1 año"
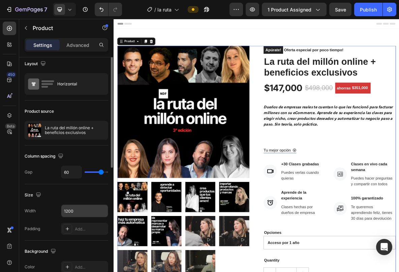
scroll to position [0, 0]
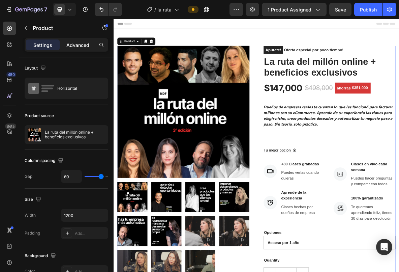
click at [80, 46] on p "Advanced" at bounding box center [77, 44] width 23 height 7
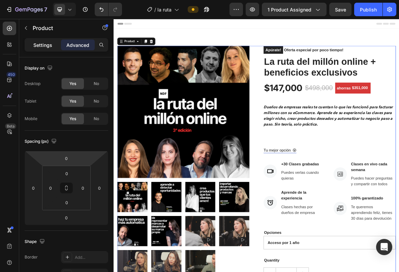
click at [42, 46] on p "Settings" at bounding box center [42, 44] width 19 height 7
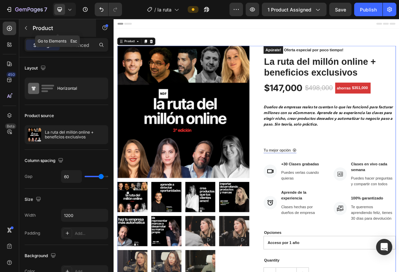
click at [28, 27] on icon "button" at bounding box center [25, 27] width 5 height 5
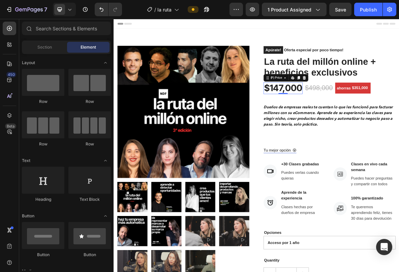
click at [338, 113] on div "$147,000" at bounding box center [353, 117] width 55 height 16
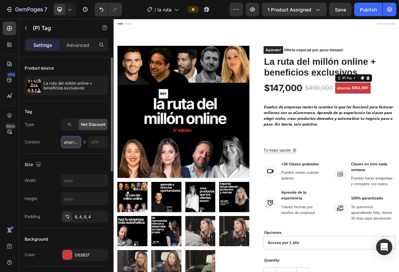
click at [74, 143] on input "ahorras" at bounding box center [71, 142] width 20 height 12
click at [92, 141] on input "text" at bounding box center [98, 142] width 20 height 12
click at [69, 125] on span "%" at bounding box center [69, 124] width 4 height 6
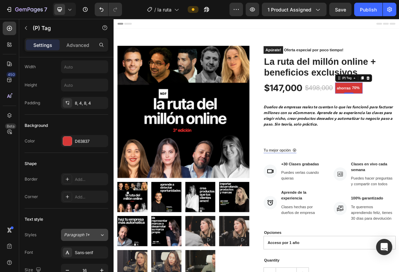
scroll to position [244, 0]
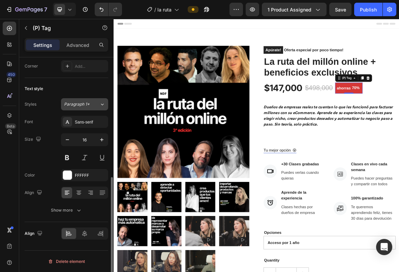
click at [96, 108] on button "Paragraph 1*" at bounding box center [84, 104] width 47 height 12
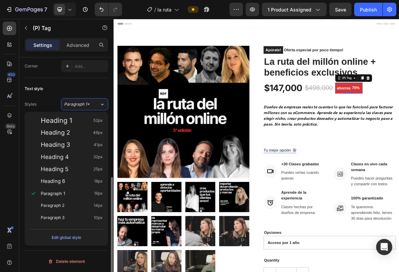
click at [64, 92] on div "Text style" at bounding box center [67, 88] width 84 height 11
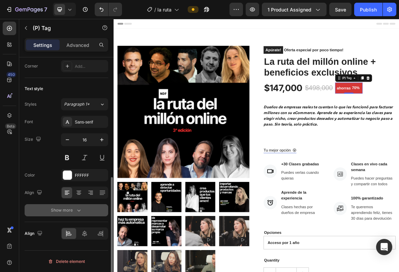
click at [79, 209] on icon "button" at bounding box center [78, 210] width 7 height 7
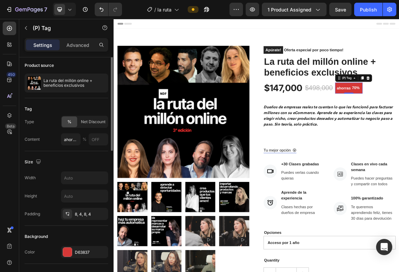
scroll to position [0, 0]
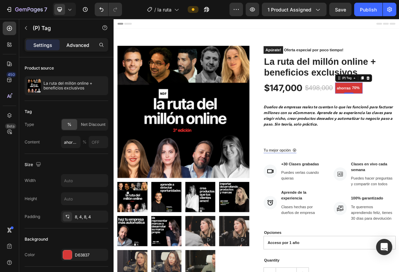
click at [75, 47] on p "Advanced" at bounding box center [77, 44] width 23 height 7
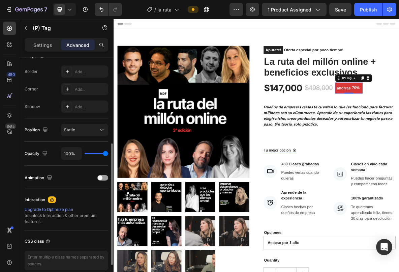
scroll to position [216, 0]
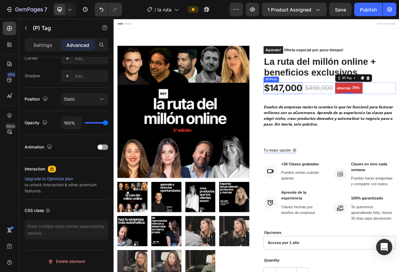
click at [351, 119] on div "$147,000" at bounding box center [353, 117] width 55 height 16
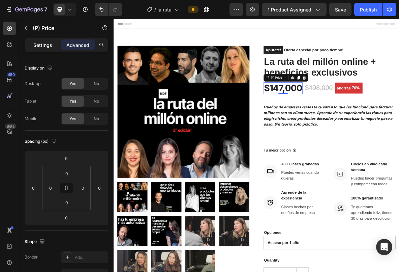
click at [38, 44] on p "Settings" at bounding box center [42, 44] width 19 height 7
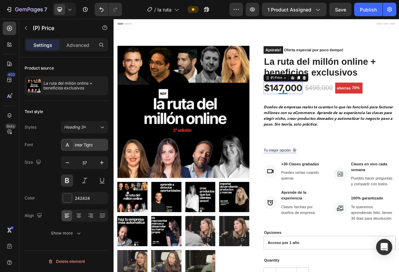
click at [83, 144] on div "Inter Tight" at bounding box center [91, 145] width 32 height 6
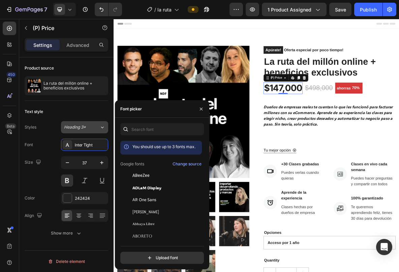
click at [96, 130] on button "Heading 3*" at bounding box center [84, 127] width 47 height 12
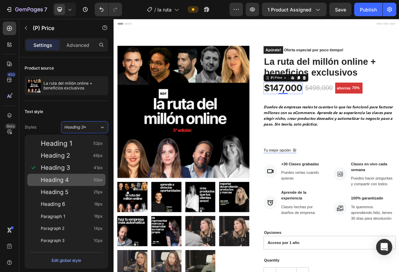
click at [71, 178] on div "Heading 4 32px" at bounding box center [72, 179] width 62 height 7
type input "32"
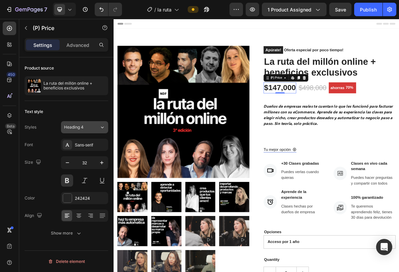
click at [83, 128] on span "Heading 4" at bounding box center [74, 127] width 20 height 6
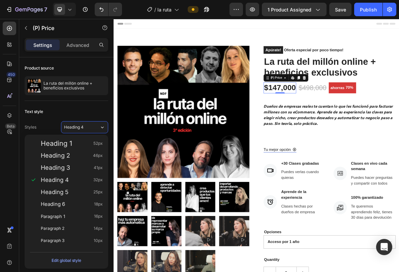
click at [68, 113] on div "Text style" at bounding box center [67, 111] width 84 height 11
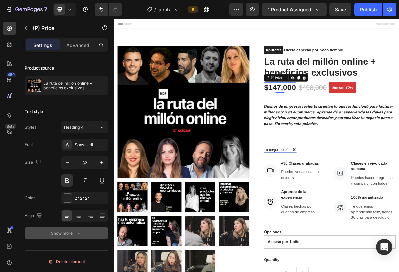
click at [60, 231] on div "Show more" at bounding box center [66, 233] width 31 height 7
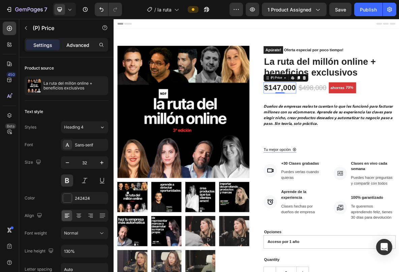
click at [74, 46] on p "Advanced" at bounding box center [77, 44] width 23 height 7
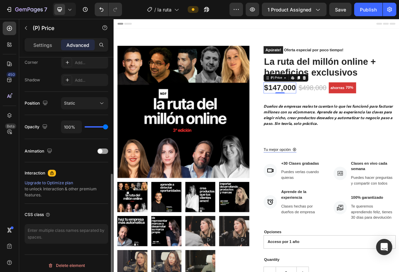
scroll to position [216, 0]
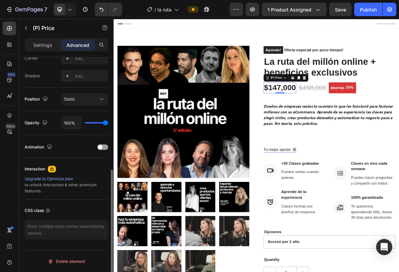
click at [48, 178] on div "Upgrade to Optimize plan" at bounding box center [67, 179] width 84 height 6
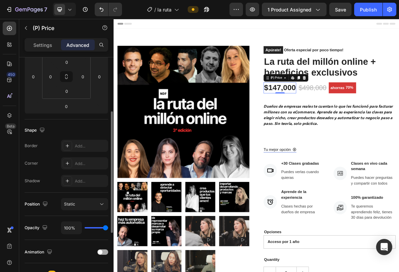
scroll to position [109, 0]
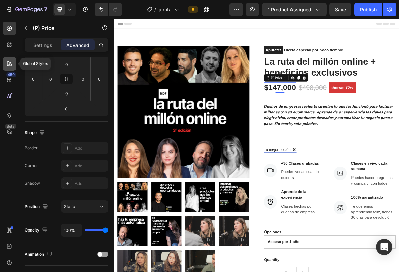
click at [8, 69] on div at bounding box center [9, 63] width 13 height 13
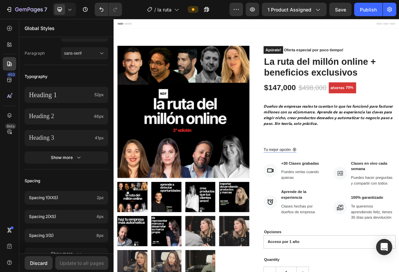
scroll to position [0, 0]
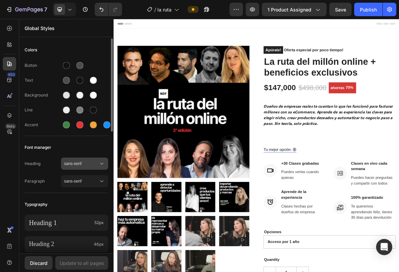
click at [84, 165] on span "sans-serif" at bounding box center [81, 163] width 34 height 6
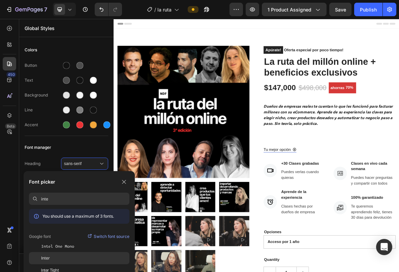
type input "inte"
click at [57, 258] on div "Inter" at bounding box center [85, 258] width 88 height 6
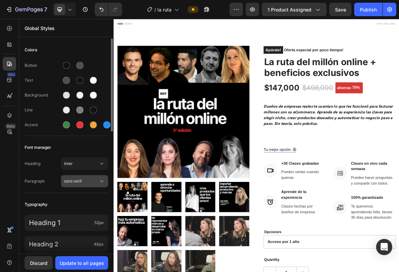
click at [82, 182] on span "sans-serif" at bounding box center [81, 181] width 34 height 6
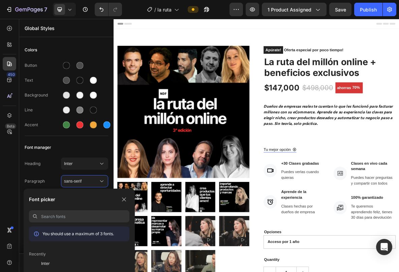
click at [55, 218] on input at bounding box center [85, 216] width 88 height 12
type input "inter"
click at [48, 266] on div "Inter" at bounding box center [79, 263] width 100 height 12
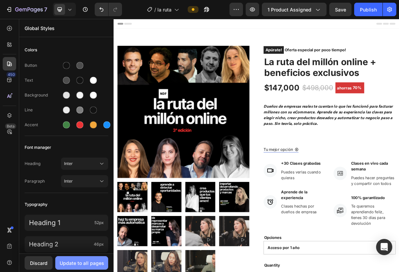
click at [77, 266] on button "Update to all pages" at bounding box center [81, 262] width 53 height 13
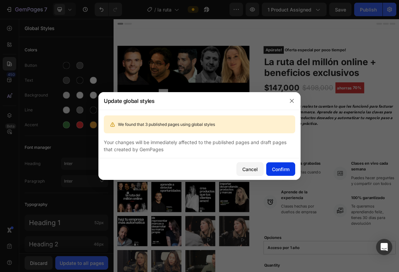
click at [276, 169] on div "Confirm" at bounding box center [281, 168] width 18 height 7
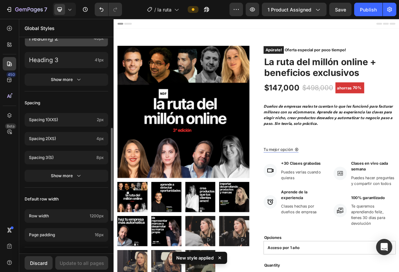
scroll to position [279, 0]
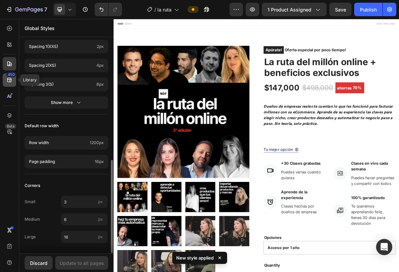
click at [11, 77] on div "450" at bounding box center [11, 74] width 10 height 5
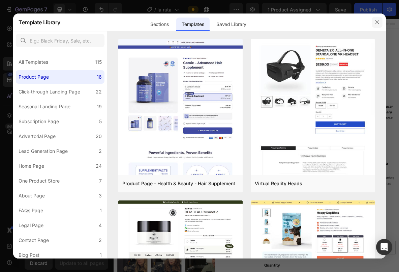
click at [376, 21] on icon "button" at bounding box center [376, 22] width 5 height 5
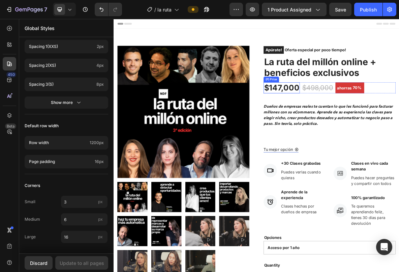
click at [350, 120] on div "$147,000" at bounding box center [351, 117] width 51 height 16
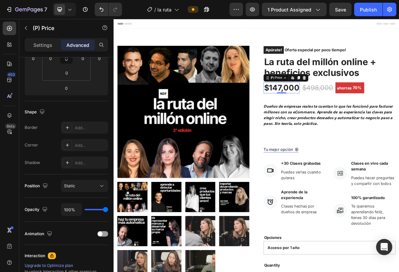
scroll to position [0, 0]
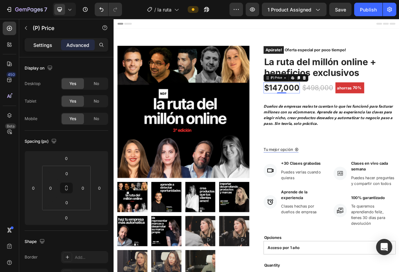
click at [43, 48] on p "Settings" at bounding box center [42, 44] width 19 height 7
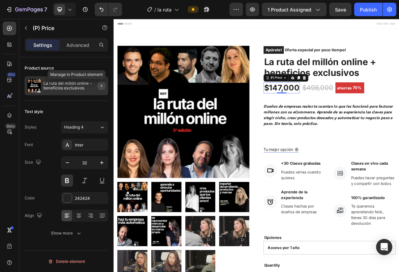
click at [101, 85] on icon "button" at bounding box center [101, 85] width 5 height 5
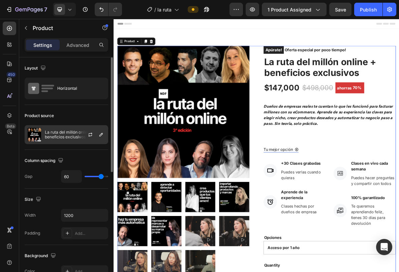
click at [68, 133] on p "La ruta del millón online + beneficios exclusivos" at bounding box center [75, 134] width 60 height 9
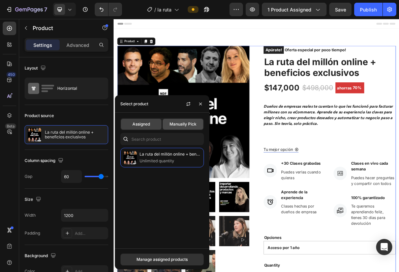
click at [171, 124] on span "Manually Pick" at bounding box center [183, 124] width 27 height 6
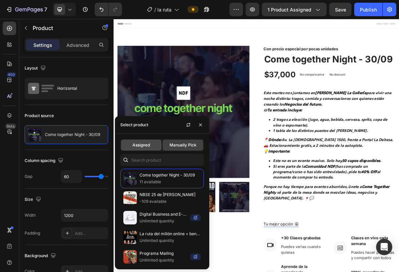
click at [146, 143] on span "Assigned" at bounding box center [141, 145] width 18 height 6
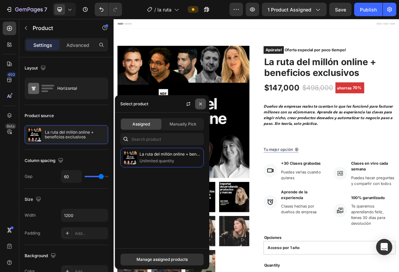
click at [203, 102] on icon "button" at bounding box center [200, 103] width 5 height 5
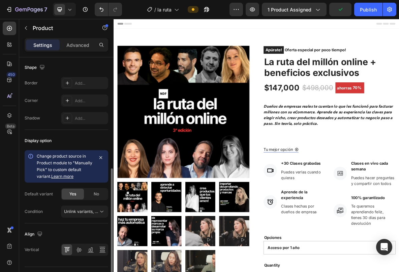
scroll to position [242, 0]
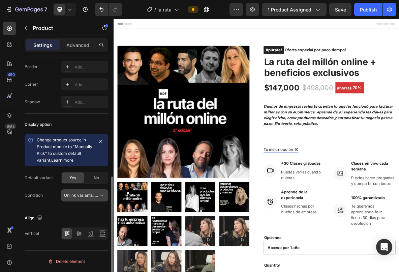
click at [83, 194] on span "Unlink variants, quantity <br> between same products" at bounding box center [115, 194] width 103 height 5
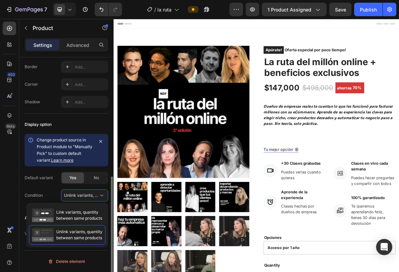
click at [51, 195] on div "Condition Unlink variants, quantity <br> between same products" at bounding box center [67, 195] width 84 height 12
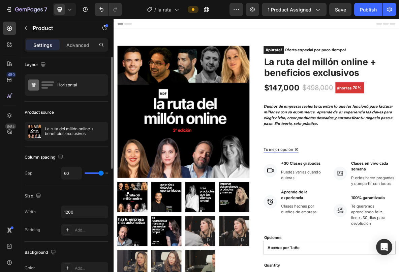
scroll to position [0, 0]
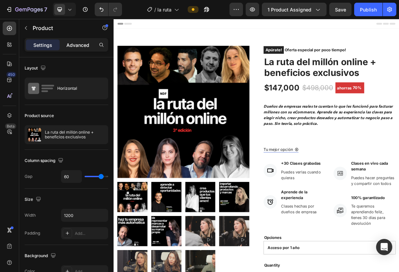
click at [74, 46] on p "Advanced" at bounding box center [77, 44] width 23 height 7
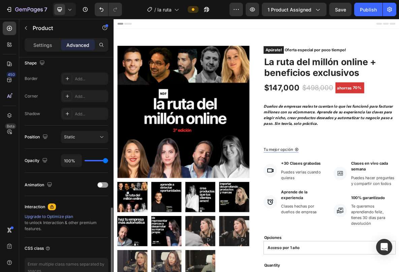
scroll to position [216, 0]
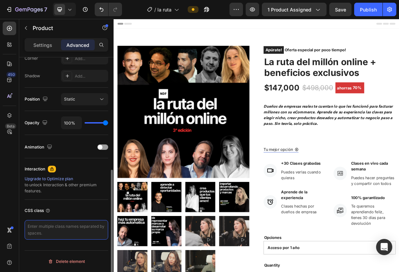
click at [63, 231] on textarea at bounding box center [67, 230] width 84 height 20
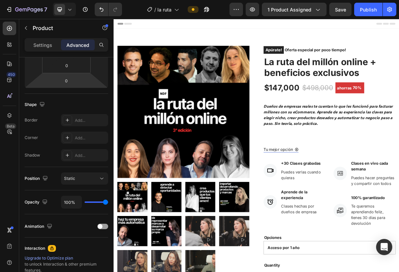
scroll to position [0, 0]
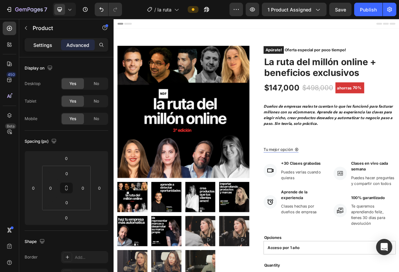
click at [52, 43] on p "Settings" at bounding box center [42, 44] width 19 height 7
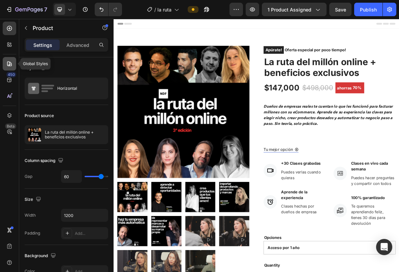
click at [10, 66] on icon at bounding box center [9, 63] width 5 height 5
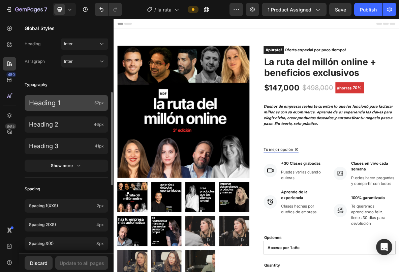
scroll to position [121, 0]
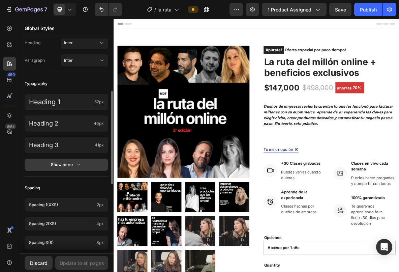
click at [61, 169] on button "Show more" at bounding box center [67, 164] width 84 height 12
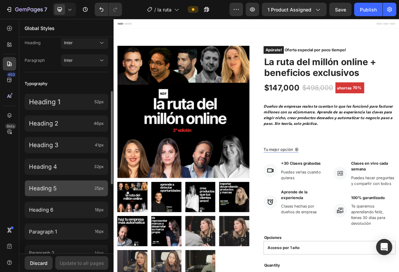
click at [60, 193] on div "Heading 5 25px" at bounding box center [67, 188] width 84 height 16
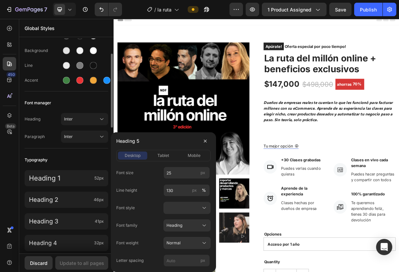
scroll to position [0, 0]
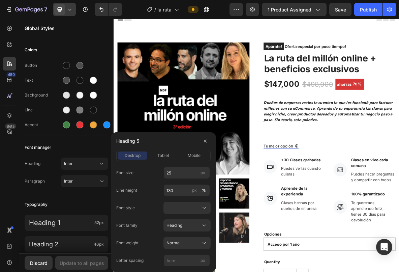
click at [69, 8] on icon at bounding box center [69, 9] width 7 height 7
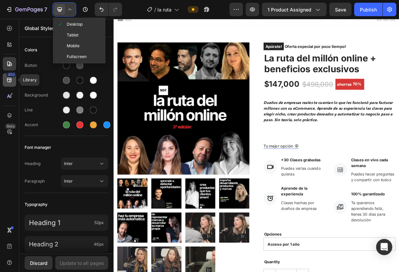
click at [12, 82] on icon at bounding box center [9, 80] width 7 height 7
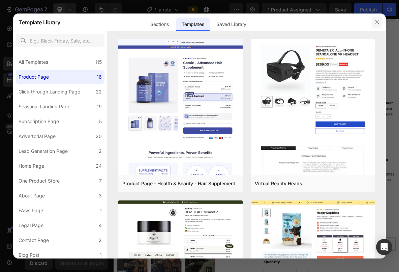
click at [376, 22] on icon "button" at bounding box center [376, 22] width 5 height 5
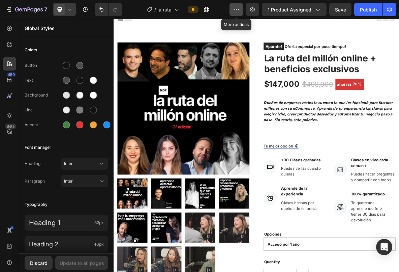
click at [234, 12] on icon "button" at bounding box center [236, 9] width 7 height 7
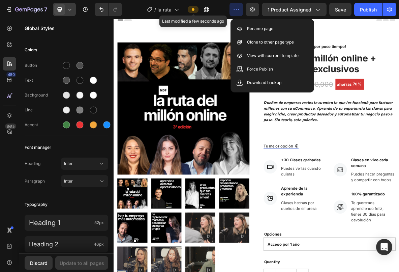
click at [192, 11] on span at bounding box center [192, 9] width 5 height 5
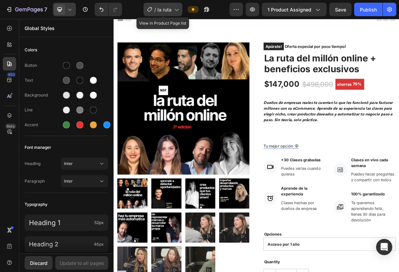
click at [164, 11] on span "la ruta" at bounding box center [164, 9] width 14 height 7
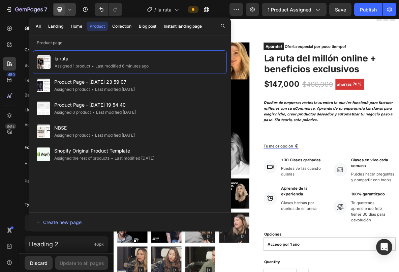
click at [135, 6] on div "/ la ruta" at bounding box center [178, 9] width 102 height 13
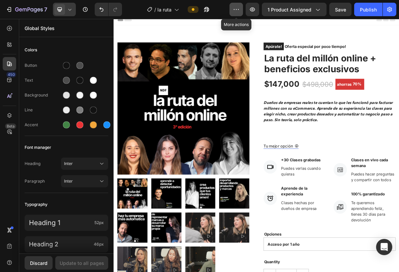
click at [240, 12] on icon "button" at bounding box center [236, 9] width 7 height 7
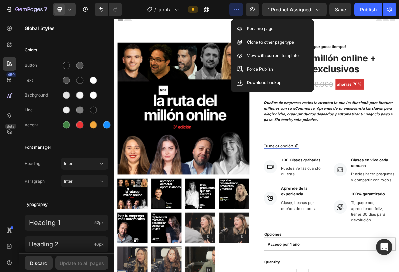
click at [71, 8] on icon at bounding box center [69, 9] width 7 height 7
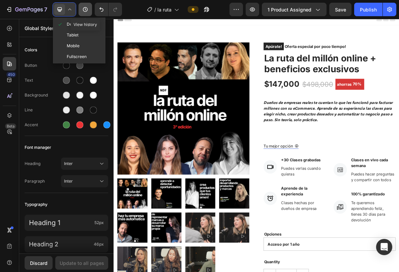
click at [85, 10] on icon "button" at bounding box center [85, 9] width 7 height 7
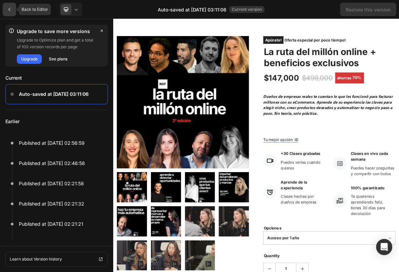
click at [11, 11] on icon at bounding box center [9, 9] width 5 height 5
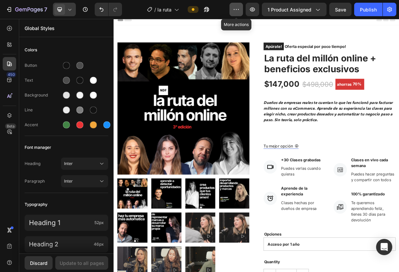
click at [238, 8] on icon "button" at bounding box center [236, 9] width 7 height 7
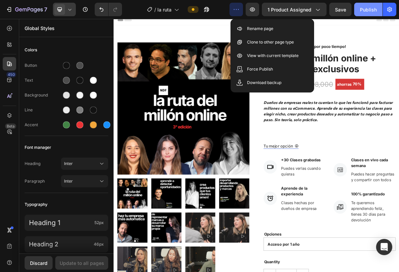
click at [360, 8] on div "Publish" at bounding box center [368, 9] width 17 height 7
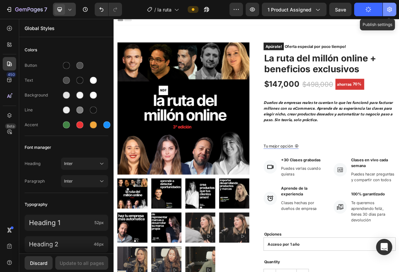
click at [385, 12] on button "button" at bounding box center [389, 9] width 13 height 13
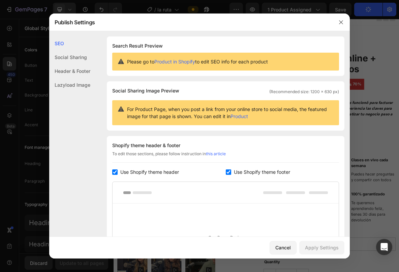
click at [68, 53] on div "Social Sharing" at bounding box center [69, 57] width 41 height 14
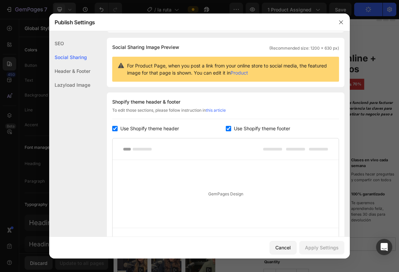
click at [71, 75] on div "Header & Footer" at bounding box center [69, 71] width 41 height 14
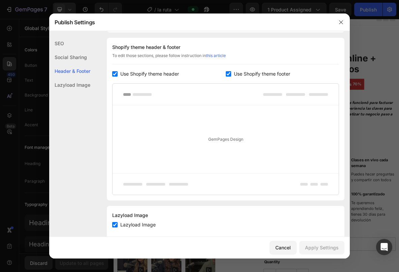
scroll to position [112, 0]
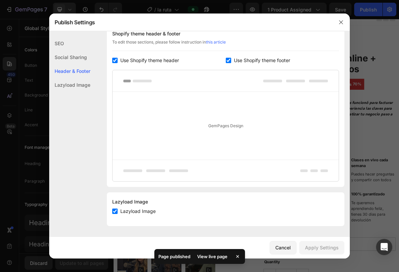
click at [116, 212] on input "checkbox" at bounding box center [114, 210] width 5 height 5
checkbox input "false"
click at [71, 89] on div "Lazyload Image" at bounding box center [69, 85] width 41 height 14
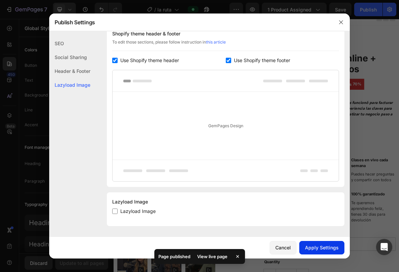
click at [311, 244] on div "Apply Settings" at bounding box center [322, 247] width 34 height 7
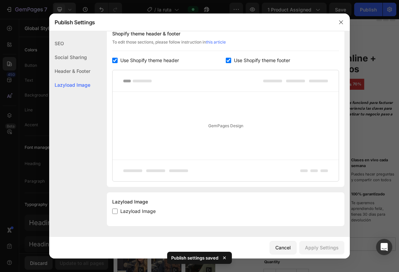
click at [65, 43] on div "SEO" at bounding box center [69, 43] width 41 height 14
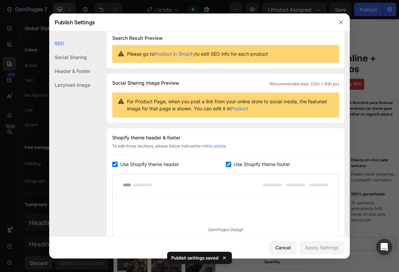
scroll to position [0, 0]
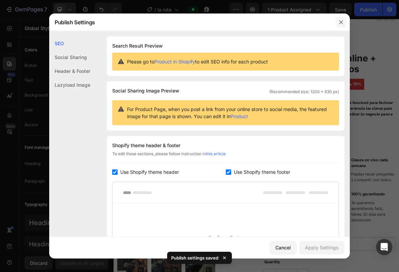
click at [338, 25] on button "button" at bounding box center [341, 22] width 11 height 11
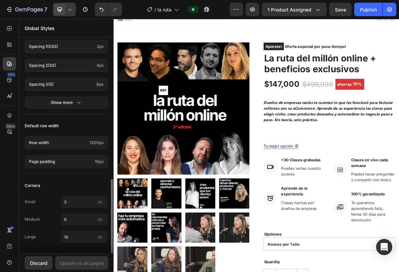
scroll to position [408, 0]
click at [345, 112] on div "$147,000" at bounding box center [351, 111] width 51 height 16
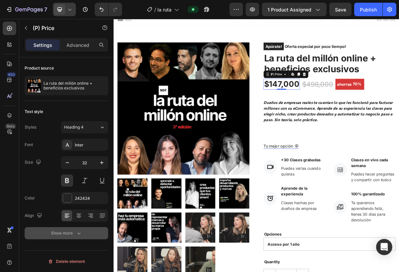
click at [55, 235] on div "Show more" at bounding box center [66, 233] width 31 height 7
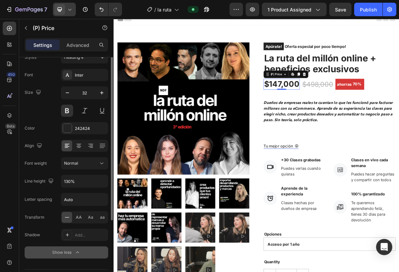
scroll to position [89, 0]
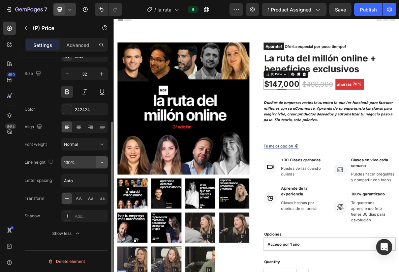
click at [101, 166] on button "button" at bounding box center [102, 162] width 12 height 12
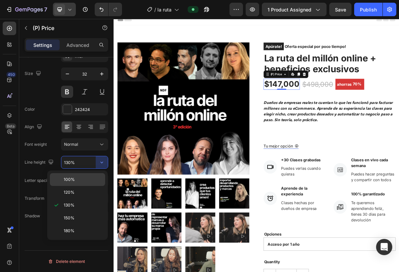
click at [93, 176] on div "100%" at bounding box center [77, 179] width 55 height 13
type input "100%"
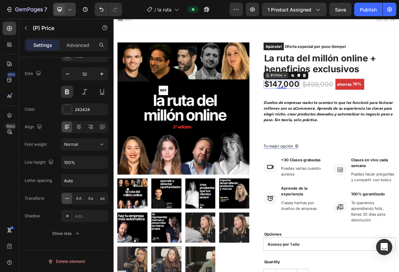
click at [344, 99] on div "(P) Price" at bounding box center [343, 99] width 19 height 6
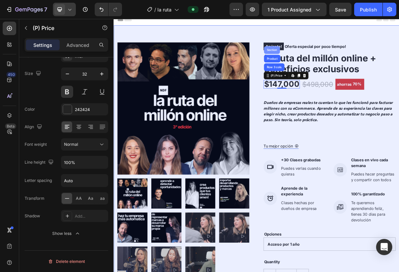
click at [337, 65] on div "Section" at bounding box center [337, 62] width 23 height 11
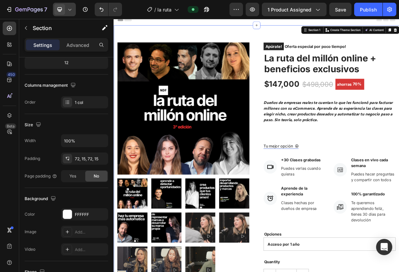
scroll to position [0, 0]
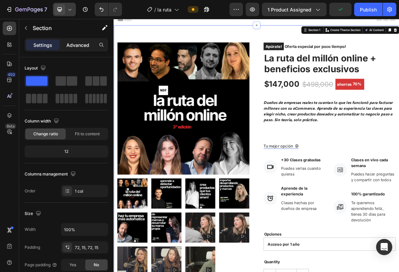
click at [75, 49] on div "Advanced" at bounding box center [78, 44] width 34 height 11
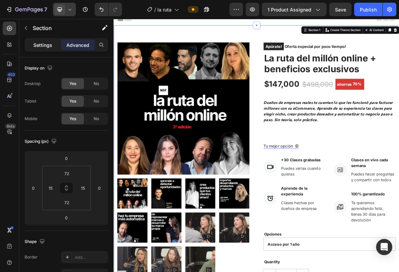
click at [51, 49] on div "Settings" at bounding box center [43, 44] width 34 height 11
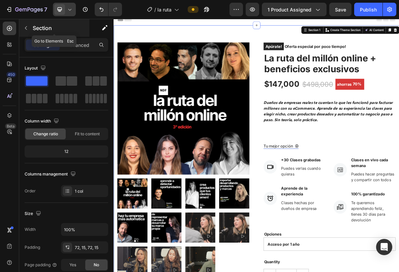
click at [22, 24] on button "button" at bounding box center [26, 28] width 11 height 11
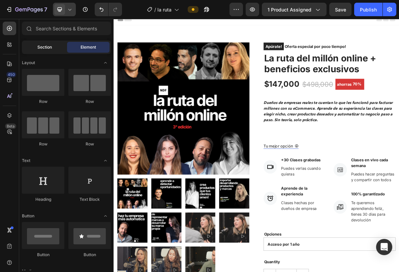
click at [47, 48] on span "Section" at bounding box center [44, 47] width 14 height 6
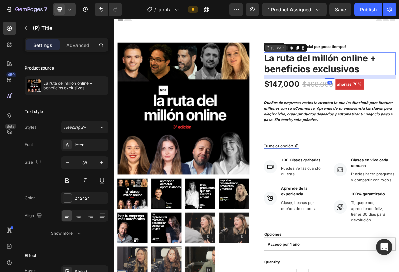
click at [352, 62] on div "(P) Title" at bounding box center [343, 60] width 18 height 6
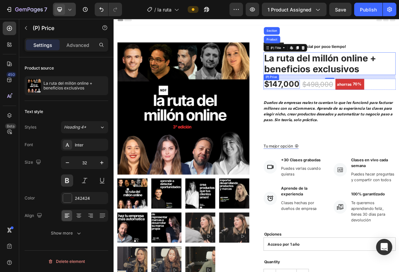
click at [342, 109] on div "$147,000" at bounding box center [351, 111] width 51 height 12
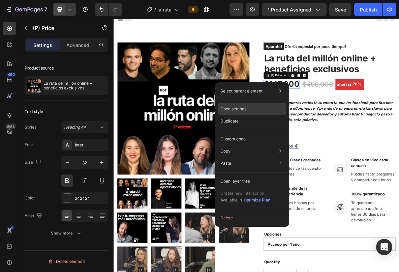
click at [253, 110] on div "Open settings" at bounding box center [252, 109] width 69 height 12
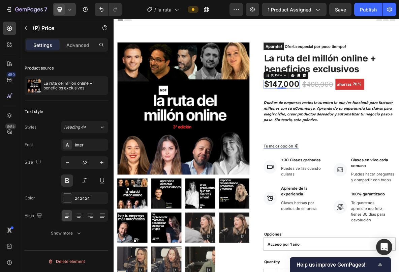
click at [322, 268] on div "Help us improve GemPages!" at bounding box center [341, 264] width 88 height 8
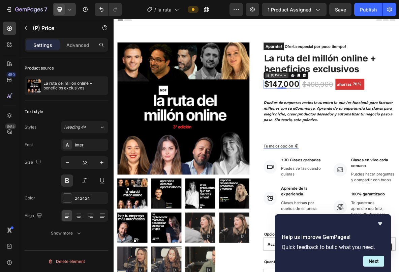
click at [342, 96] on div "(P) Price" at bounding box center [343, 99] width 19 height 6
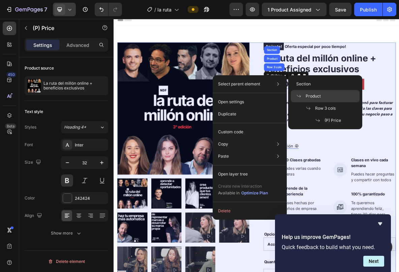
click at [313, 98] on span "Product" at bounding box center [313, 96] width 15 height 6
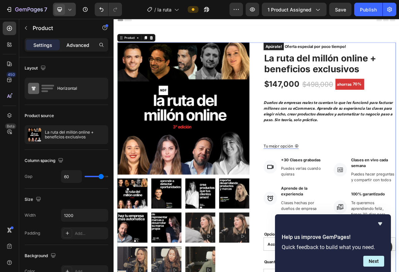
click at [76, 46] on p "Advanced" at bounding box center [77, 44] width 23 height 7
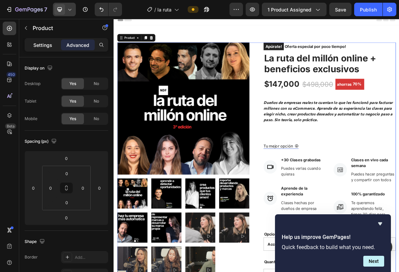
click at [48, 43] on p "Settings" at bounding box center [42, 44] width 19 height 7
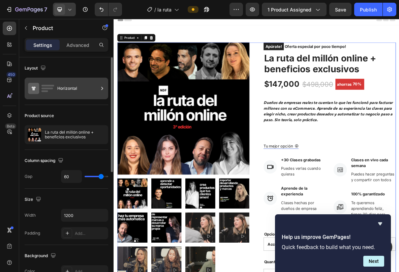
click at [61, 93] on div "Horizontal" at bounding box center [77, 89] width 41 height 16
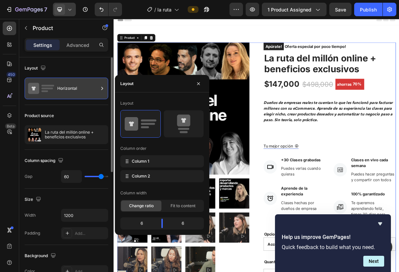
click at [61, 93] on div "Horizontal" at bounding box center [77, 89] width 41 height 16
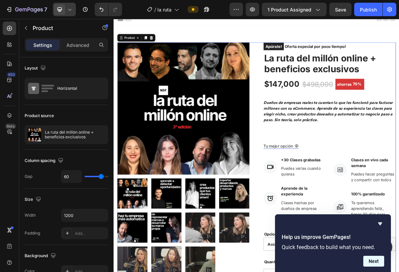
click at [374, 260] on button "Next" at bounding box center [373, 260] width 21 height 11
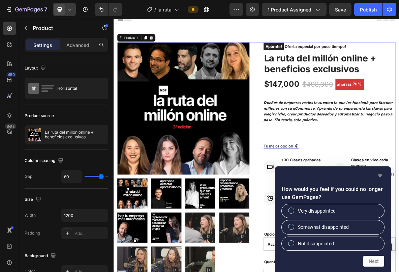
click at [378, 178] on icon "Hide survey" at bounding box center [380, 176] width 8 height 8
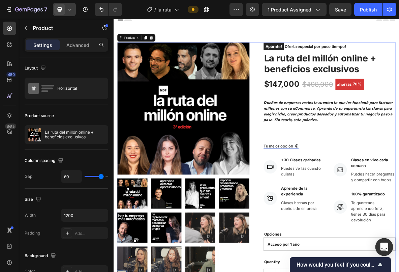
click at [383, 243] on div "Open Intercom Messenger" at bounding box center [384, 247] width 18 height 18
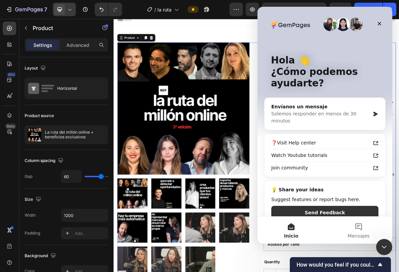
scroll to position [4, 0]
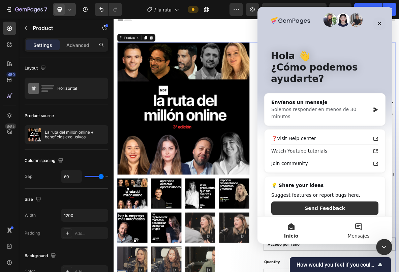
click at [350, 232] on button "Mensajes" at bounding box center [358, 229] width 67 height 27
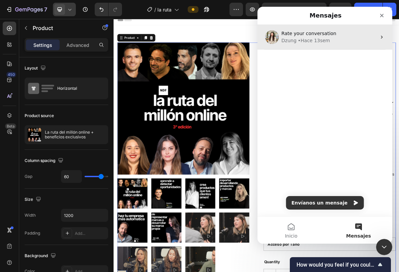
click at [317, 43] on div "• Hace 13sem" at bounding box center [314, 40] width 32 height 7
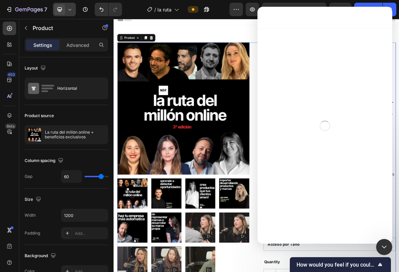
click at [321, 230] on div "Tu conversación ha finalizado" at bounding box center [324, 233] width 135 height 20
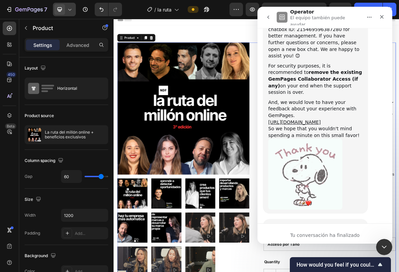
scroll to position [1656, 0]
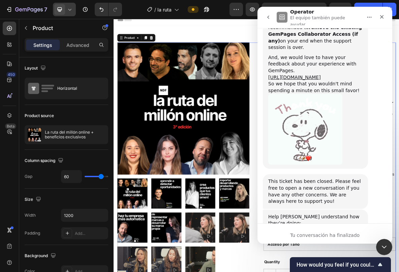
click at [317, 238] on div "Tu conversación ha finalizado" at bounding box center [324, 235] width 135 height 7
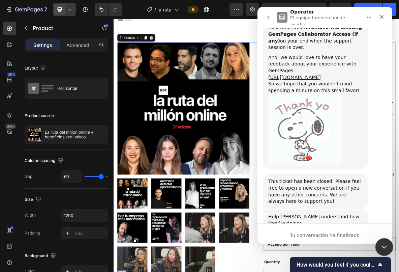
click at [377, 241] on div "Cerrar Intercom Messenger" at bounding box center [383, 246] width 16 height 16
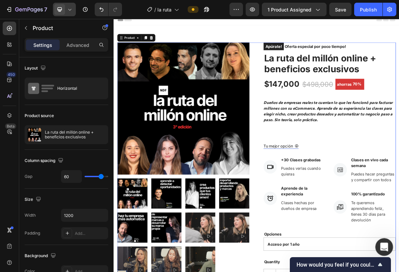
click at [383, 247] on icon "Abrir Intercom Messenger" at bounding box center [383, 245] width 11 height 11
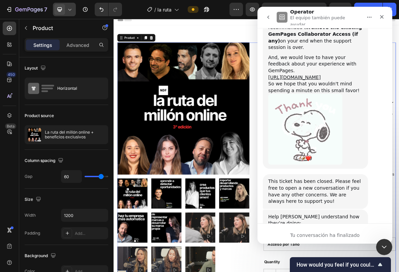
click at [272, 14] on button "go back" at bounding box center [268, 17] width 13 height 13
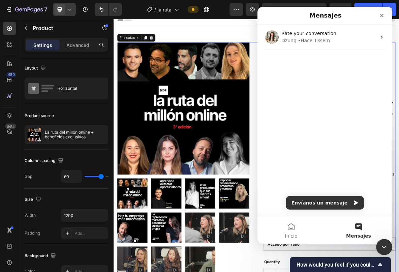
click at [355, 229] on button "Mensajes" at bounding box center [358, 229] width 67 height 27
click at [329, 200] on button "Envíanos un mensaje" at bounding box center [325, 202] width 78 height 13
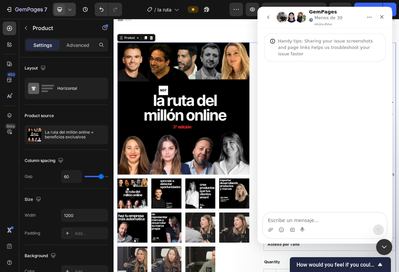
click at [298, 218] on textarea "Escribe un mensaje..." at bounding box center [324, 218] width 123 height 11
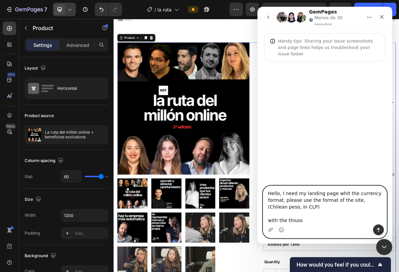
drag, startPoint x: 300, startPoint y: 220, endPoint x: 266, endPoint y: 219, distance: 34.4
click at [266, 219] on textarea "Hello, I need my landing page whit the currency format, please use the format o…" at bounding box center [324, 205] width 123 height 38
paste textarea "We need to separate thousands with periods, not commas."
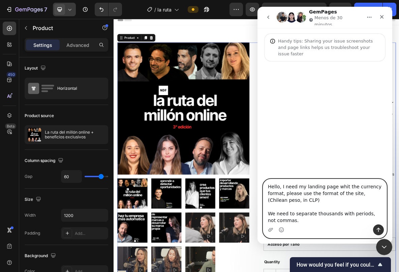
scroll to position [4, 0]
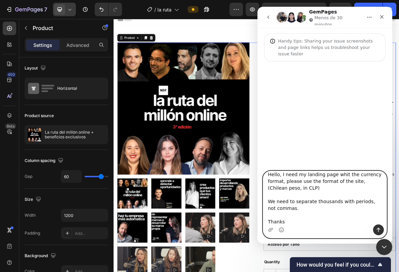
type textarea "Hello, I need my landing page whit the currency format, please use the format o…"
click at [377, 229] on icon "Enviar un mensaje…" at bounding box center [379, 230] width 4 height 4
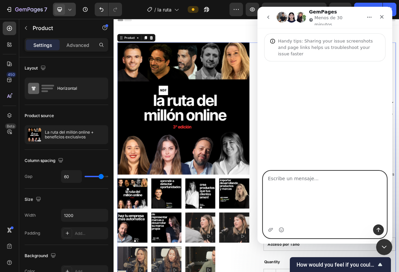
scroll to position [0, 0]
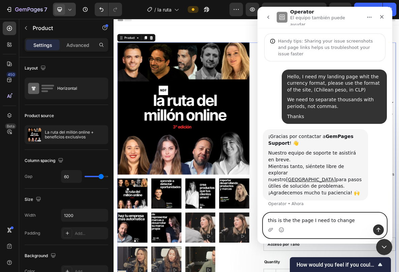
paste textarea "https://ndf.club/products/la-ruta-del-millon-online-11"
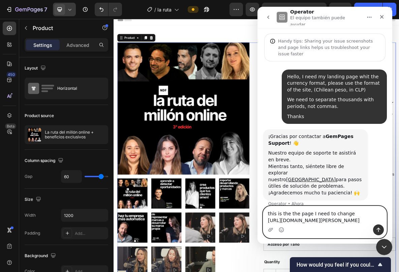
click at [274, 220] on textarea "this is the the page I need to change https://ndf.club/products/la-ruta-del-mil…" at bounding box center [324, 215] width 123 height 18
paste textarea "https://ndf.club/products/come-together-night"
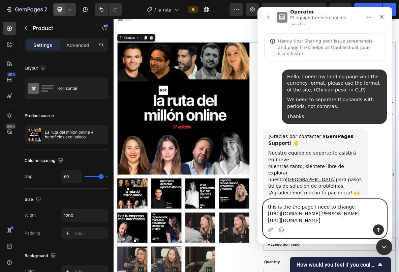
click at [311, 206] on textarea "this is the the page I need to change https://ndf.club/products/la-ruta-del-mil…" at bounding box center [324, 211] width 123 height 25
click at [309, 208] on textarea "this is the the page Iwe need to change https://ndf.club/products/la-ruta-del-m…" at bounding box center [324, 211] width 123 height 25
click at [269, 213] on textarea "this is the the pages Iwe need to change https://ndf.club/products/la-ruta-del-…" at bounding box center [324, 211] width 123 height 25
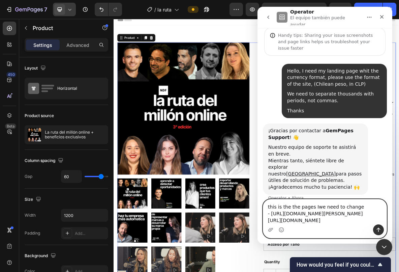
click at [269, 219] on textarea "this is the the pages Iwe need to change - https://ndf.club/products/la-ruta-de…" at bounding box center [324, 211] width 123 height 25
type textarea "this is the the pages Iwe need to change - https://ndf.club/products/la-ruta-de…"
click at [374, 228] on button "Enviar un mensaje…" at bounding box center [378, 229] width 11 height 11
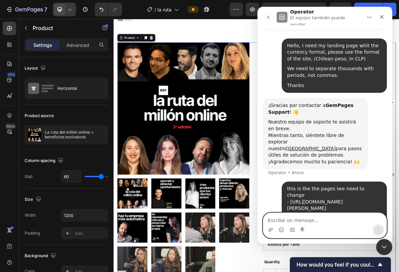
scroll to position [32, 0]
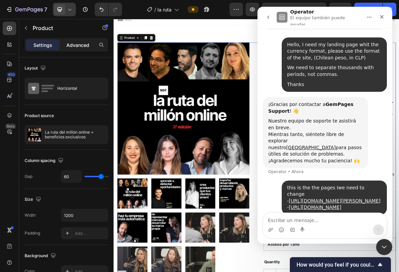
click at [72, 42] on p "Advanced" at bounding box center [77, 44] width 23 height 7
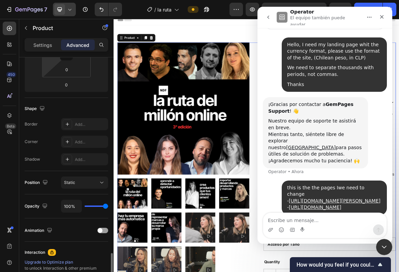
scroll to position [216, 0]
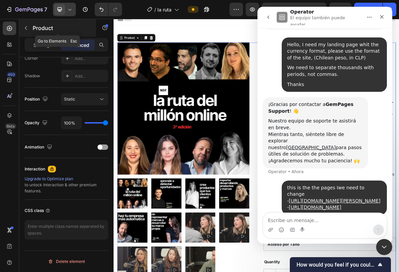
click at [25, 30] on icon "button" at bounding box center [25, 27] width 5 height 5
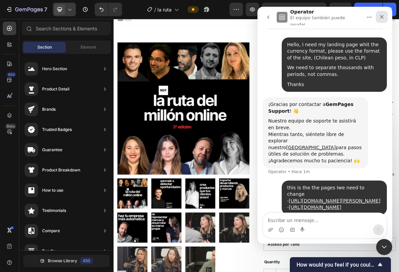
click at [382, 18] on icon "Cerrar" at bounding box center [381, 16] width 5 height 5
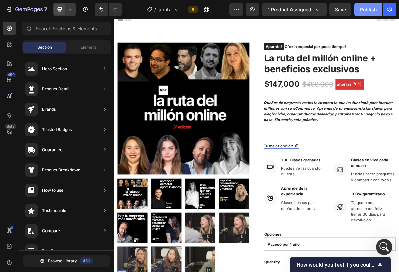
click at [369, 11] on div "Publish" at bounding box center [368, 9] width 17 height 7
